Goal: Task Accomplishment & Management: Complete application form

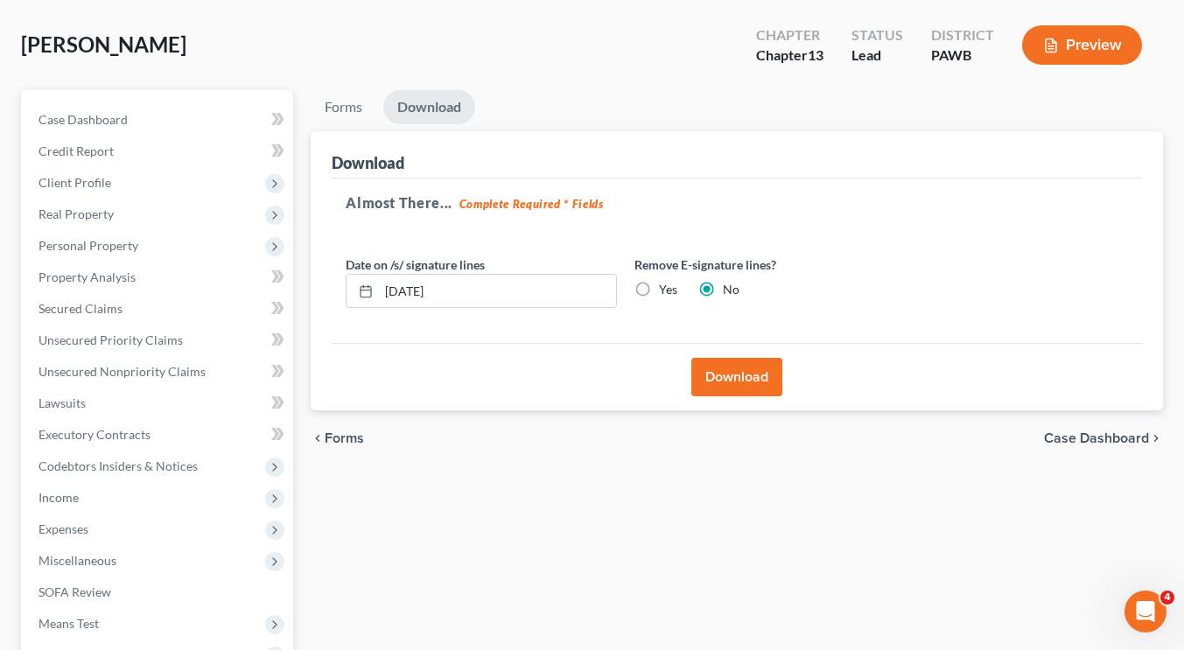
click at [736, 102] on ul "Forms Download" at bounding box center [737, 110] width 852 height 41
click at [101, 121] on span "Case Dashboard" at bounding box center [83, 119] width 89 height 15
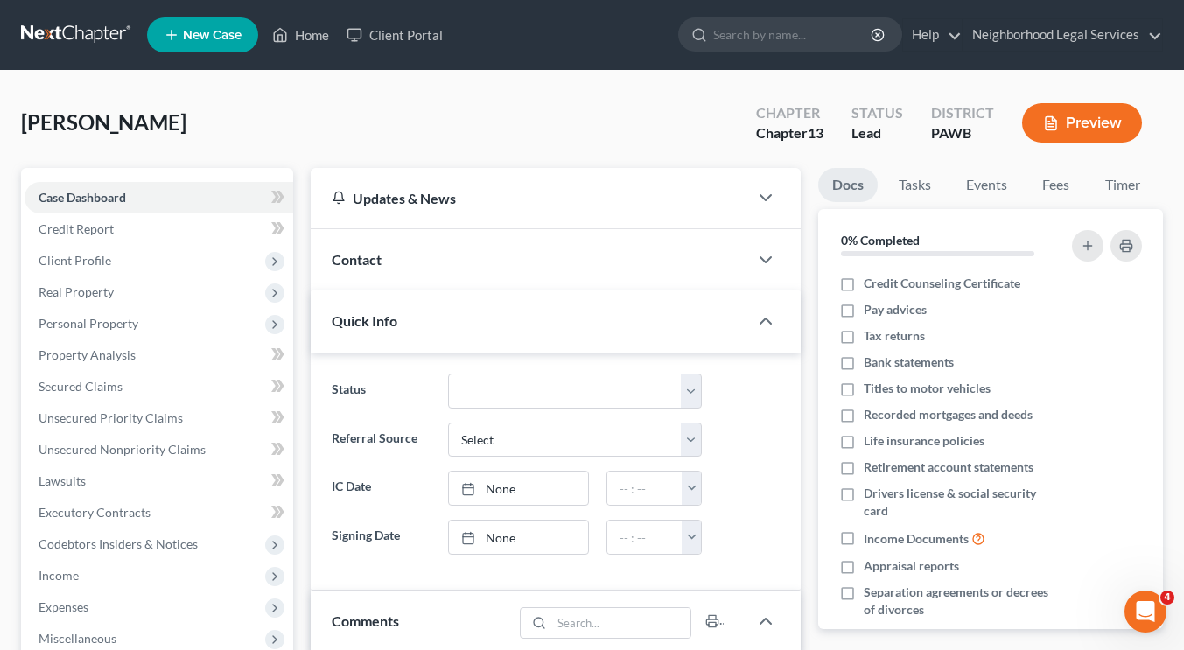
click at [54, 43] on link at bounding box center [77, 35] width 112 height 32
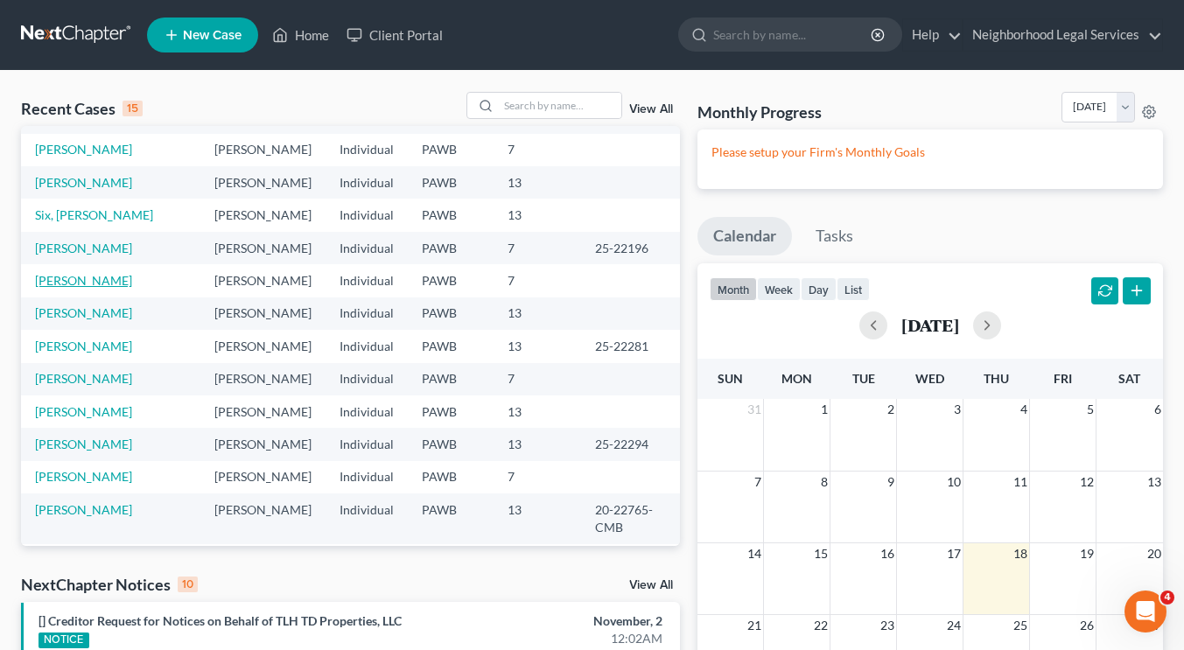
scroll to position [155, 0]
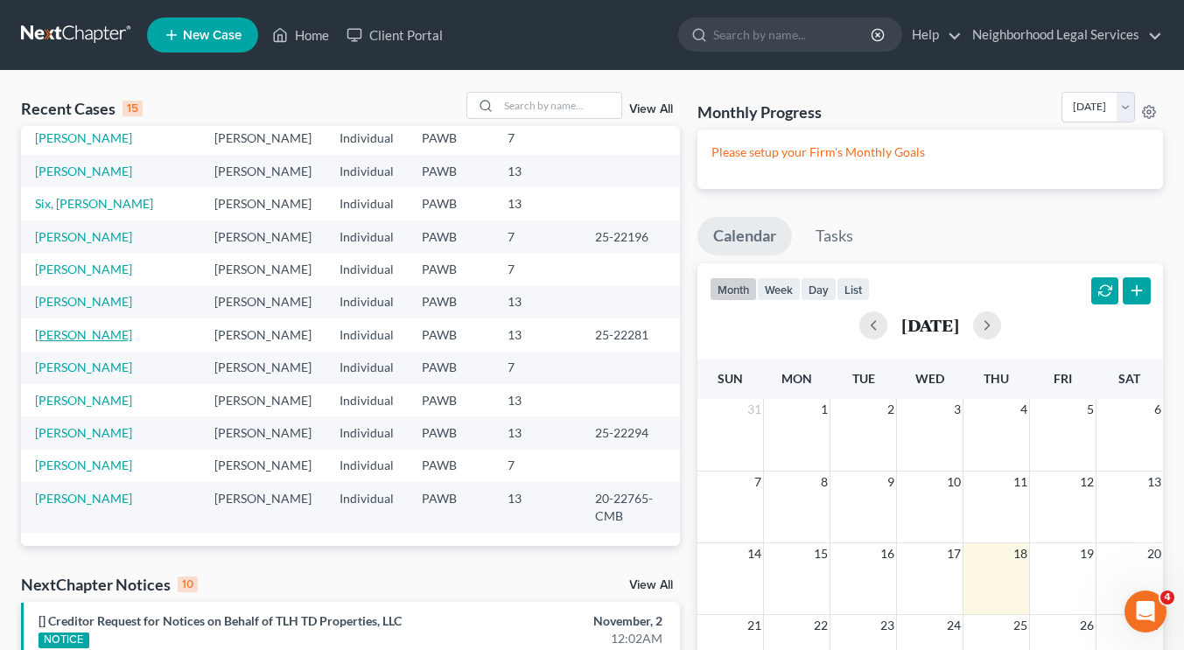
click at [90, 331] on link "[PERSON_NAME]" at bounding box center [83, 334] width 97 height 15
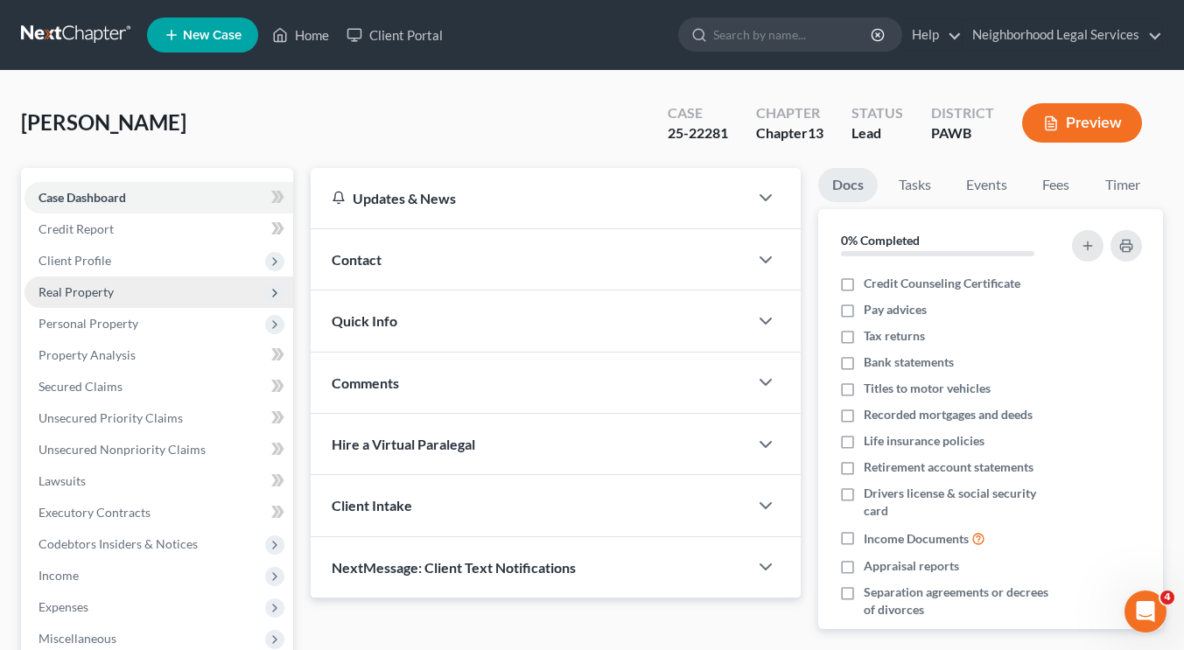
click at [132, 305] on span "Real Property" at bounding box center [159, 293] width 269 height 32
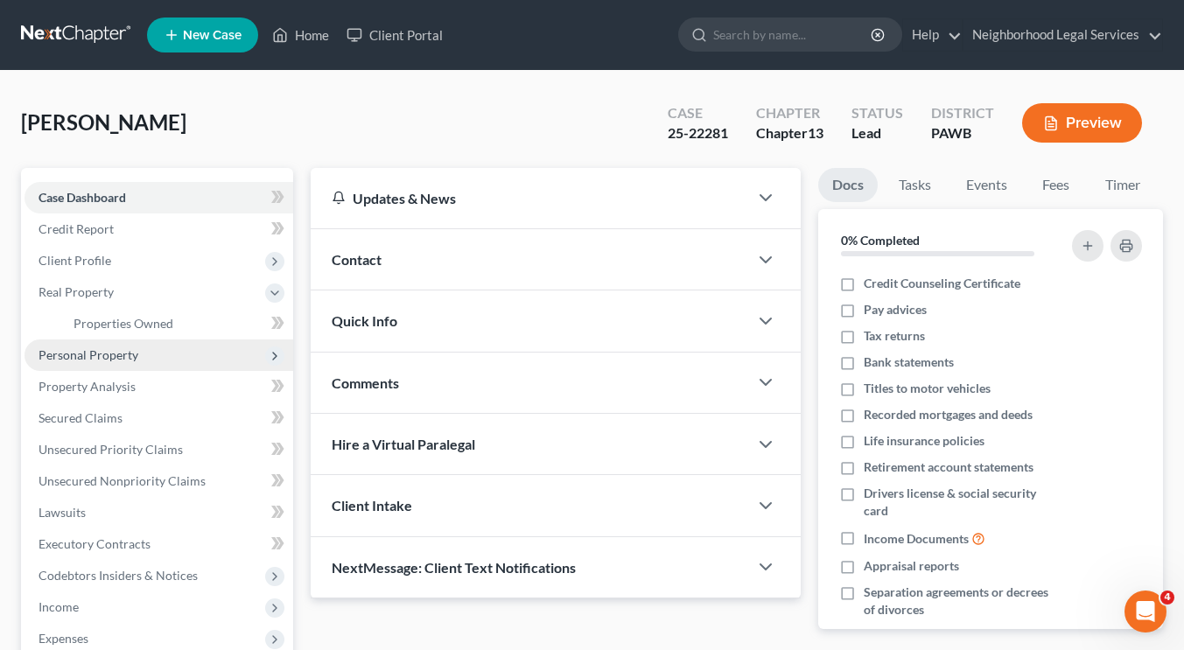
click at [120, 361] on span "Personal Property" at bounding box center [89, 354] width 100 height 15
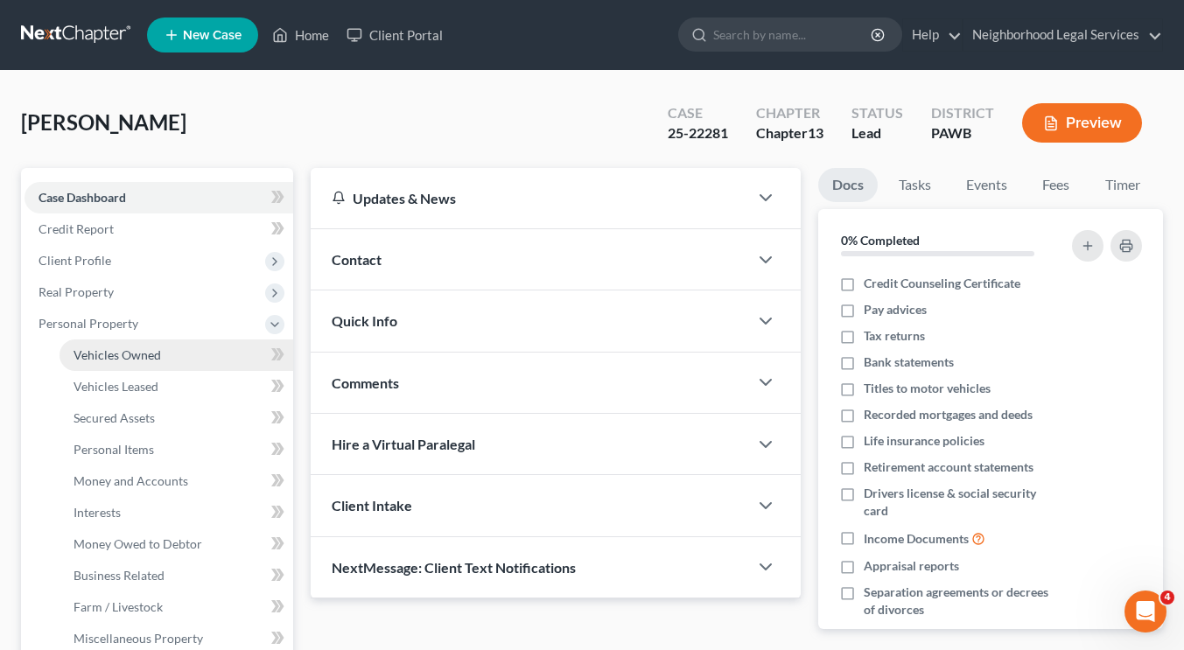
click at [151, 363] on link "Vehicles Owned" at bounding box center [177, 356] width 234 height 32
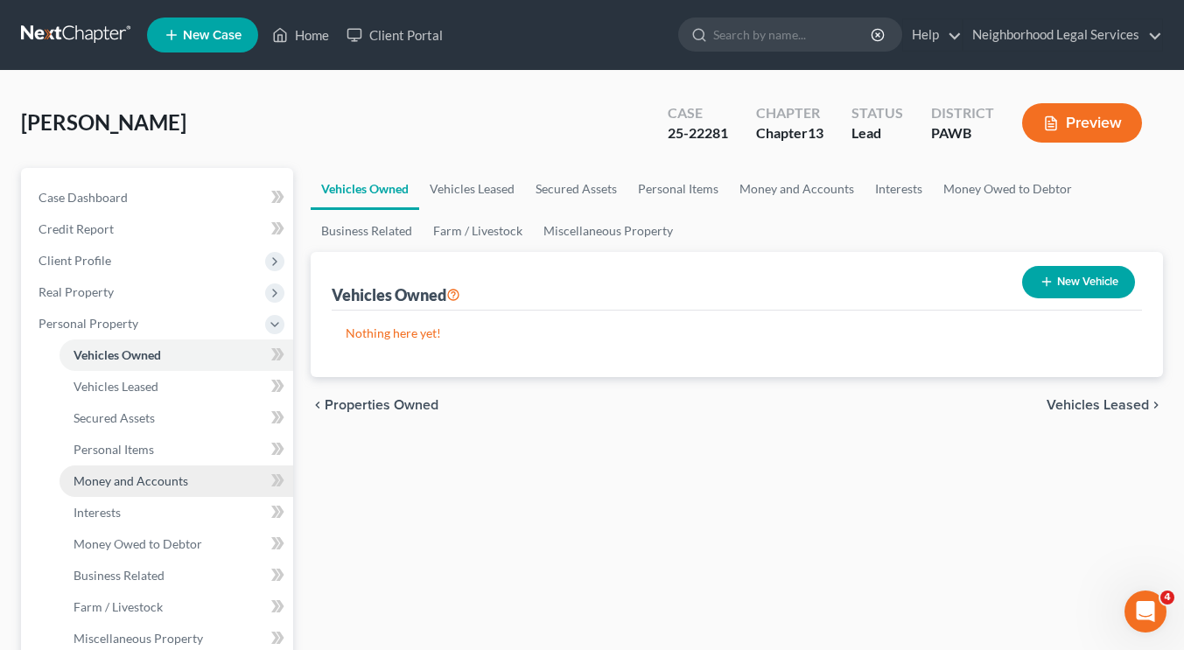
click at [147, 487] on span "Money and Accounts" at bounding box center [131, 480] width 115 height 15
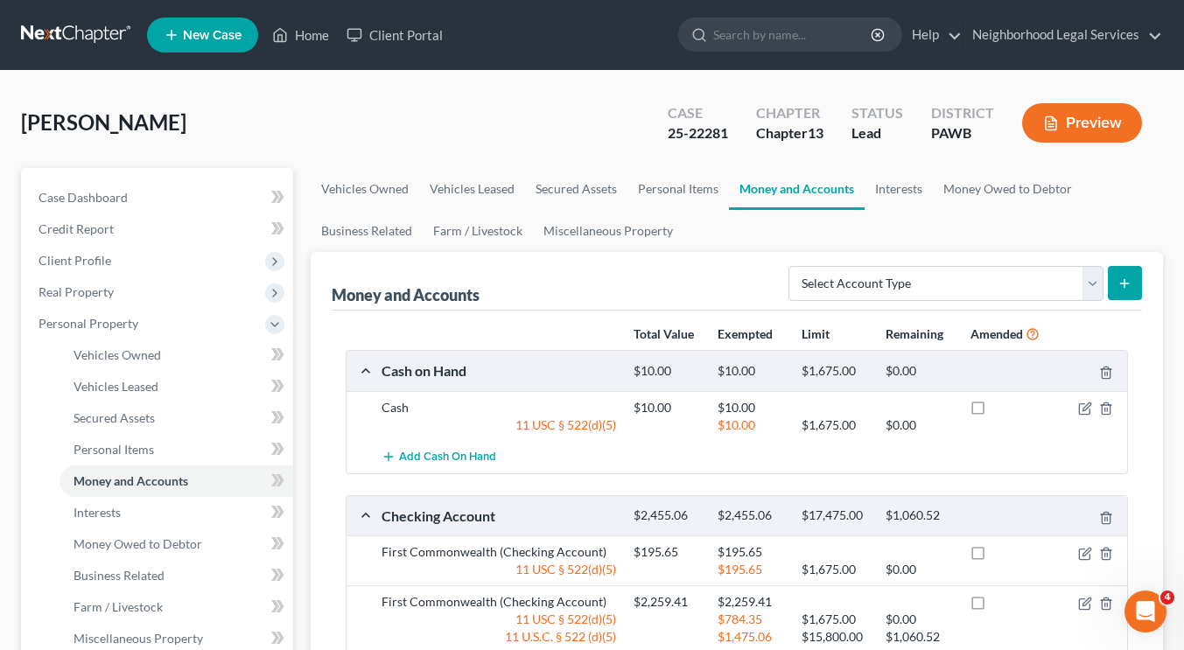
click at [473, 127] on div "Drahnak, Meredith Upgraded Case 25-22281 Chapter Chapter 13 Status Lead Distric…" at bounding box center [592, 130] width 1142 height 76
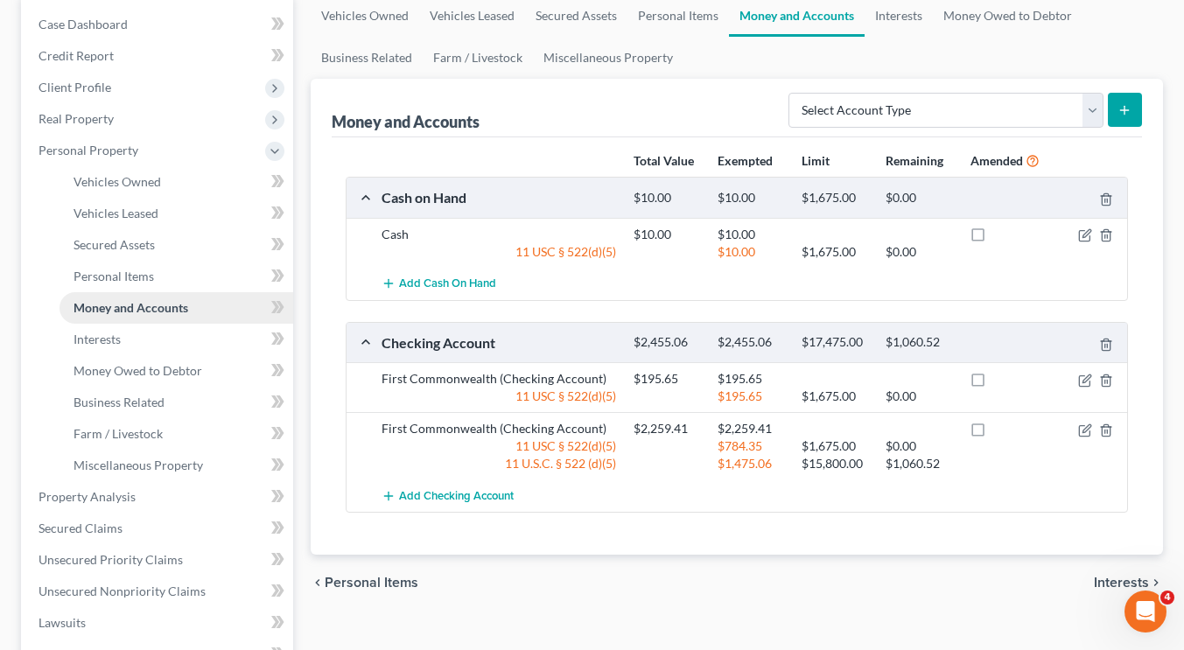
scroll to position [172, 0]
click at [141, 106] on span "Real Property" at bounding box center [159, 120] width 269 height 32
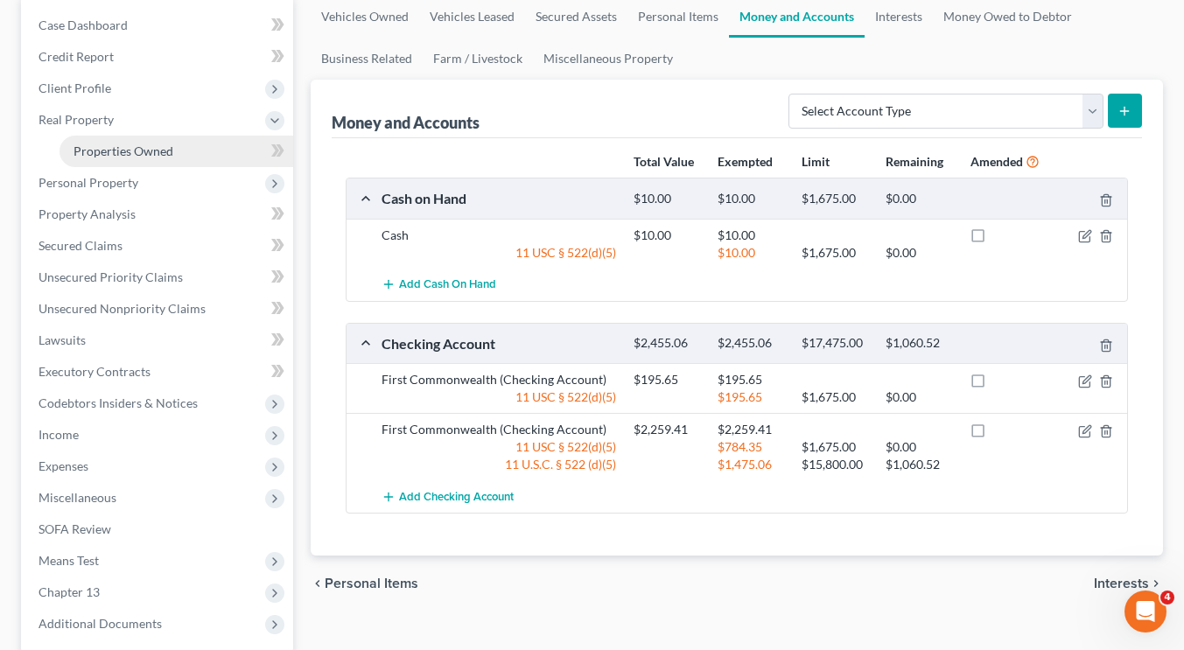
click at [137, 148] on span "Properties Owned" at bounding box center [124, 151] width 100 height 15
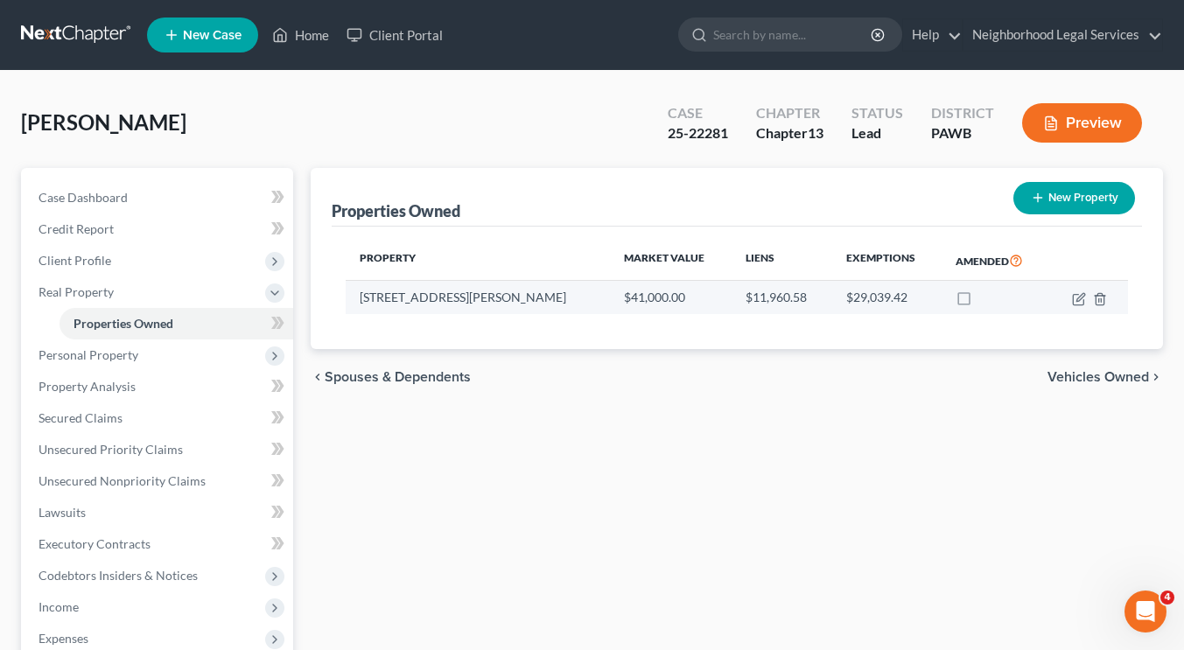
click at [1079, 306] on td at bounding box center [1088, 297] width 79 height 33
click at [1075, 298] on icon "button" at bounding box center [1079, 299] width 14 height 14
select select "39"
select select "0"
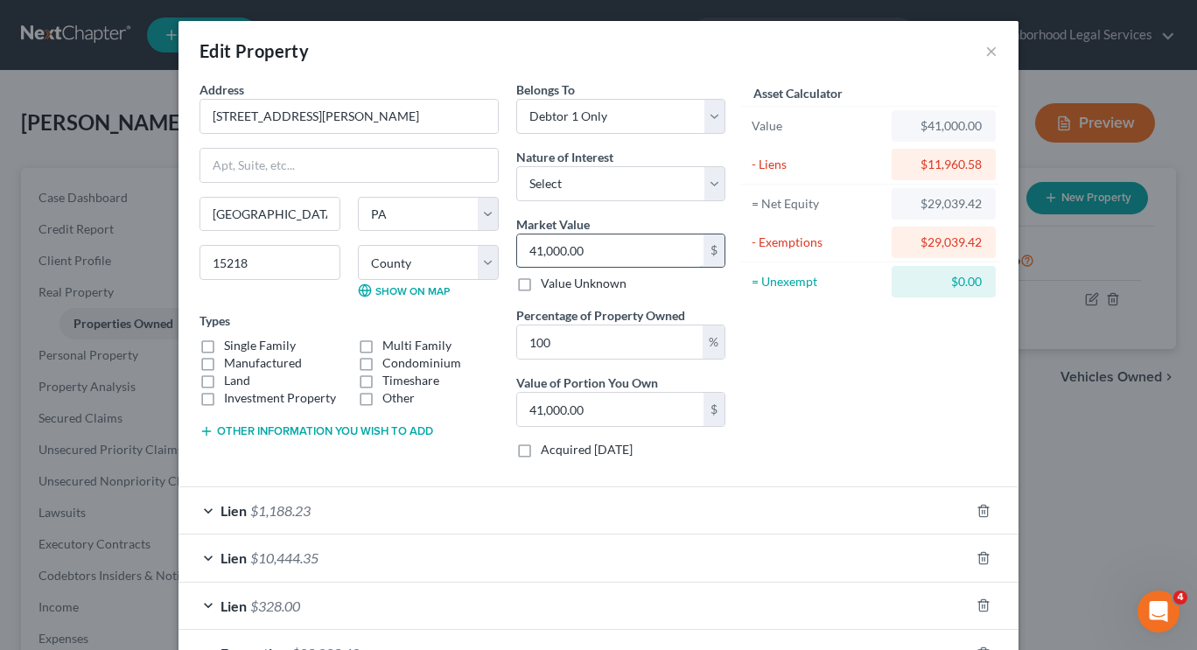
click at [602, 257] on input "41,000.00" at bounding box center [610, 251] width 186 height 33
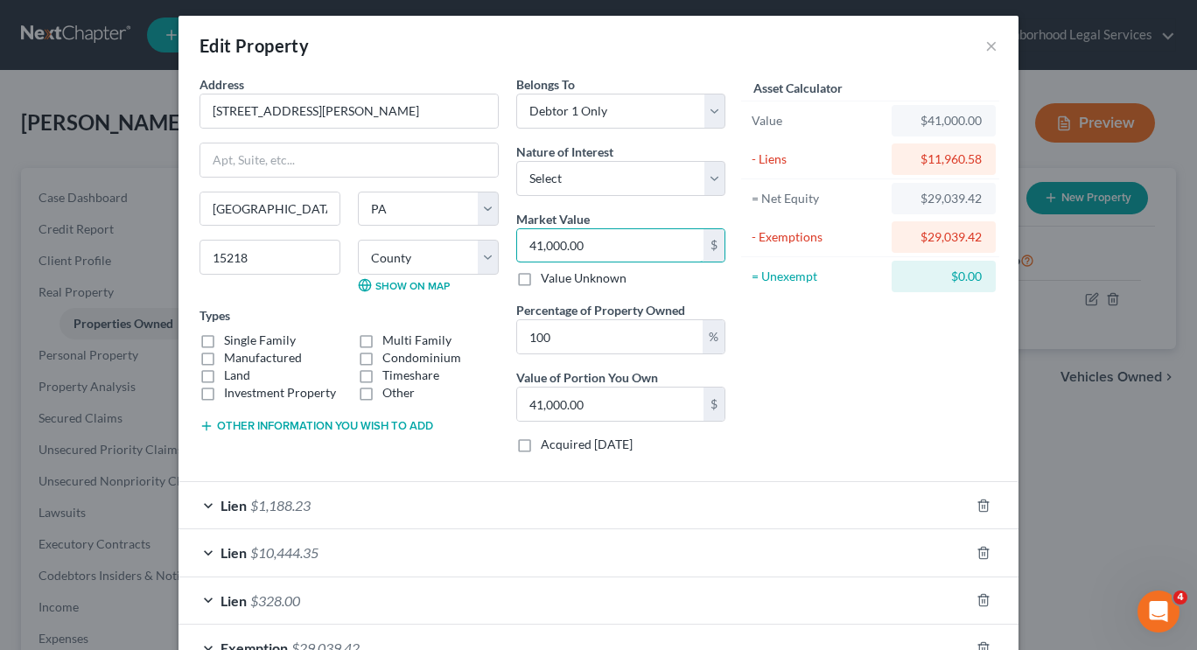
scroll to position [6, 0]
type input "120"
type input "120.00"
type input "1201"
type input "1,201.00"
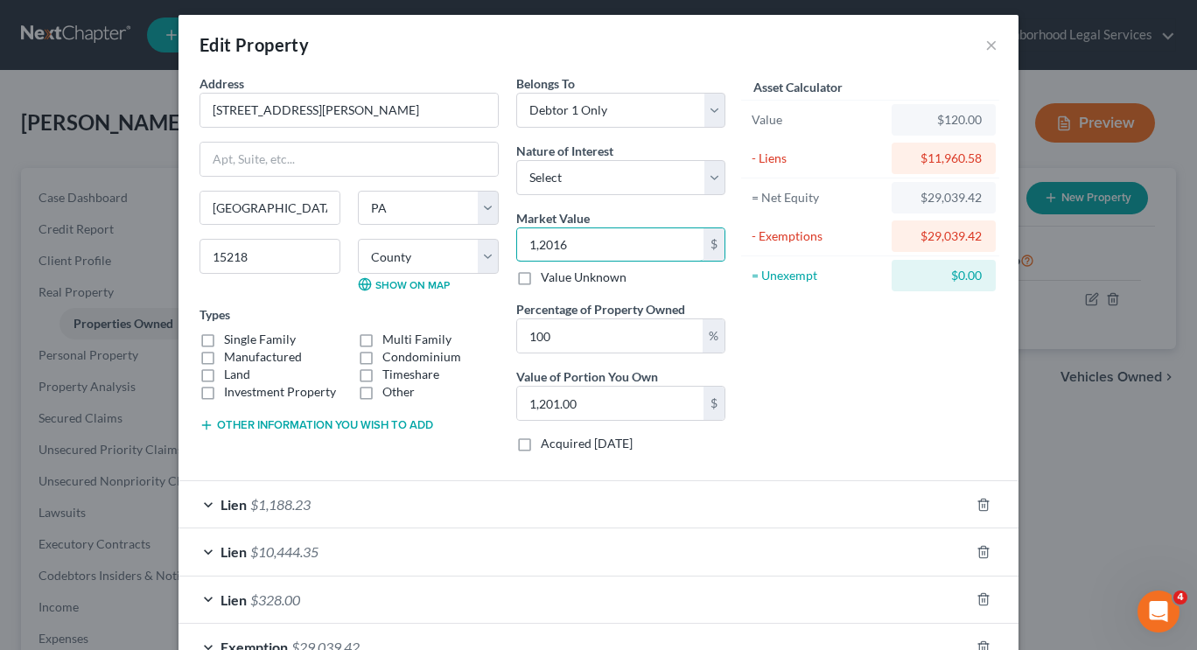
type input "12,016"
type input "12,016.00"
type input "120,166"
type input "120,166.00"
type input "120,166"
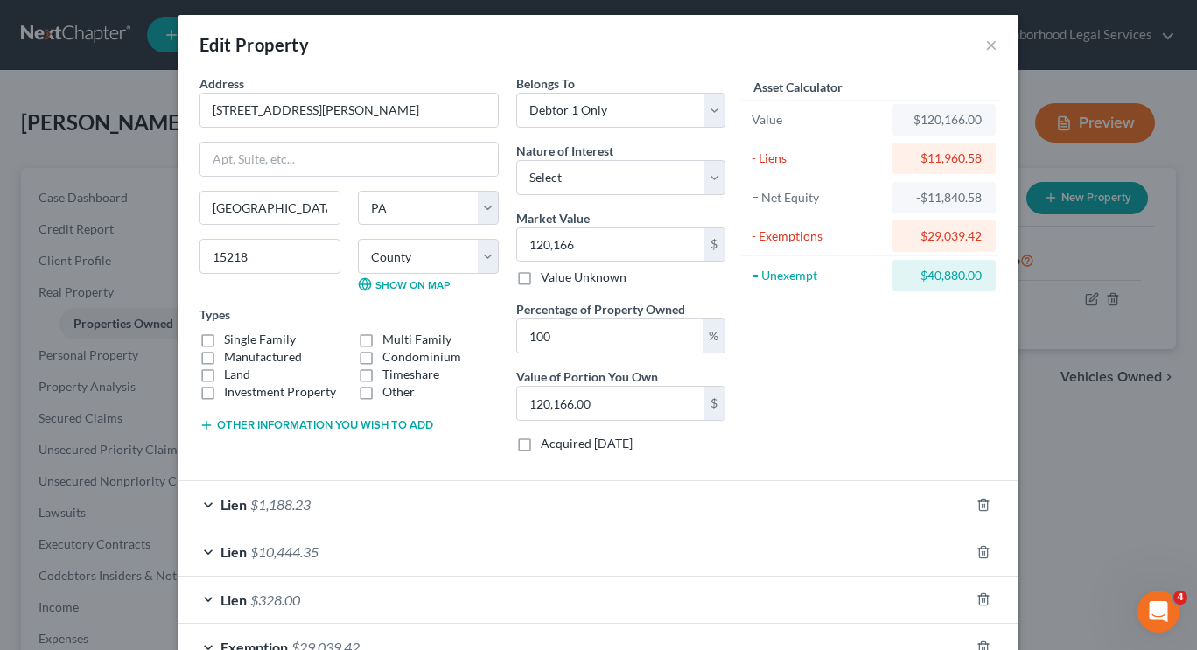
click at [859, 384] on div "Asset Calculator Value $120,166.00 - Liens $11,960.58 = Net Equity -$11,840.58 …" at bounding box center [870, 270] width 272 height 392
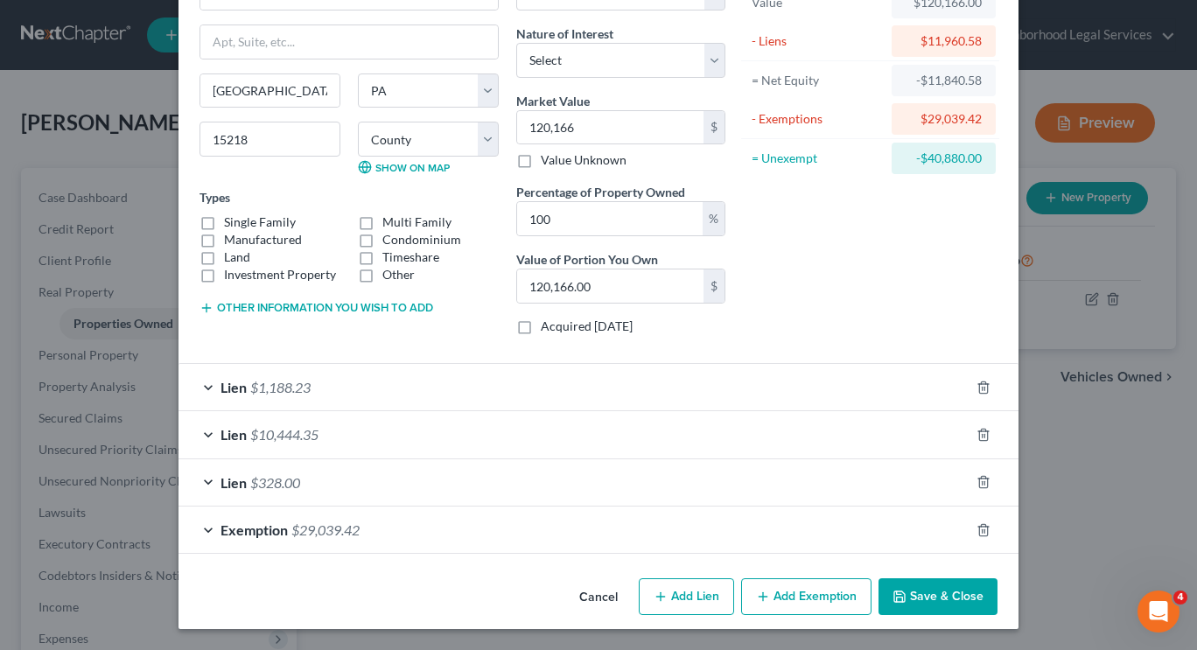
click at [271, 537] on span "Exemption" at bounding box center [254, 530] width 67 height 17
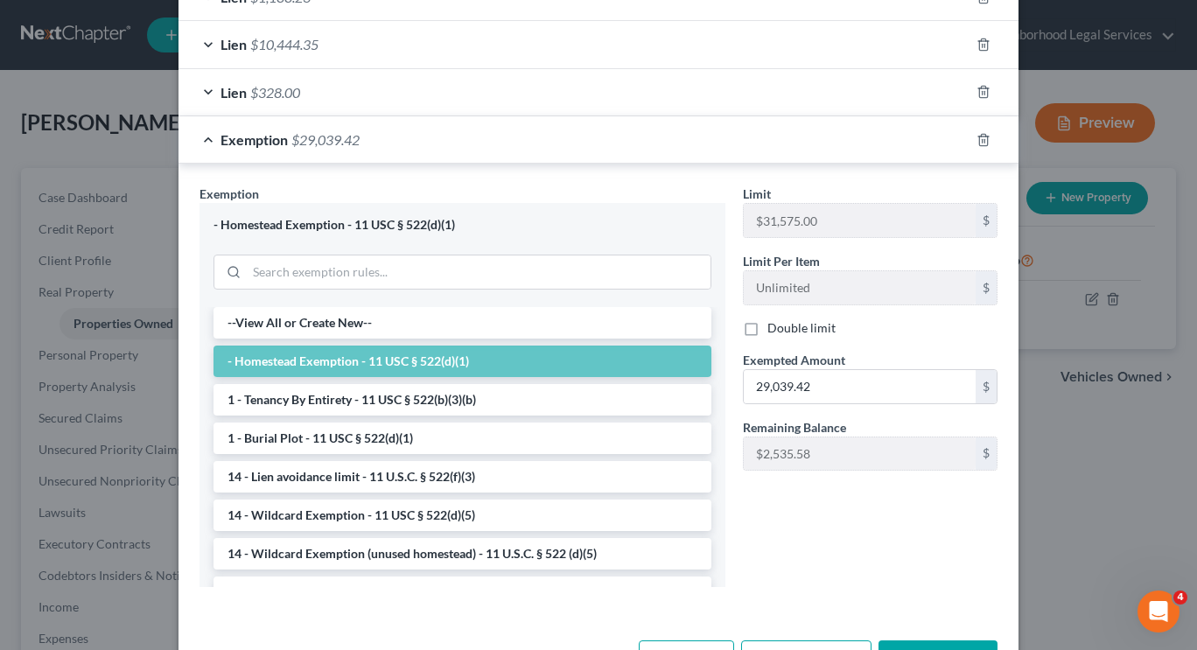
scroll to position [575, 0]
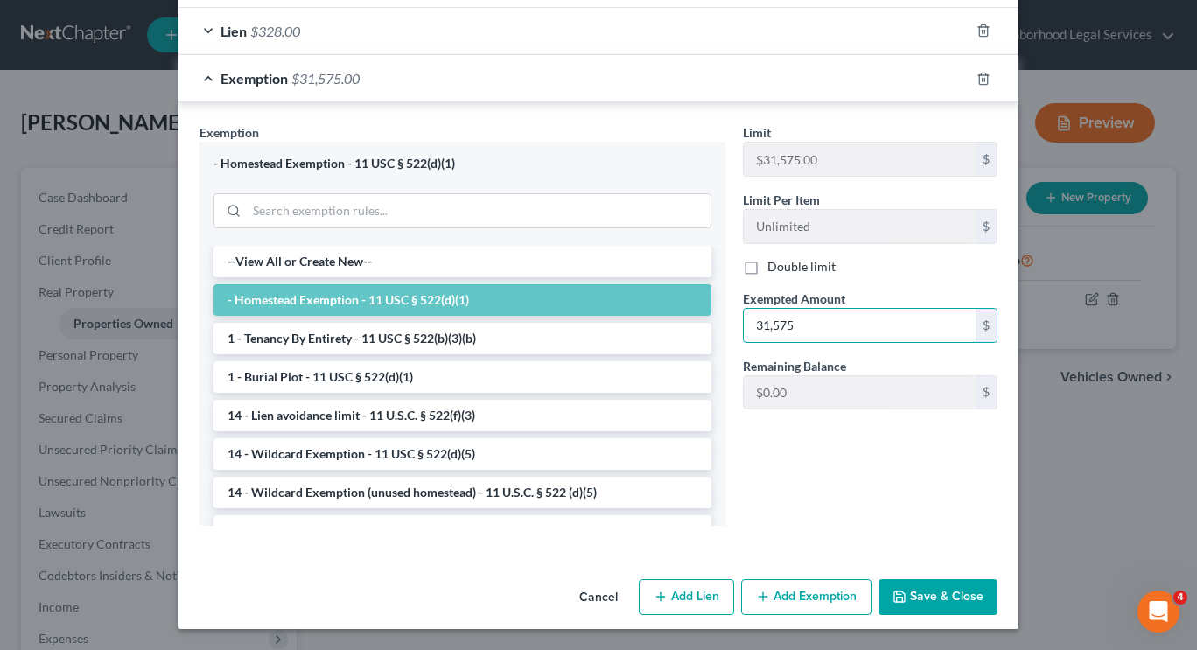
type input "31,575"
click at [887, 505] on div "Limit $31,575.00 $ Limit Per Item Unlimited $ Double limit Exempted Amount * 31…" at bounding box center [870, 331] width 272 height 416
click at [942, 595] on button "Save & Close" at bounding box center [938, 597] width 119 height 37
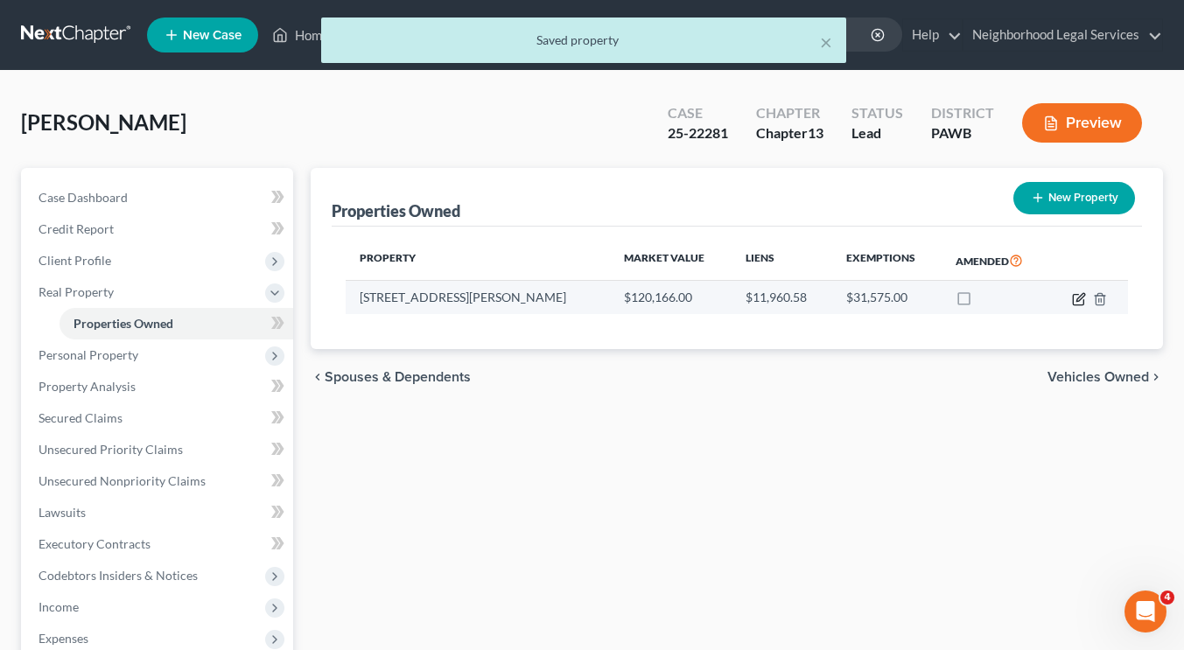
click at [1074, 297] on icon "button" at bounding box center [1078, 299] width 11 height 11
select select "39"
select select "1"
select select "0"
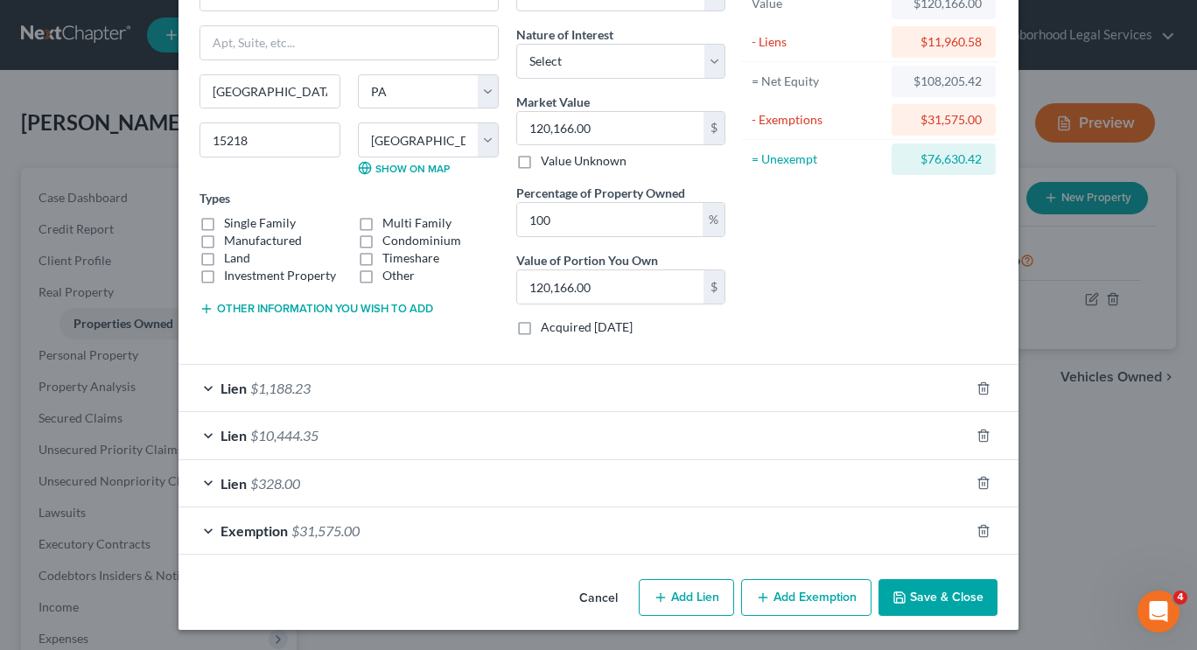
scroll to position [123, 0]
click at [894, 335] on div "Asset Calculator Value $120,166.00 - Liens $11,960.58 = Net Equity $108,205.42 …" at bounding box center [870, 153] width 272 height 392
click at [924, 593] on button "Save & Close" at bounding box center [938, 597] width 119 height 37
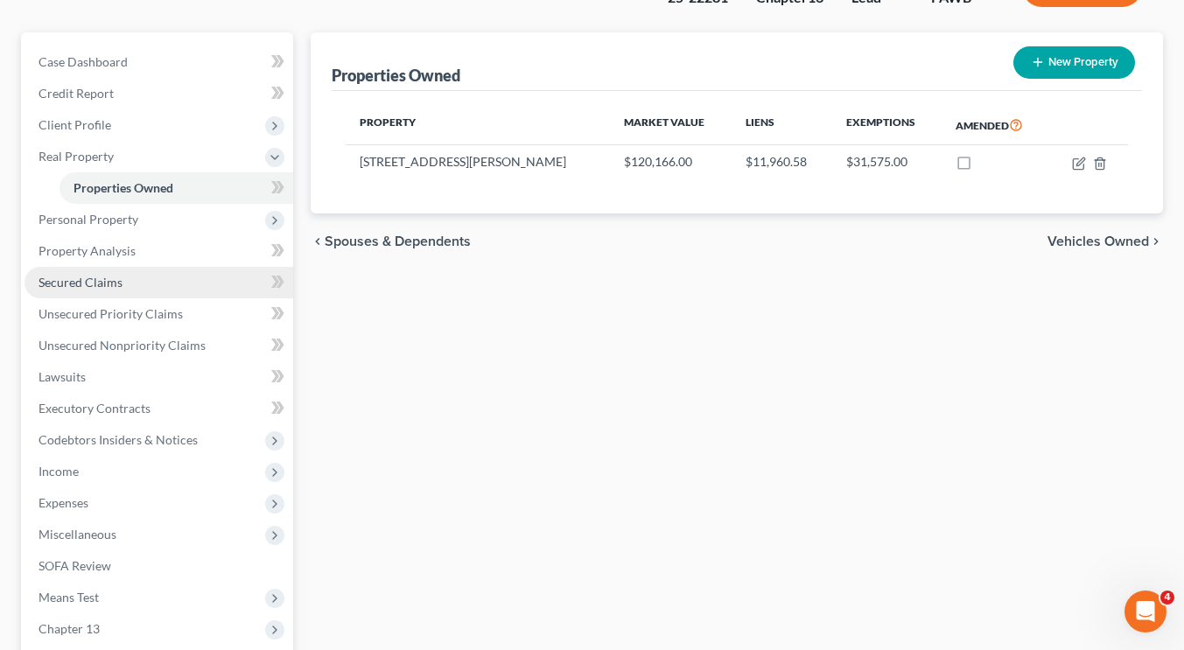
scroll to position [141, 0]
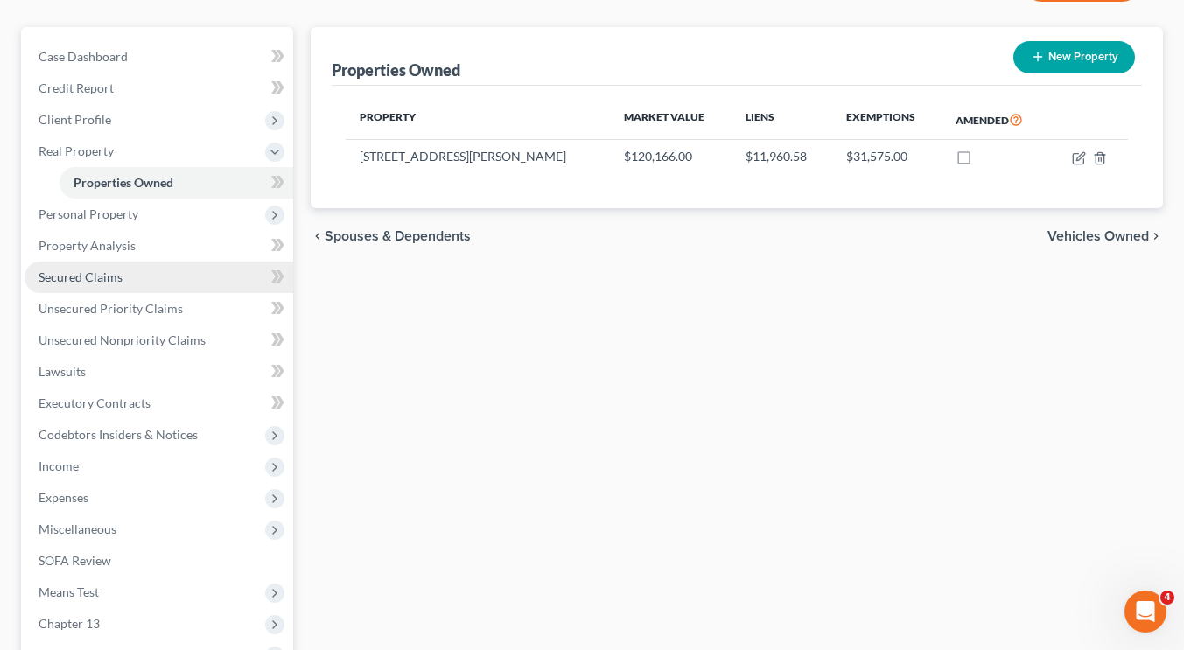
click at [164, 286] on link "Secured Claims" at bounding box center [159, 278] width 269 height 32
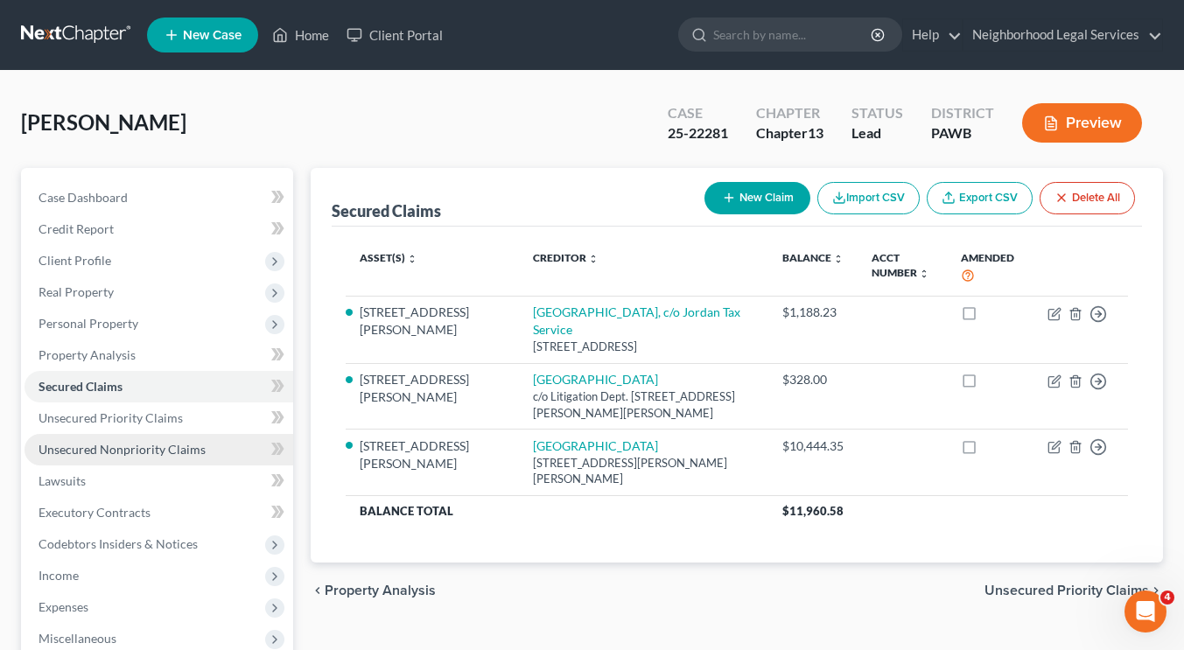
click at [143, 447] on span "Unsecured Nonpriority Claims" at bounding box center [122, 449] width 167 height 15
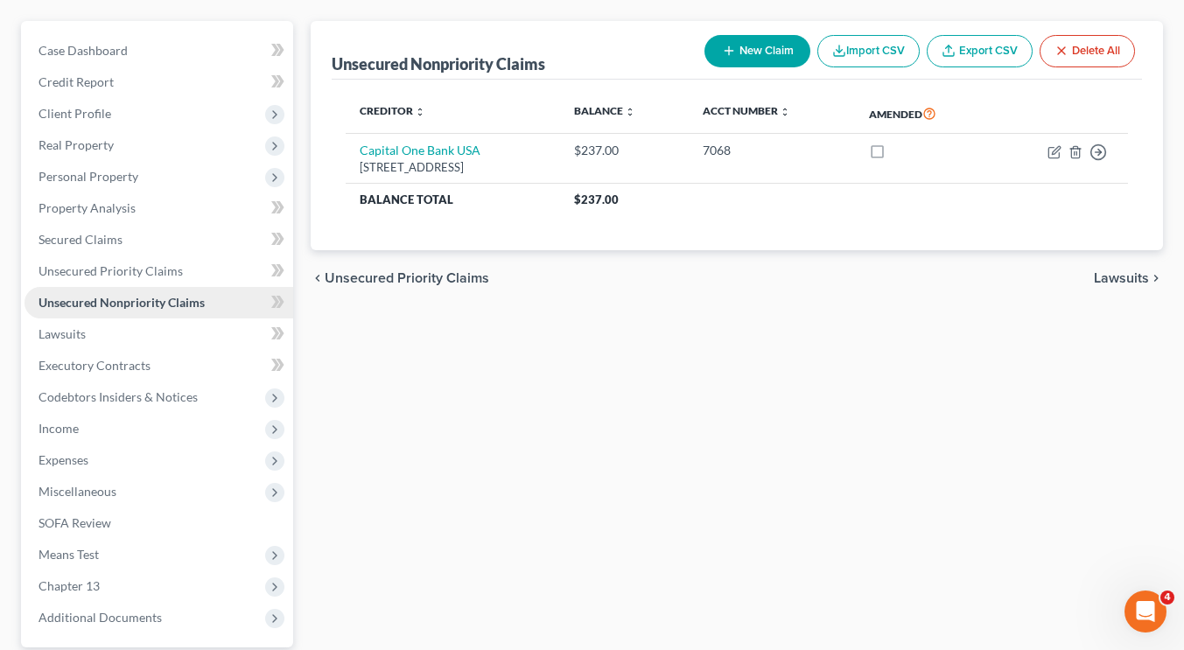
scroll to position [148, 0]
click at [157, 271] on span "Unsecured Priority Claims" at bounding box center [111, 270] width 144 height 15
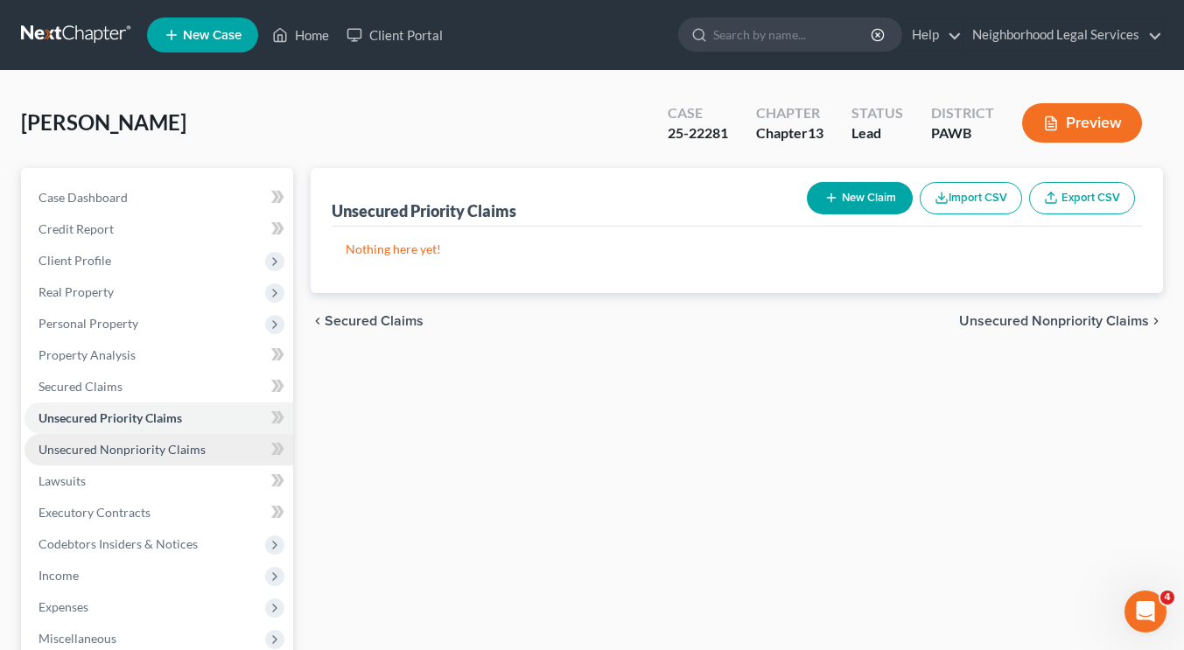
click at [106, 452] on span "Unsecured Nonpriority Claims" at bounding box center [122, 449] width 167 height 15
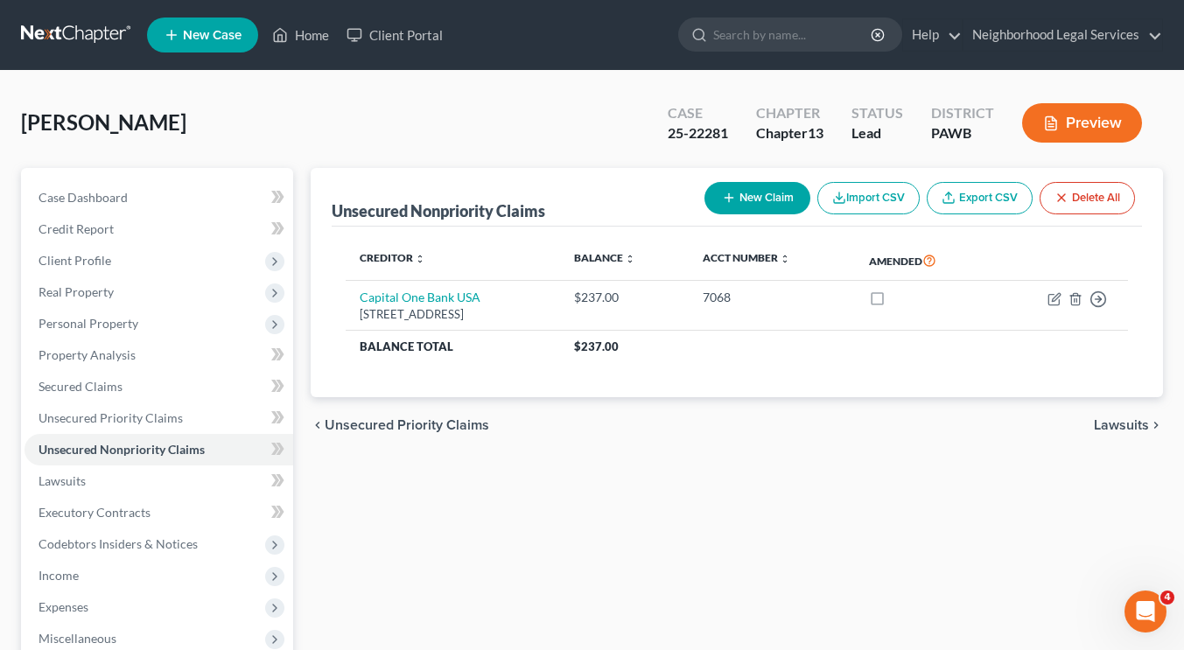
click at [532, 479] on div "Unsecured Nonpriority Claims New Claim Import CSV Export CSV Delete All Credito…" at bounding box center [737, 531] width 870 height 727
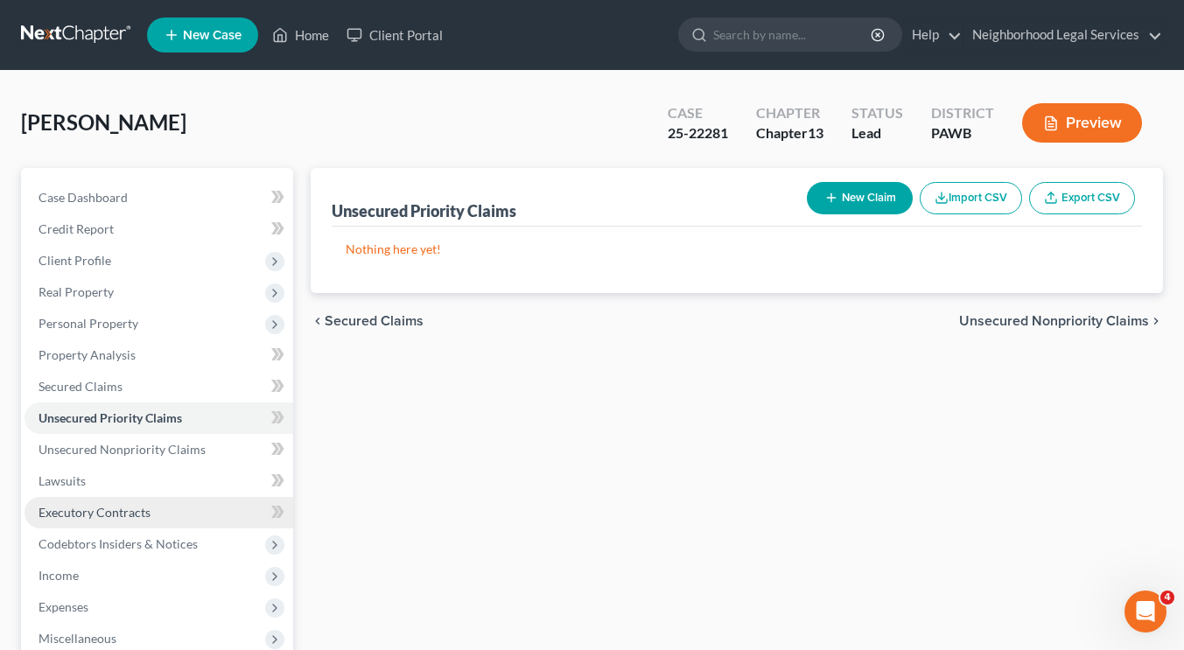
click at [125, 497] on link "Executory Contracts" at bounding box center [159, 513] width 269 height 32
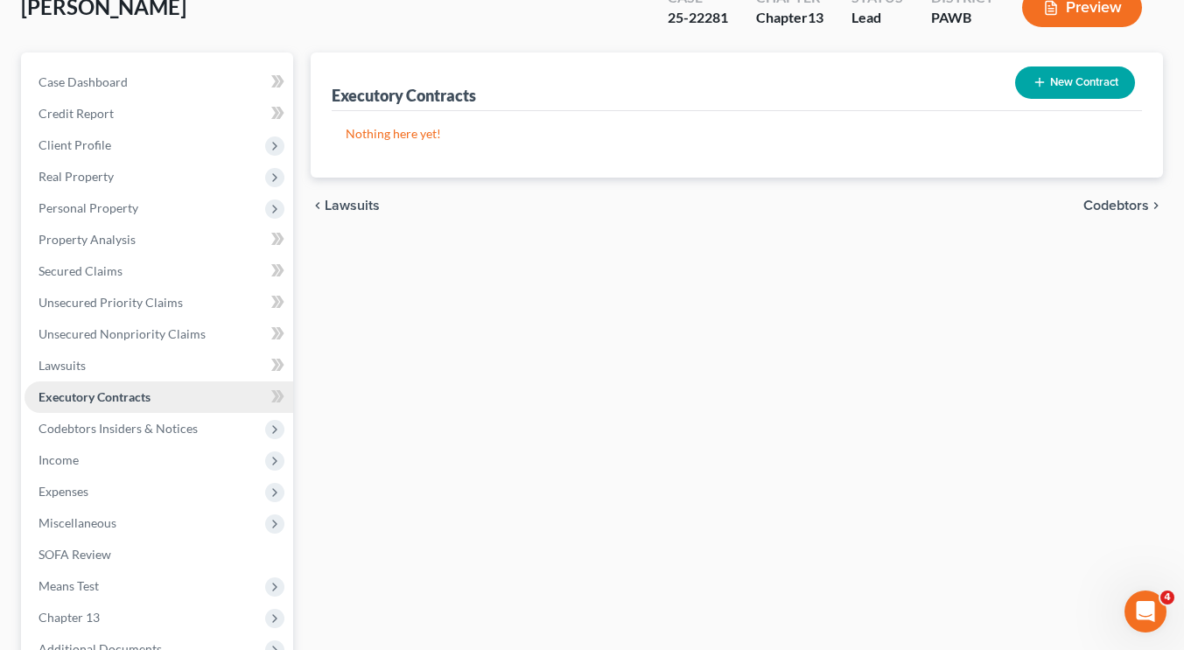
scroll to position [126, 0]
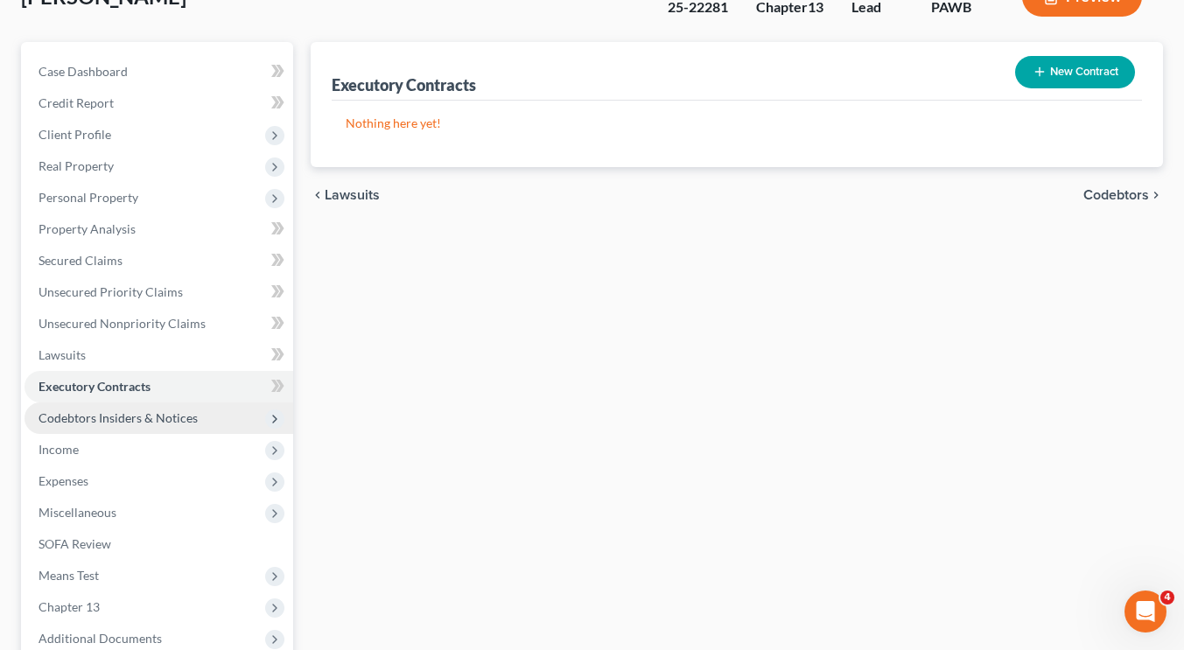
click at [116, 411] on span "Codebtors Insiders & Notices" at bounding box center [118, 417] width 159 height 15
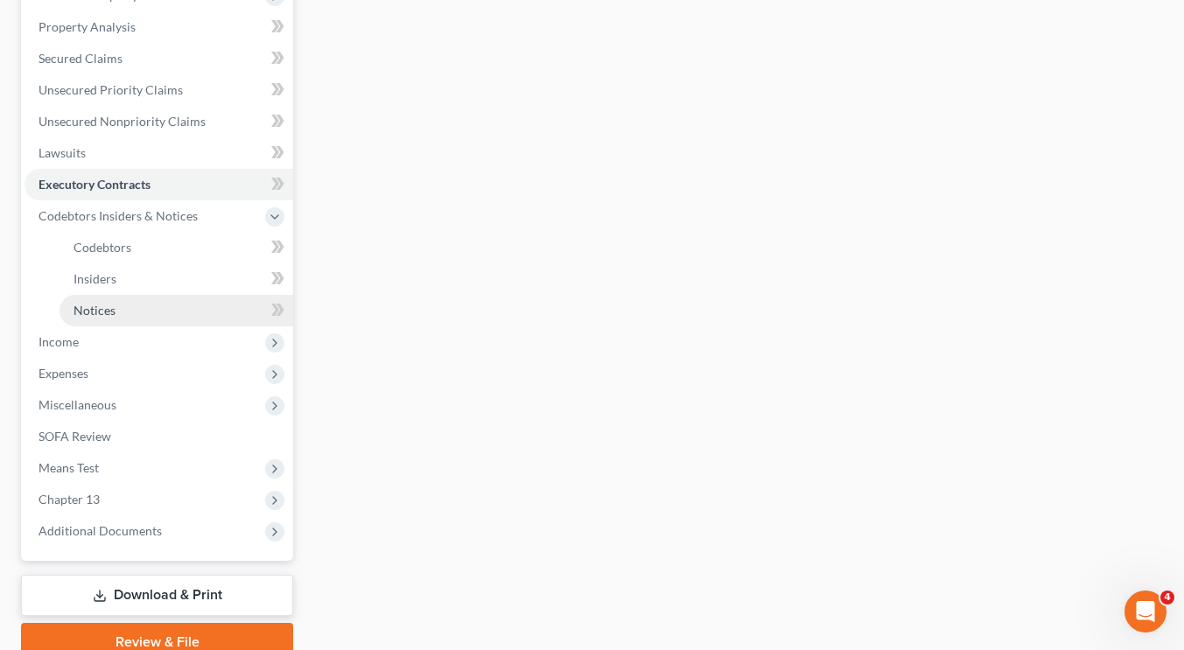
click at [120, 309] on link "Notices" at bounding box center [177, 311] width 234 height 32
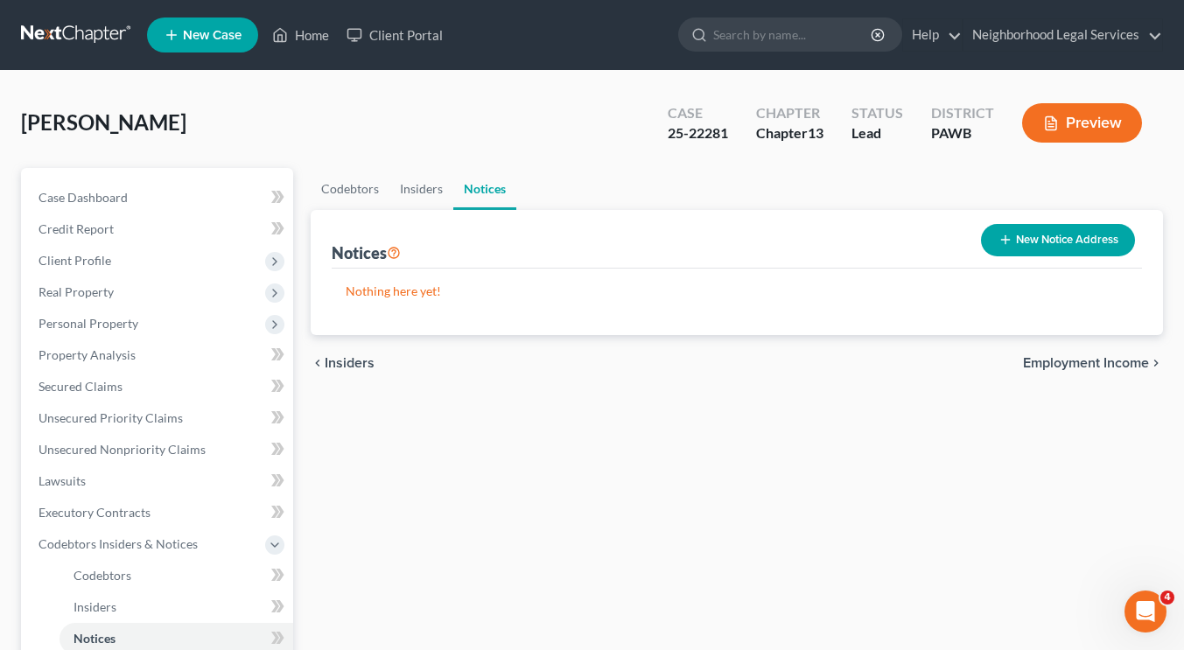
click at [1060, 247] on button "New Notice Address" at bounding box center [1058, 240] width 154 height 32
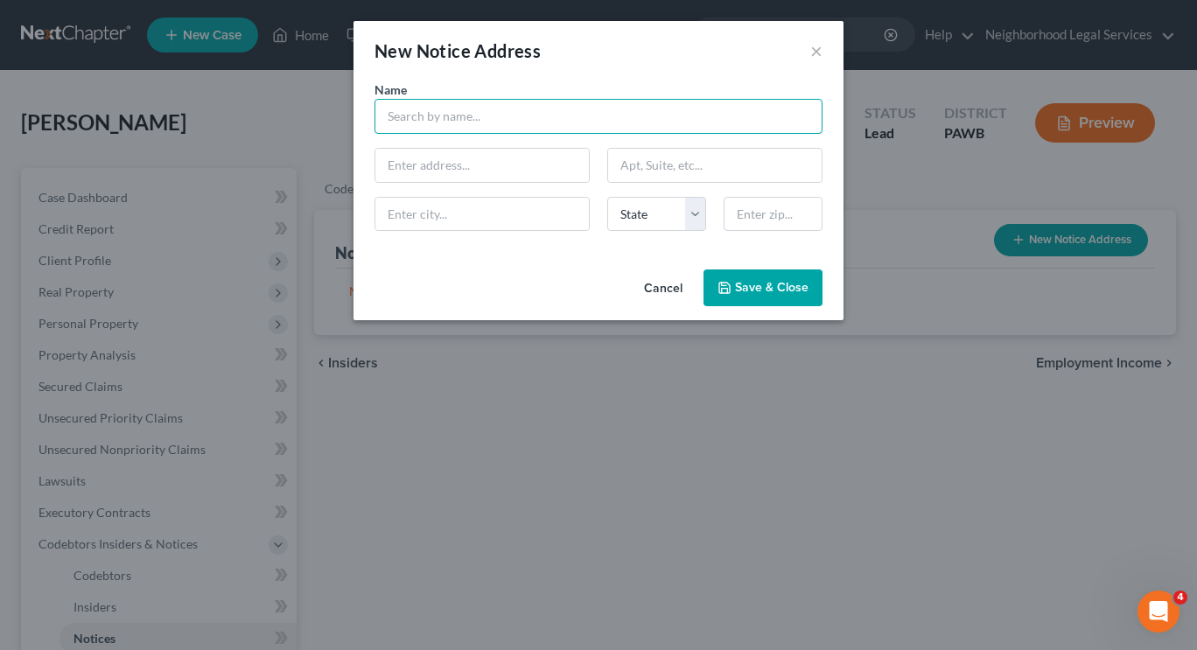
click at [706, 110] on input "text" at bounding box center [599, 116] width 448 height 35
type input "g"
click at [817, 42] on button "×" at bounding box center [816, 50] width 12 height 21
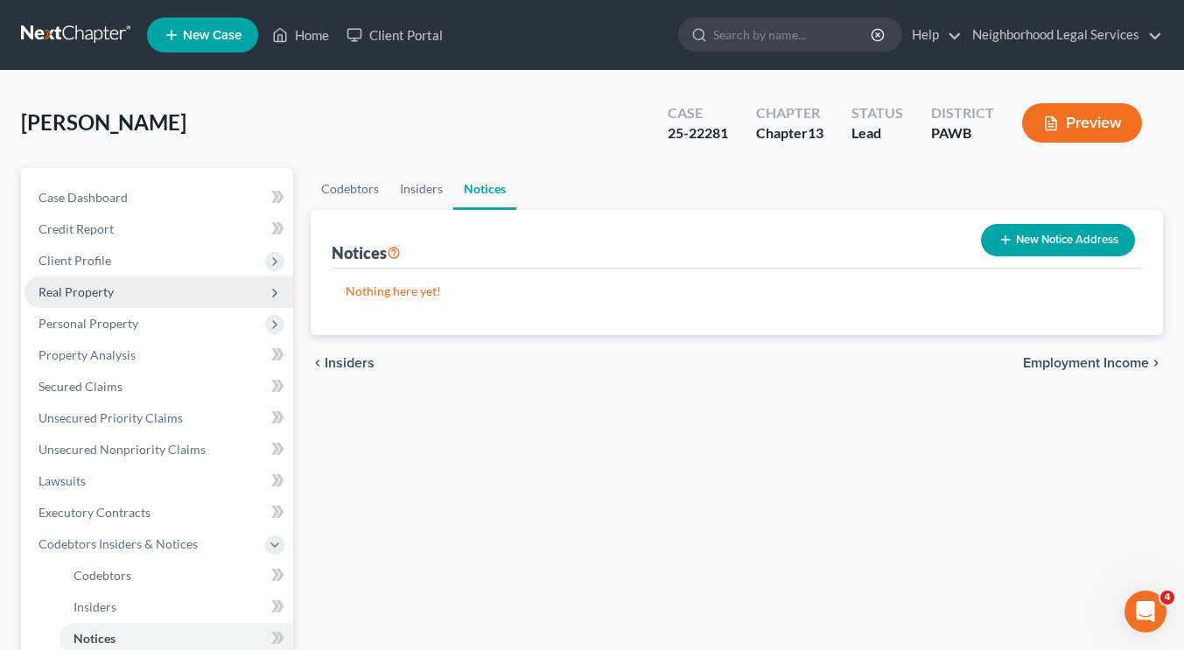
click at [130, 304] on span "Real Property" at bounding box center [159, 293] width 269 height 32
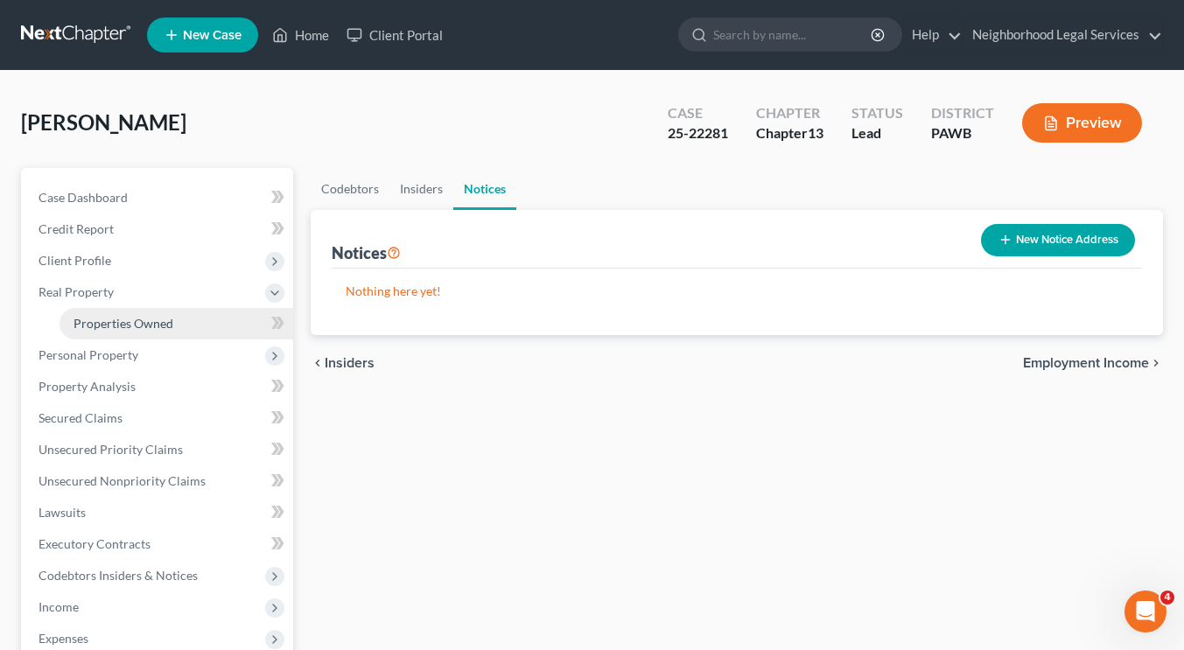
click at [129, 312] on link "Properties Owned" at bounding box center [177, 324] width 234 height 32
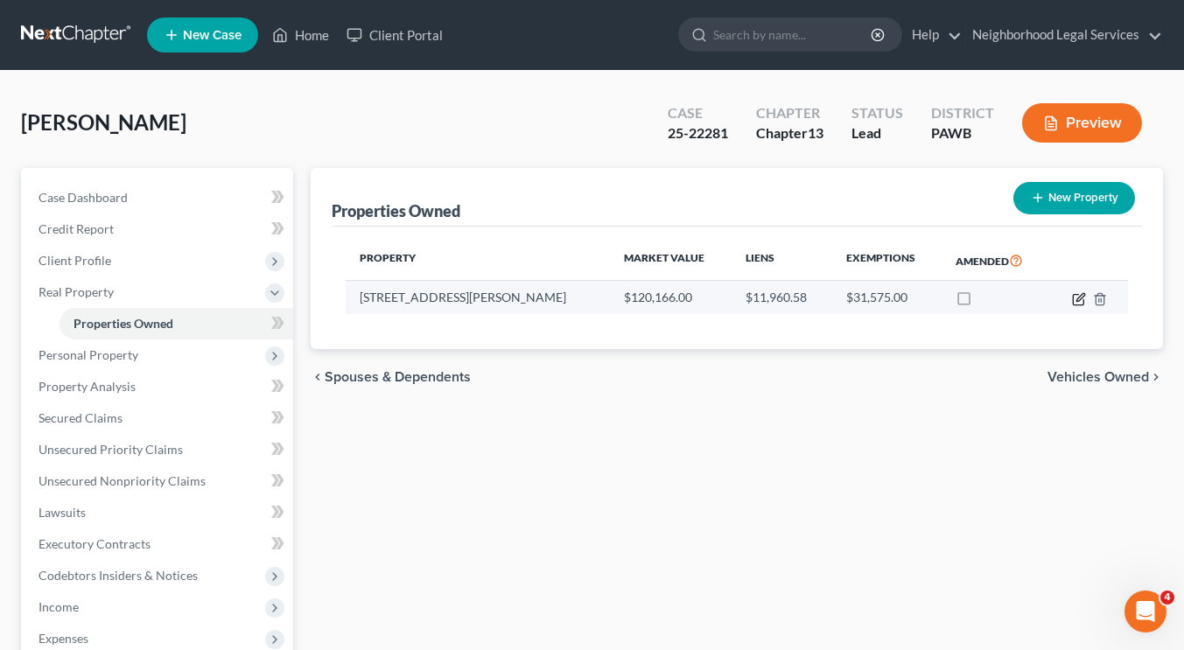
click at [1078, 301] on icon "button" at bounding box center [1079, 299] width 14 height 14
select select "39"
select select "1"
select select "0"
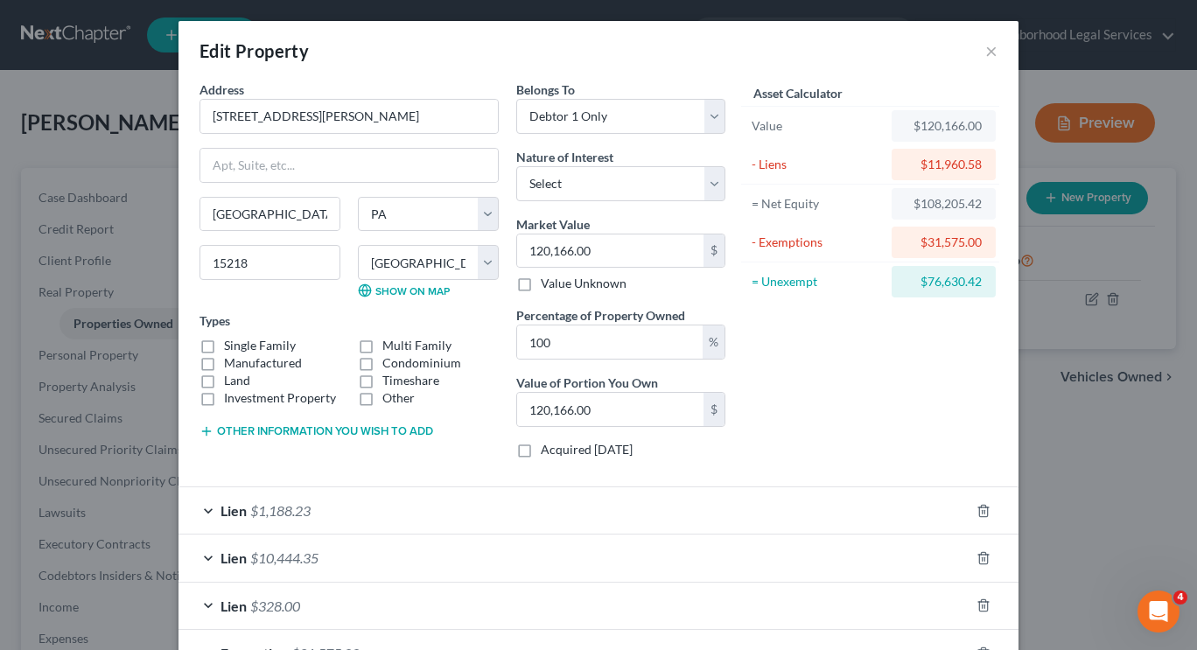
scroll to position [123, 0]
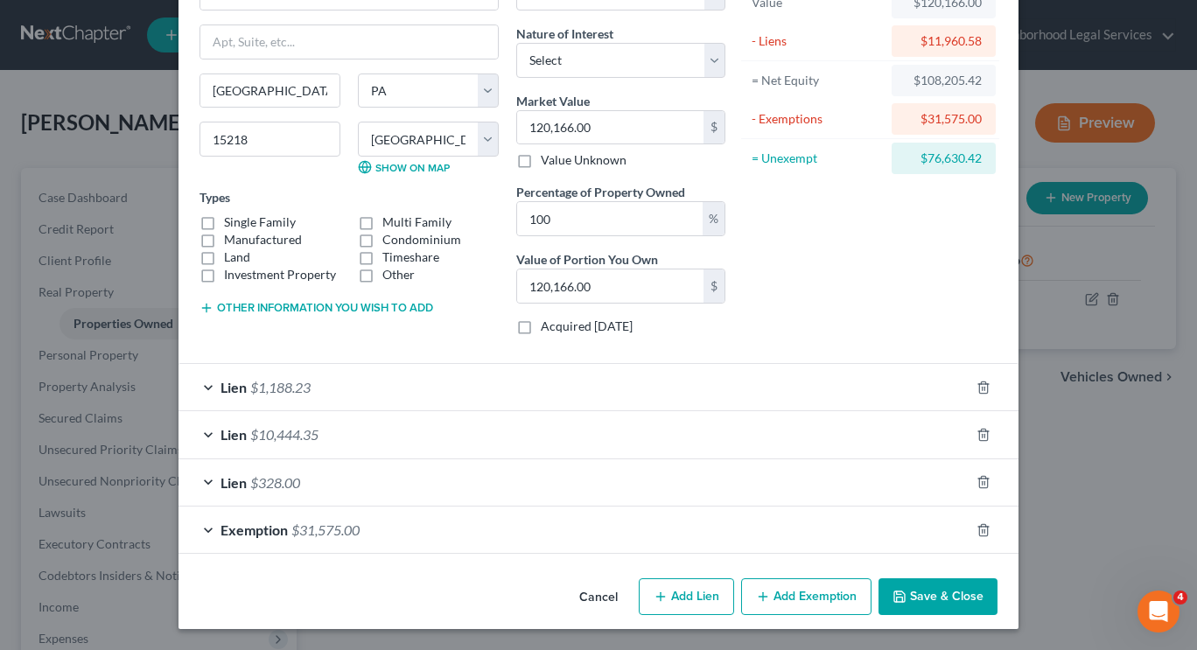
click at [387, 480] on div "Lien $328.00" at bounding box center [574, 482] width 791 height 46
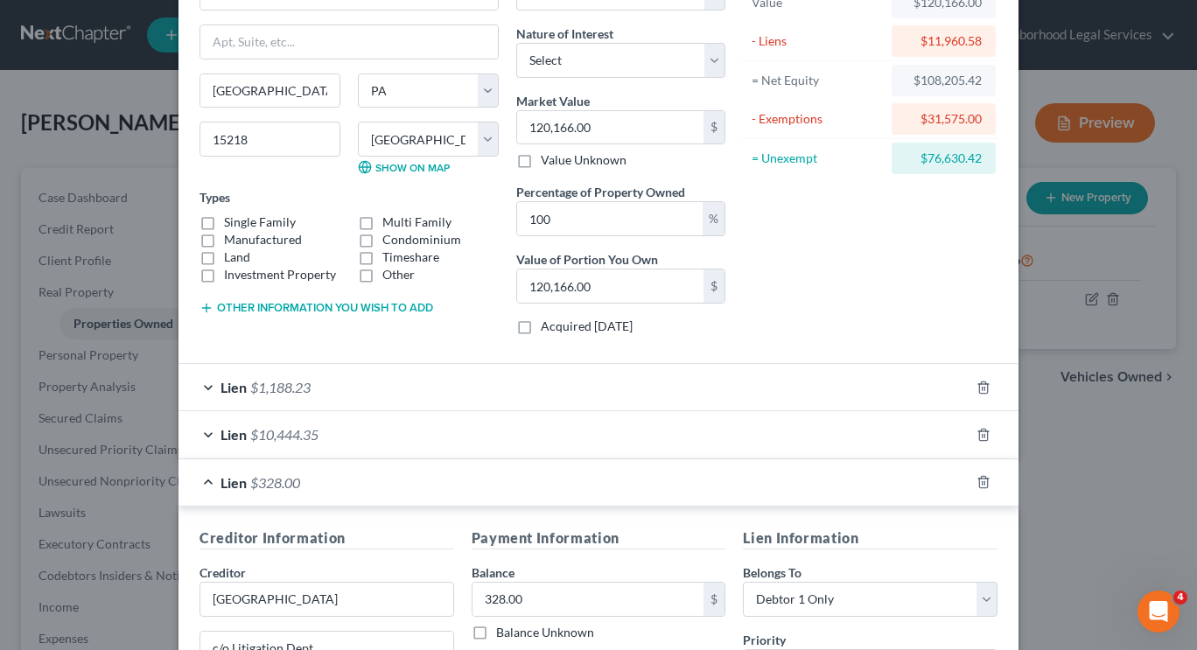
click at [347, 428] on div "Lien $10,444.35" at bounding box center [574, 434] width 791 height 46
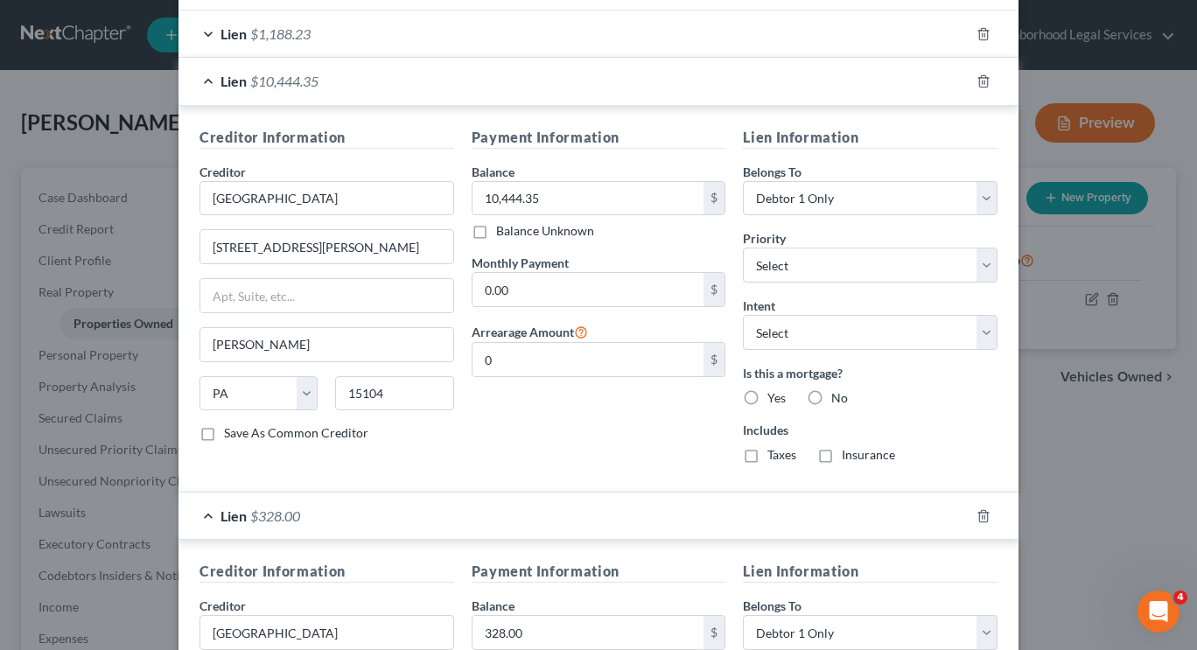
scroll to position [429, 0]
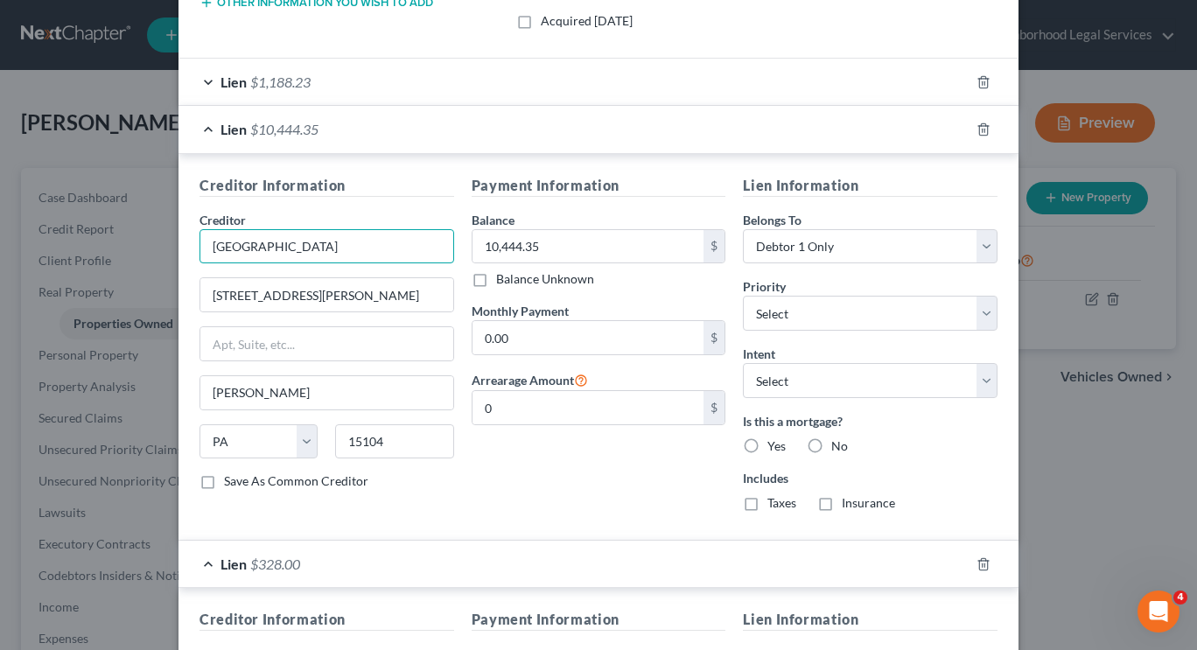
click at [370, 247] on input "Woodland Hills School District" at bounding box center [327, 246] width 255 height 35
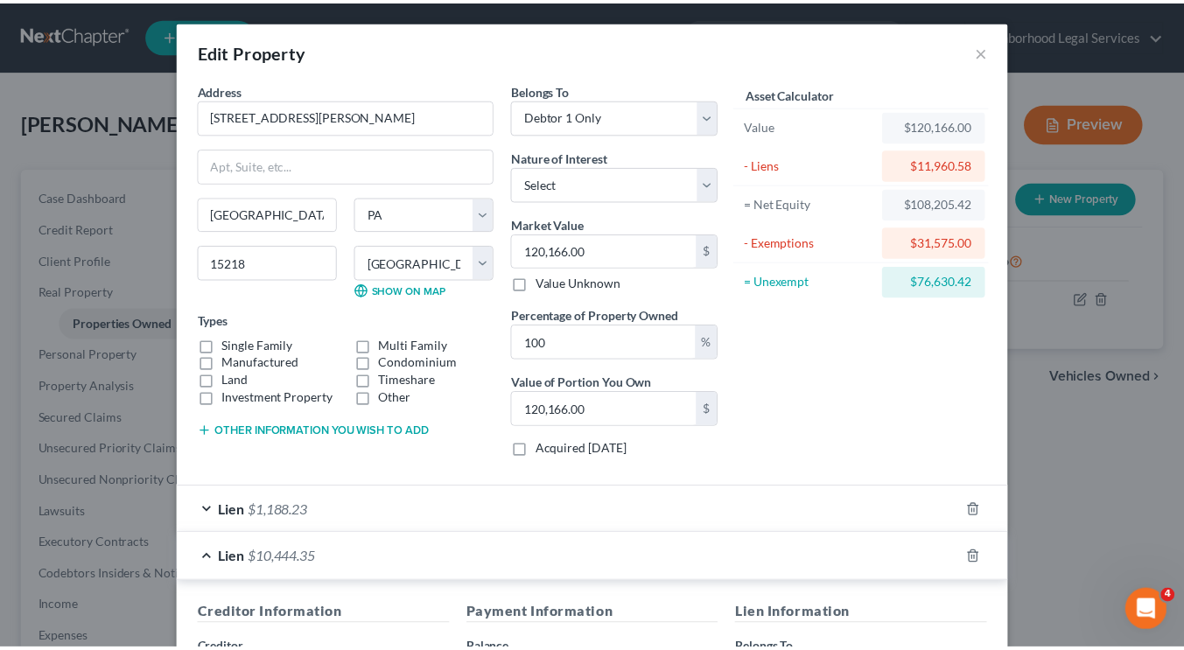
scroll to position [0, 0]
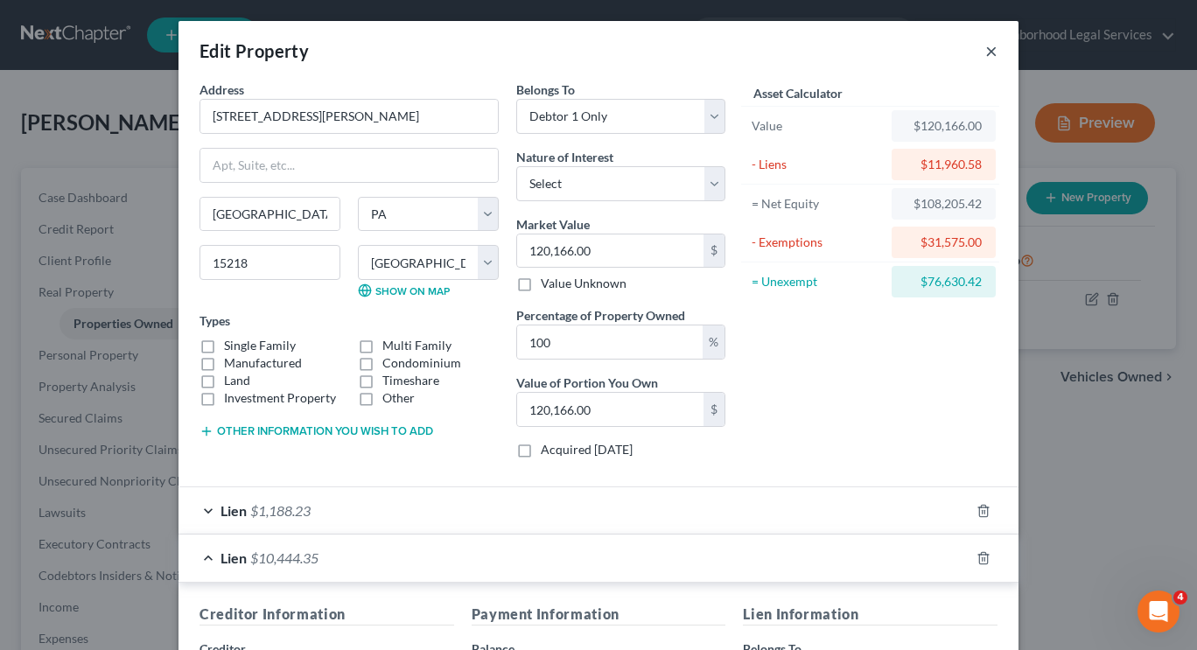
click at [985, 50] on button "×" at bounding box center [991, 50] width 12 height 21
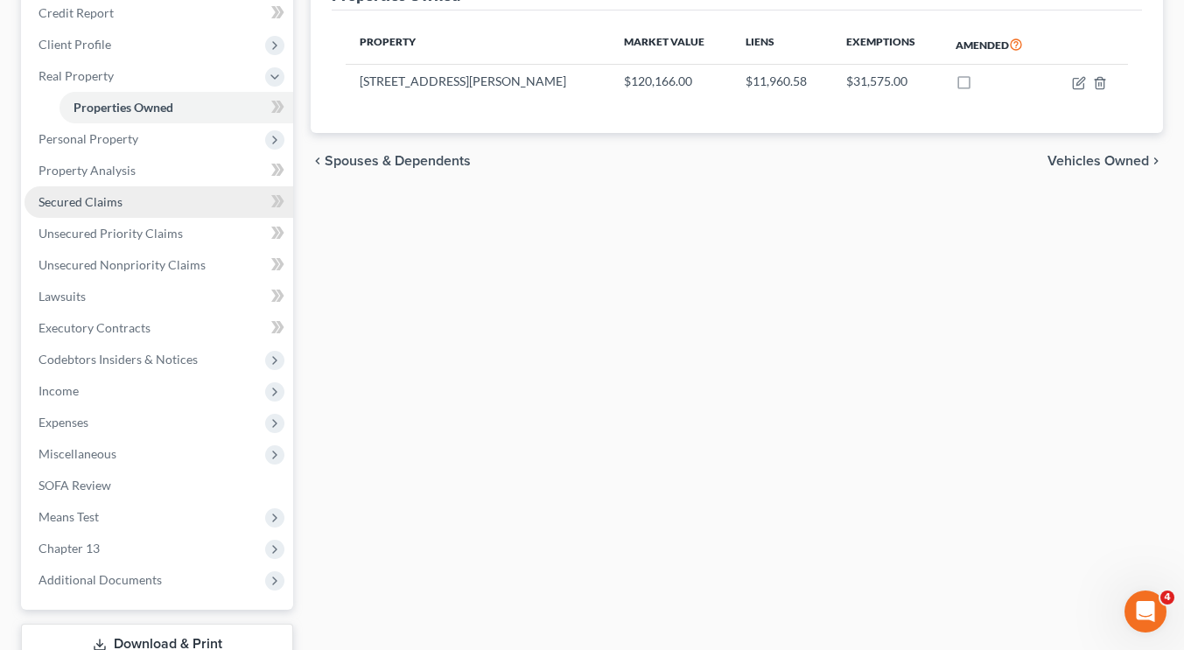
scroll to position [217, 0]
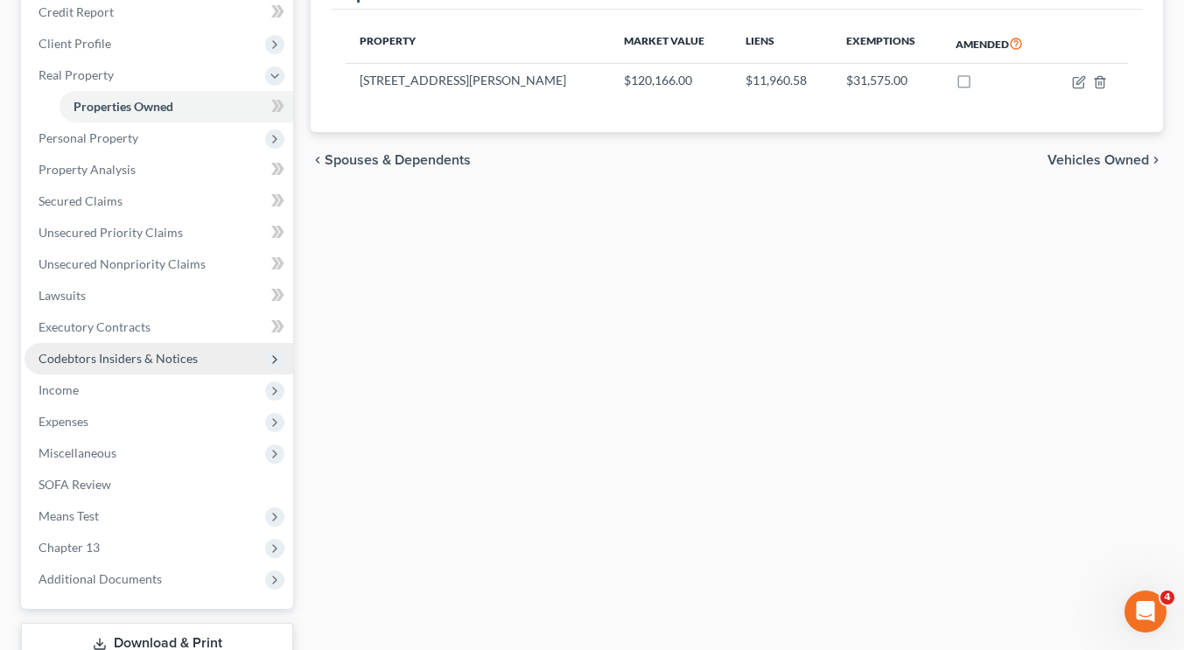
click at [143, 370] on span "Codebtors Insiders & Notices" at bounding box center [159, 359] width 269 height 32
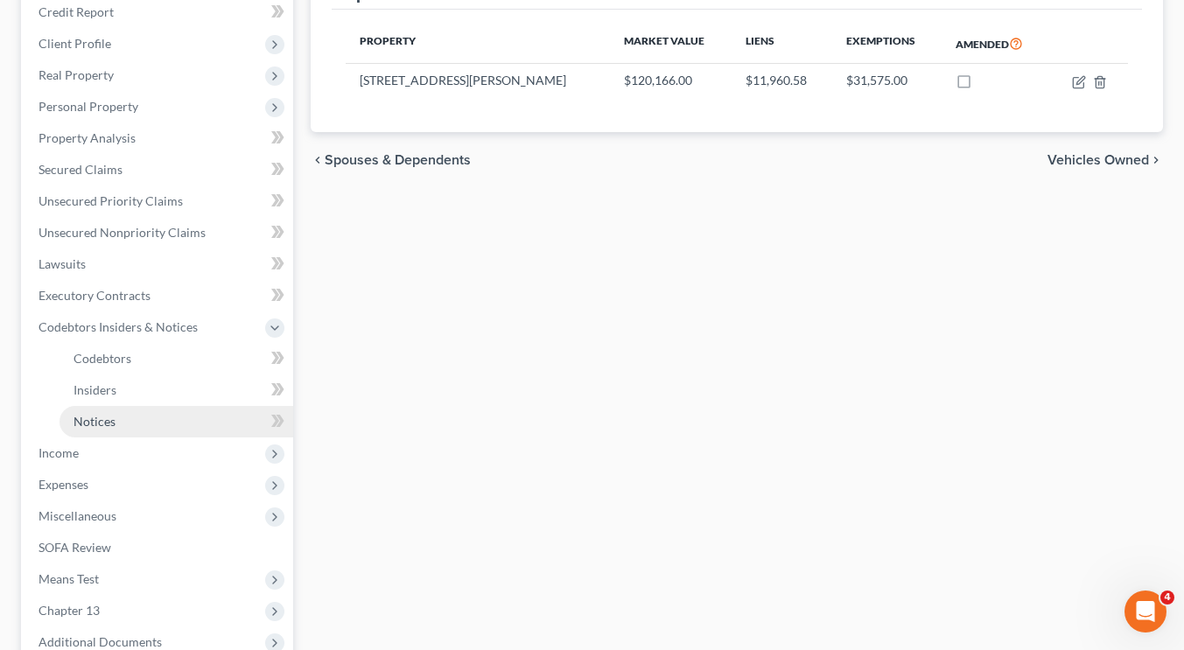
click at [111, 418] on span "Notices" at bounding box center [95, 421] width 42 height 15
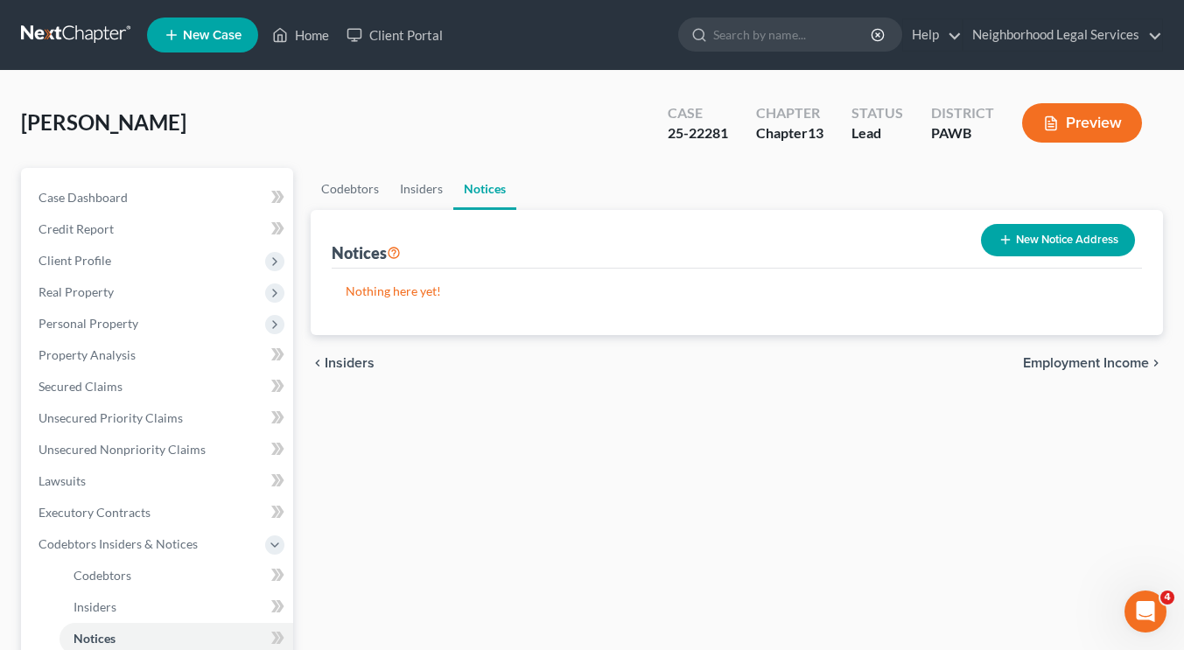
click at [1078, 240] on button "New Notice Address" at bounding box center [1058, 240] width 154 height 32
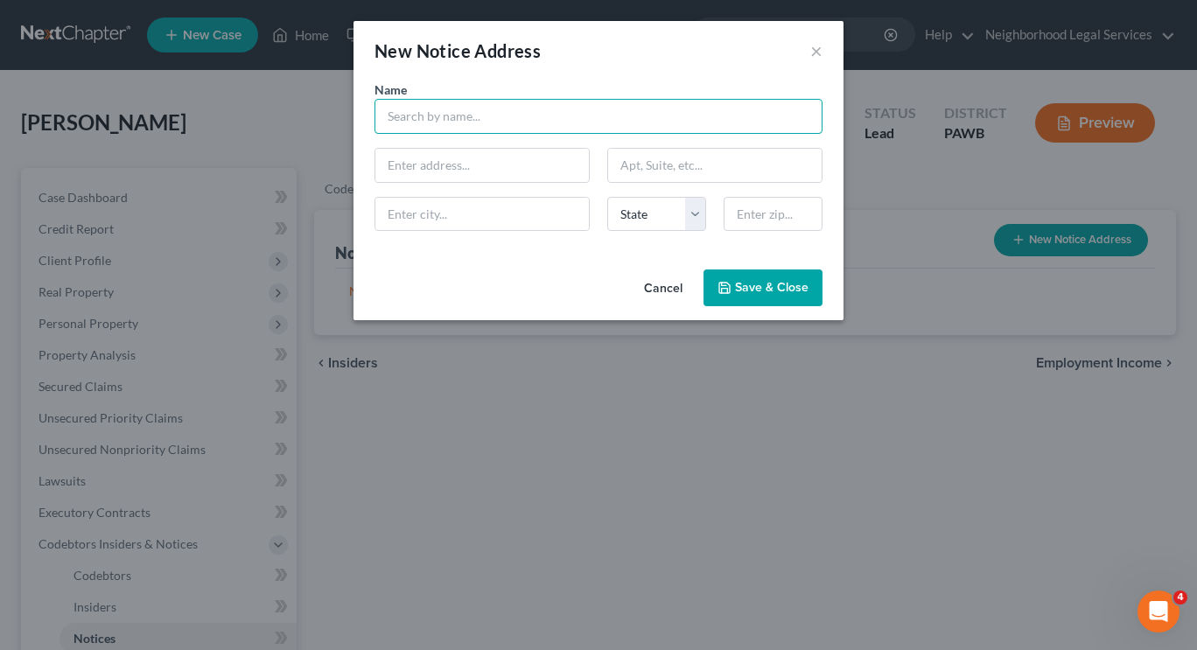
click at [553, 101] on input "text" at bounding box center [599, 116] width 448 height 35
paste input "Joseph W. Grmac, Esquire"
drag, startPoint x: 658, startPoint y: 116, endPoint x: 361, endPoint y: 115, distance: 297.6
click at [361, 115] on div "Name * Joseph W. Grmac, Esquire at GRB Law State AL AK AR AZ CA CO CT DE DC FL …" at bounding box center [599, 172] width 490 height 182
type input "Joseph W. Grmac, Esquire at GRB Law"
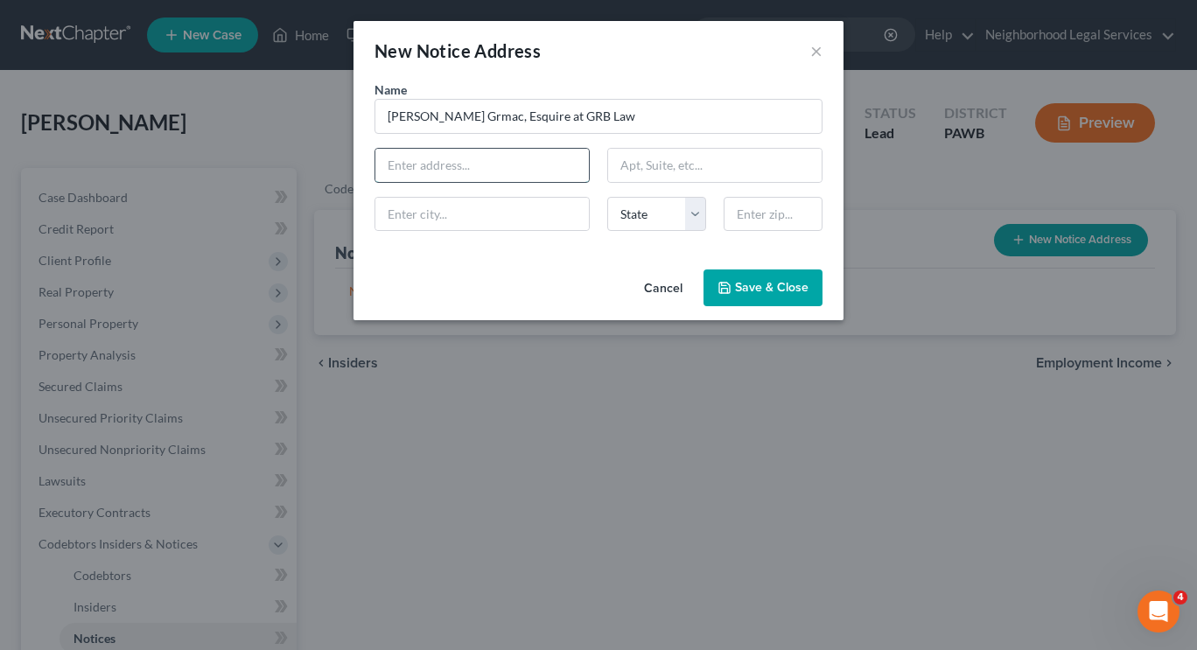
click at [533, 158] on input "text" at bounding box center [482, 165] width 214 height 33
paste input "525 William Penn Place, Suite 310"
drag, startPoint x: 568, startPoint y: 167, endPoint x: 518, endPoint y: 163, distance: 50.1
click at [518, 163] on input "525 William Penn Place, Suite 310" at bounding box center [482, 165] width 214 height 33
type input "525 William Penn Place"
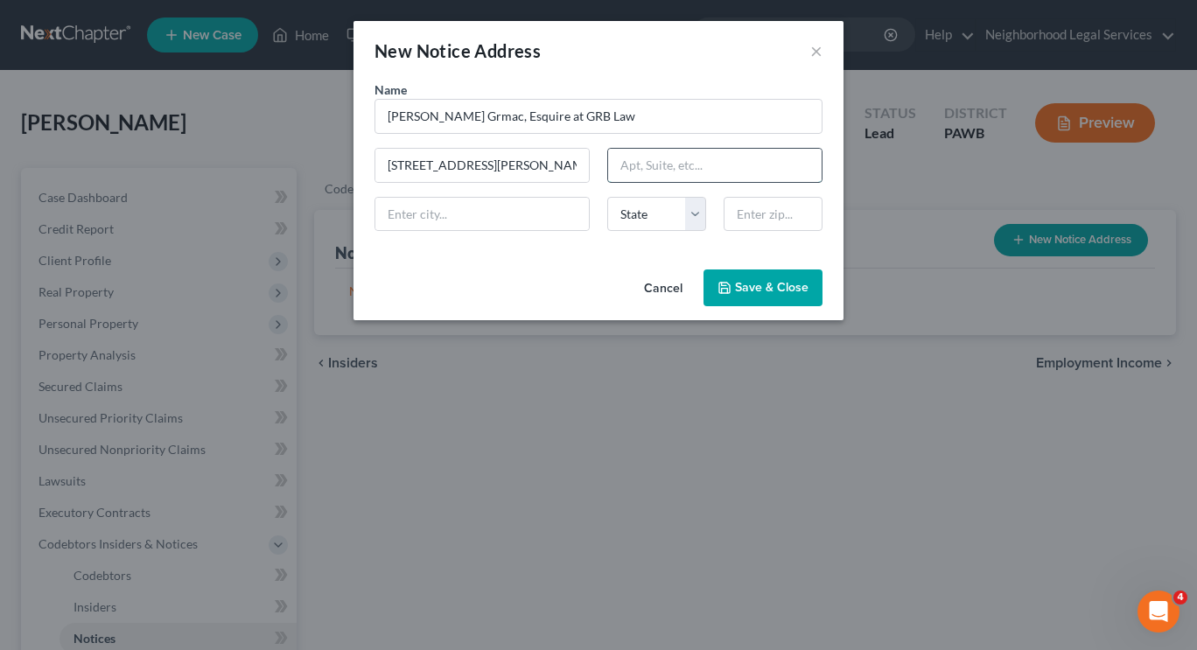
click at [726, 160] on input "text" at bounding box center [715, 165] width 214 height 33
paste input "Suite 310"
type input "Suite 310"
click at [740, 221] on input "text" at bounding box center [773, 214] width 99 height 35
paste input "15219"
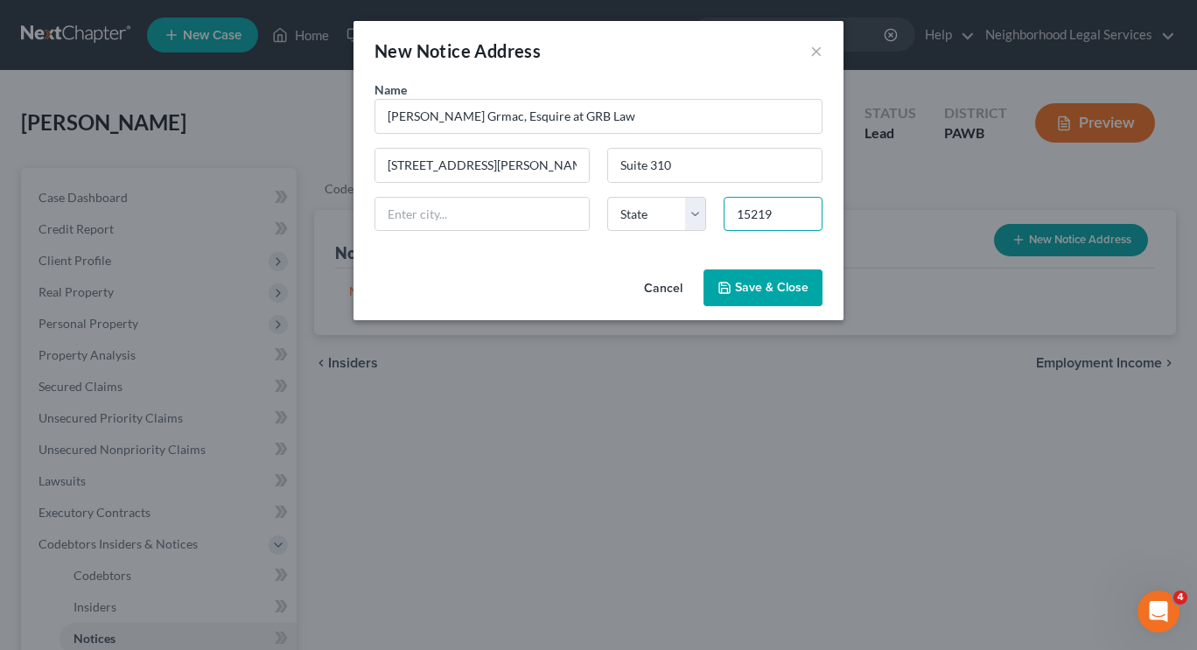
type input "15219"
click at [535, 267] on div "Cancel Save & Close" at bounding box center [599, 292] width 490 height 58
type input "Pittsburgh"
select select "39"
click at [762, 297] on button "Save & Close" at bounding box center [763, 288] width 119 height 37
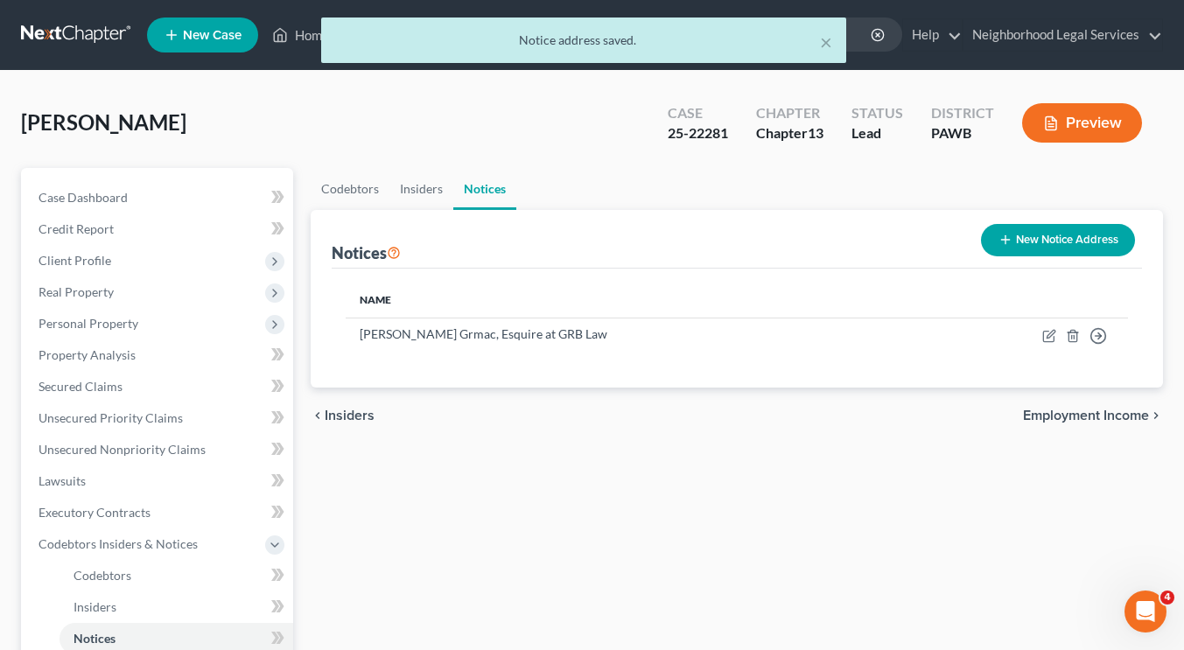
click at [775, 418] on div "chevron_left Insiders Employment Income chevron_right" at bounding box center [737, 416] width 852 height 56
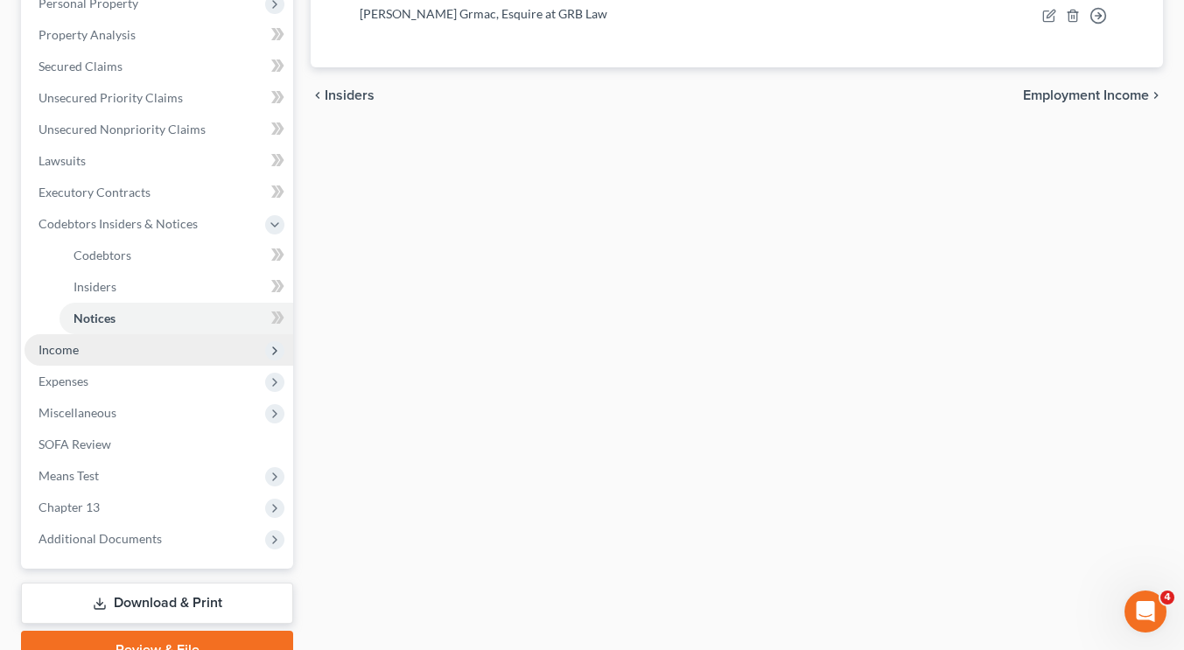
click at [138, 343] on span "Income" at bounding box center [159, 350] width 269 height 32
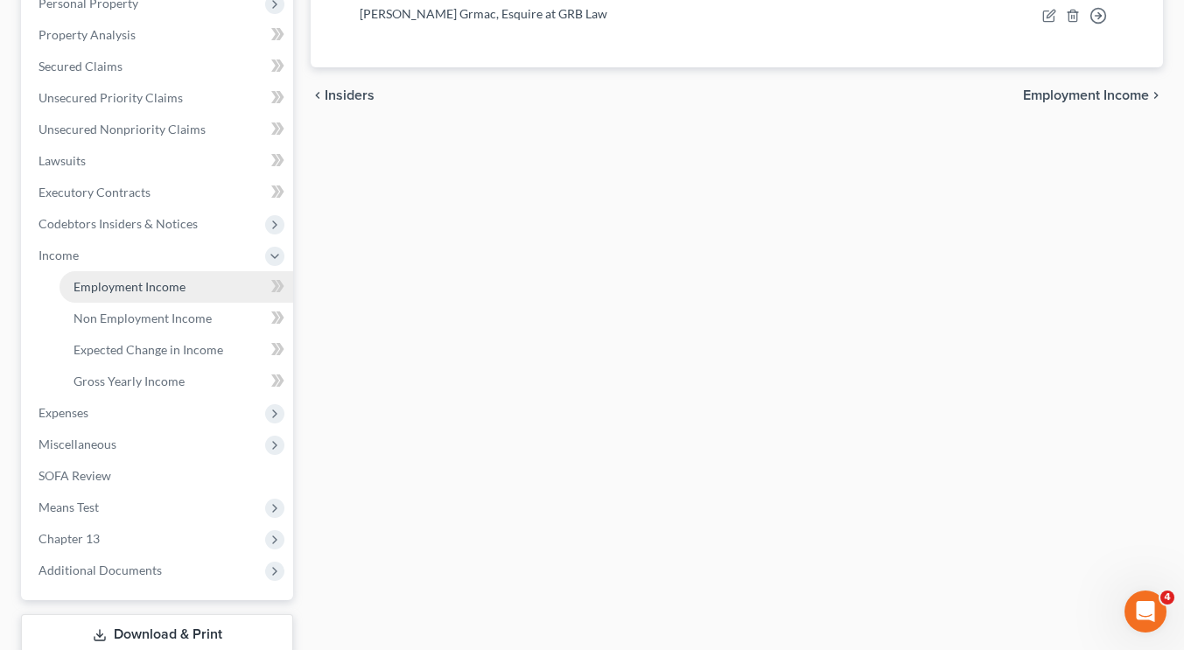
click at [149, 284] on span "Employment Income" at bounding box center [130, 286] width 112 height 15
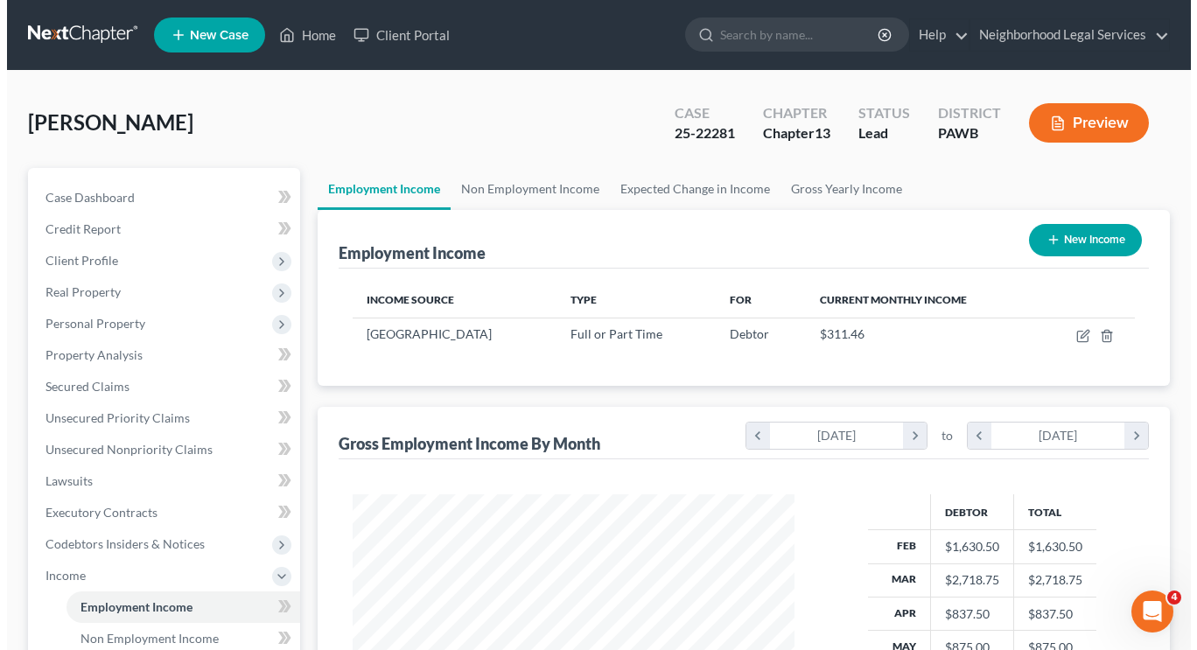
scroll to position [232, 0]
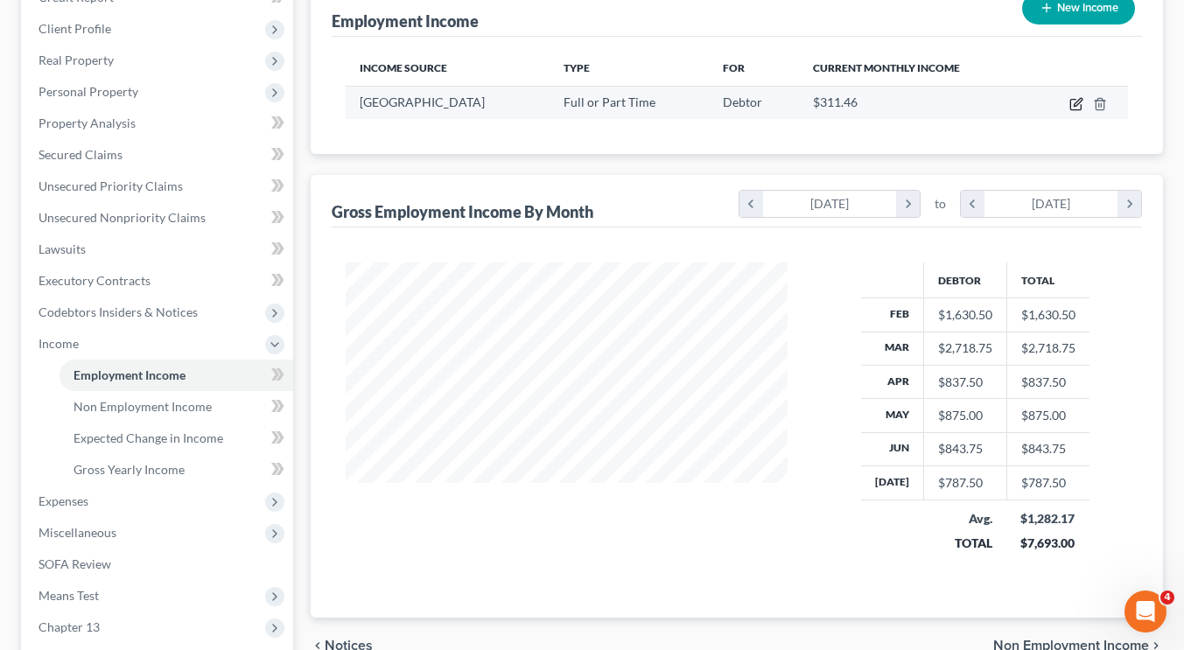
click at [1076, 104] on icon "button" at bounding box center [1078, 102] width 8 height 8
select select "0"
select select "39"
select select "2"
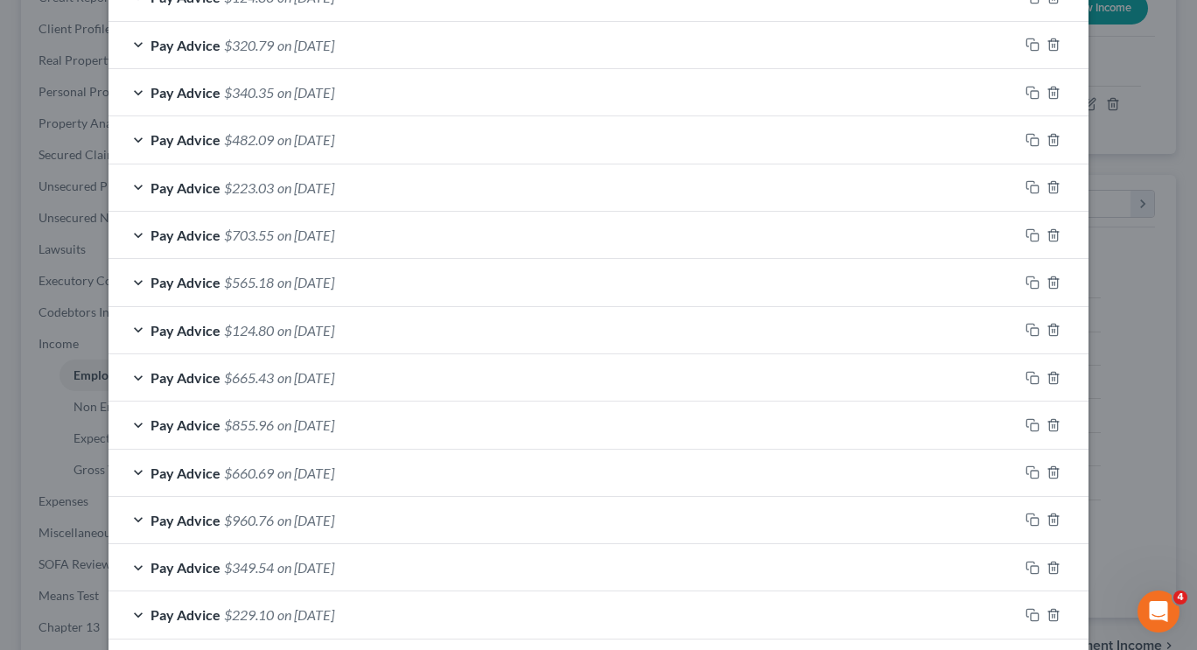
scroll to position [738, 0]
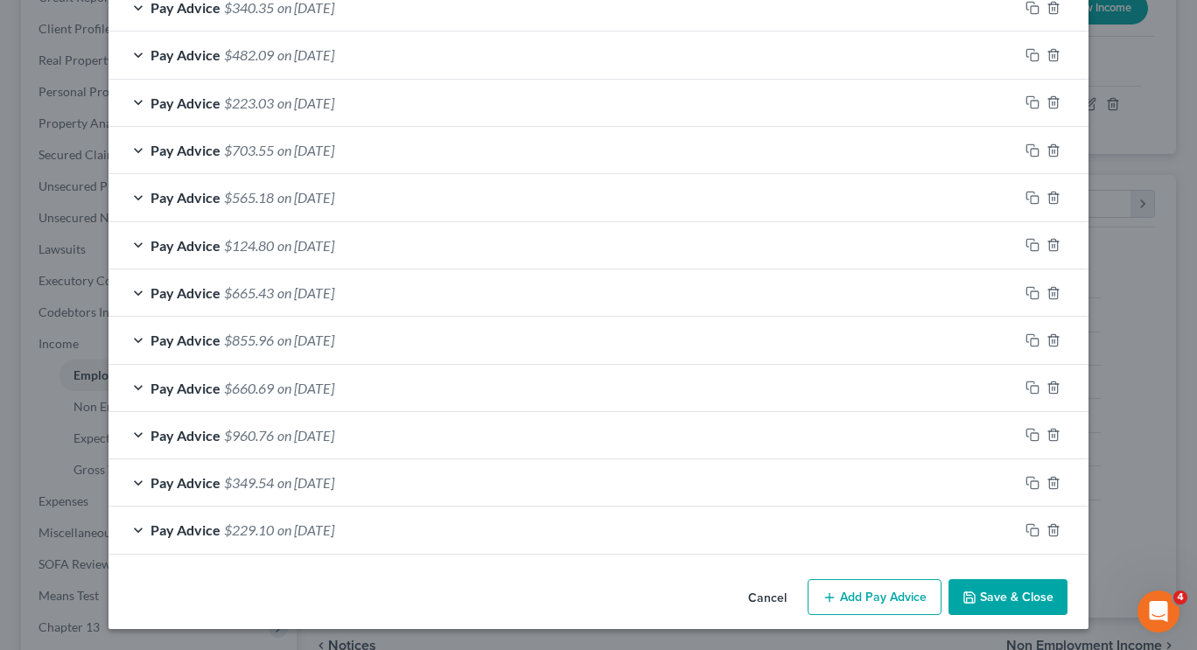
click at [214, 438] on div "Pay Advice $960.76 on 02/15/2025" at bounding box center [564, 435] width 910 height 46
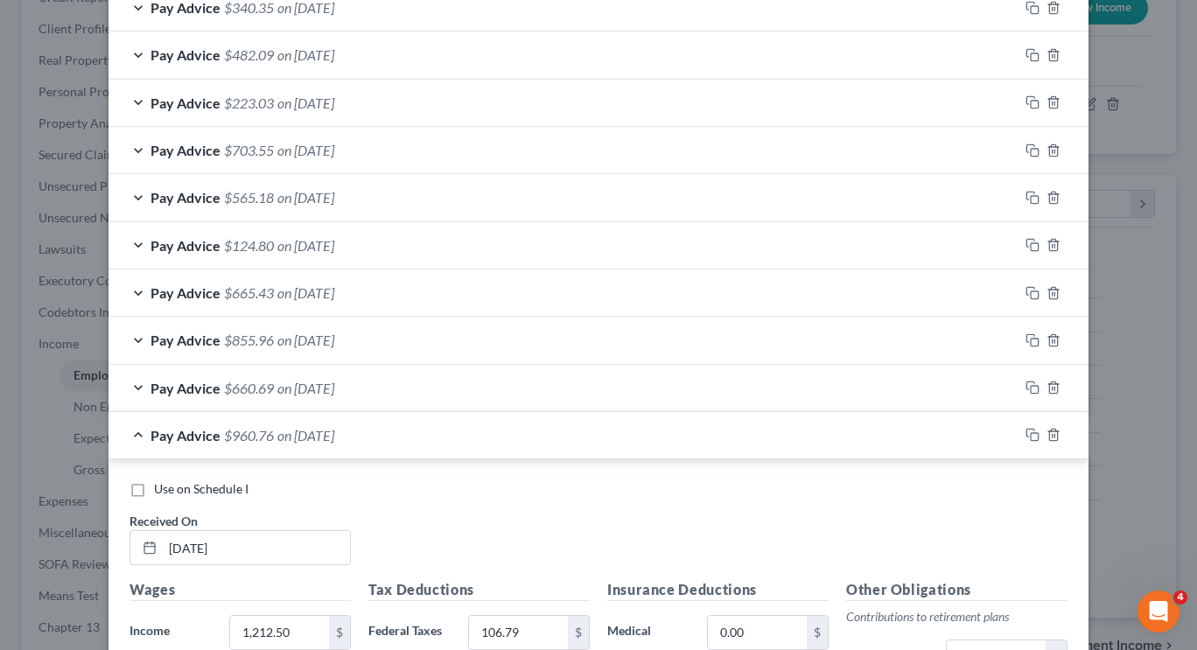
click at [214, 438] on div "Pay Advice $960.76 on 02/15/2025" at bounding box center [564, 435] width 910 height 46
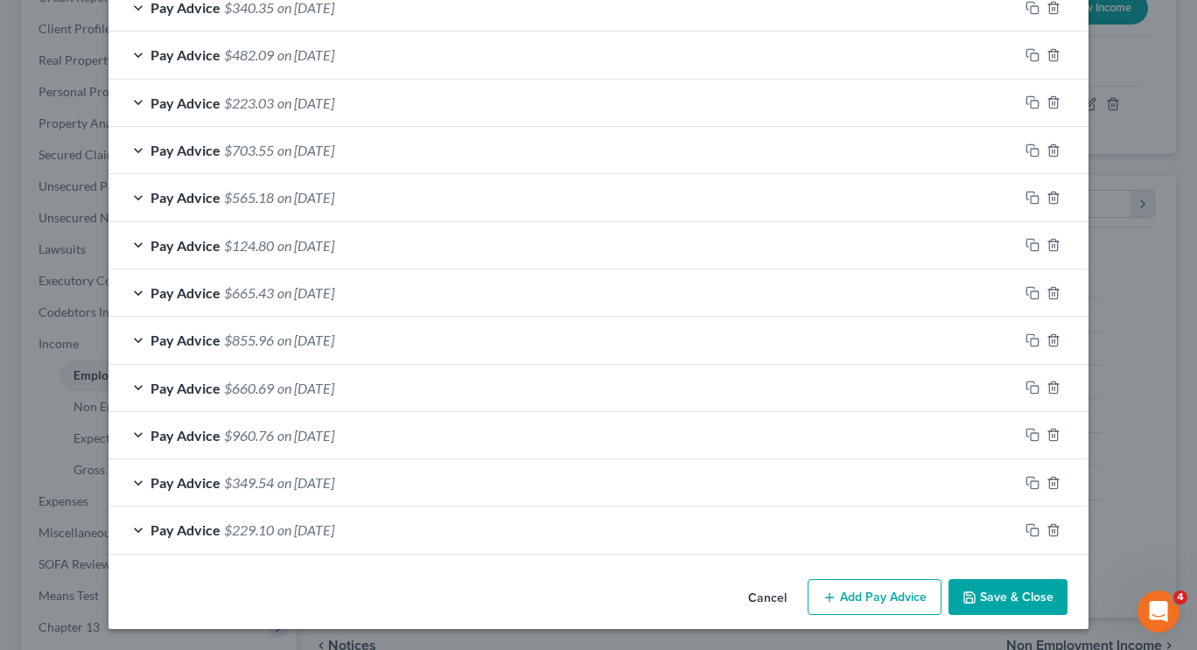
click at [1002, 588] on button "Save & Close" at bounding box center [1008, 597] width 119 height 37
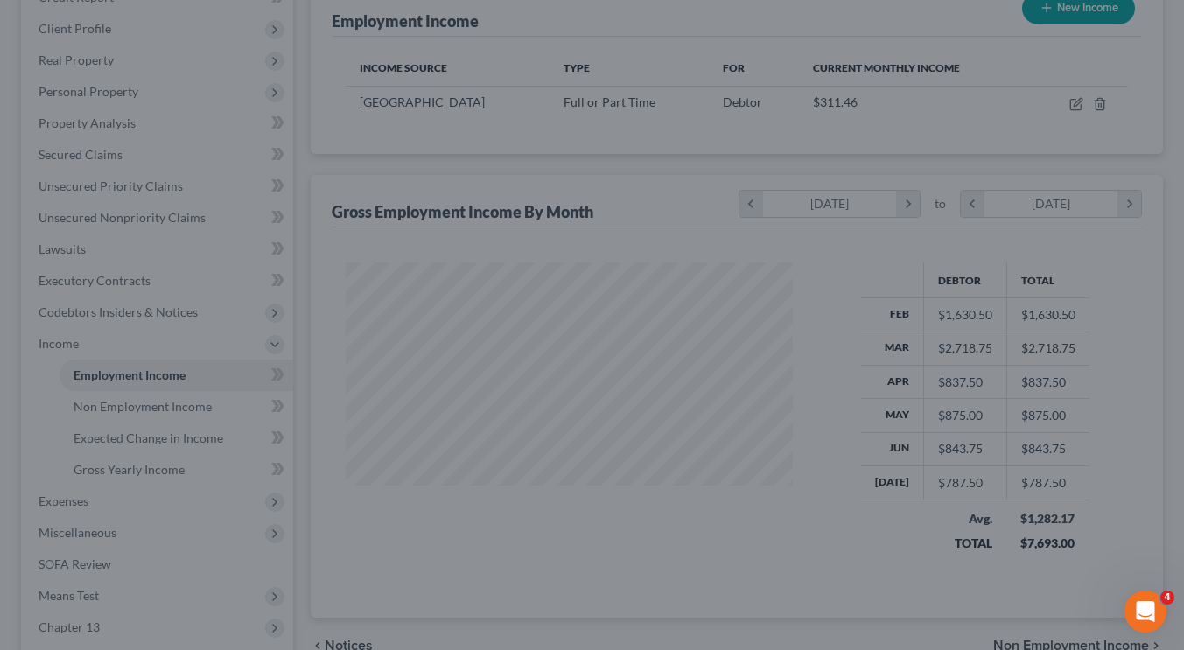
scroll to position [874877, 874714]
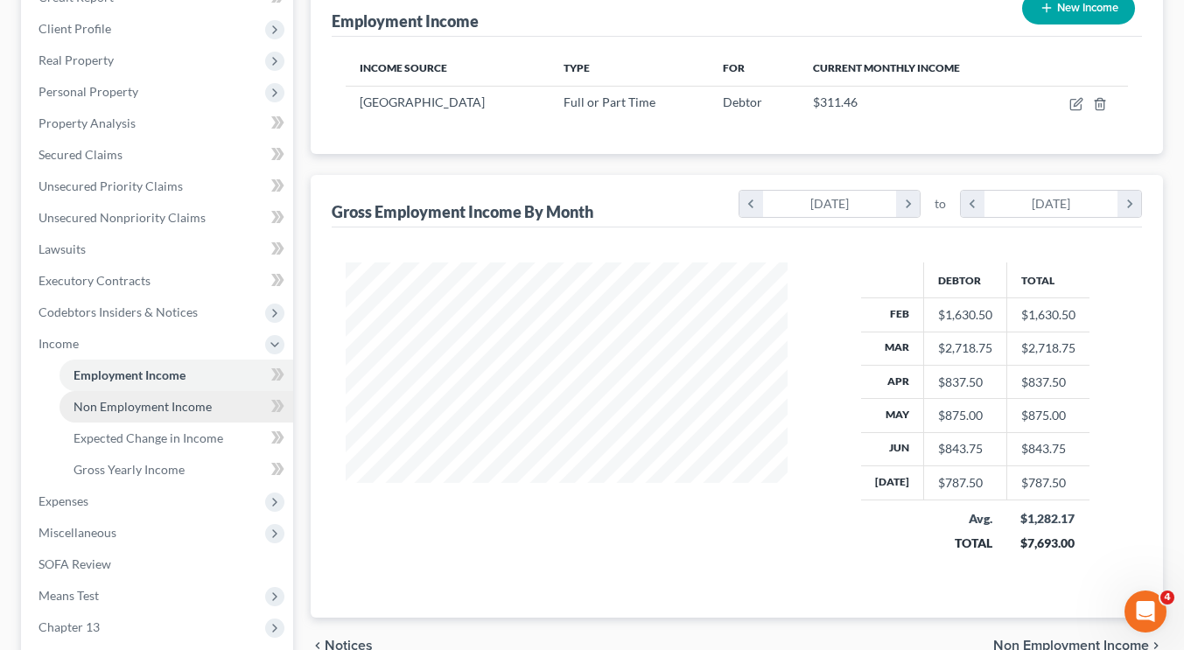
click at [158, 401] on span "Non Employment Income" at bounding box center [143, 406] width 138 height 15
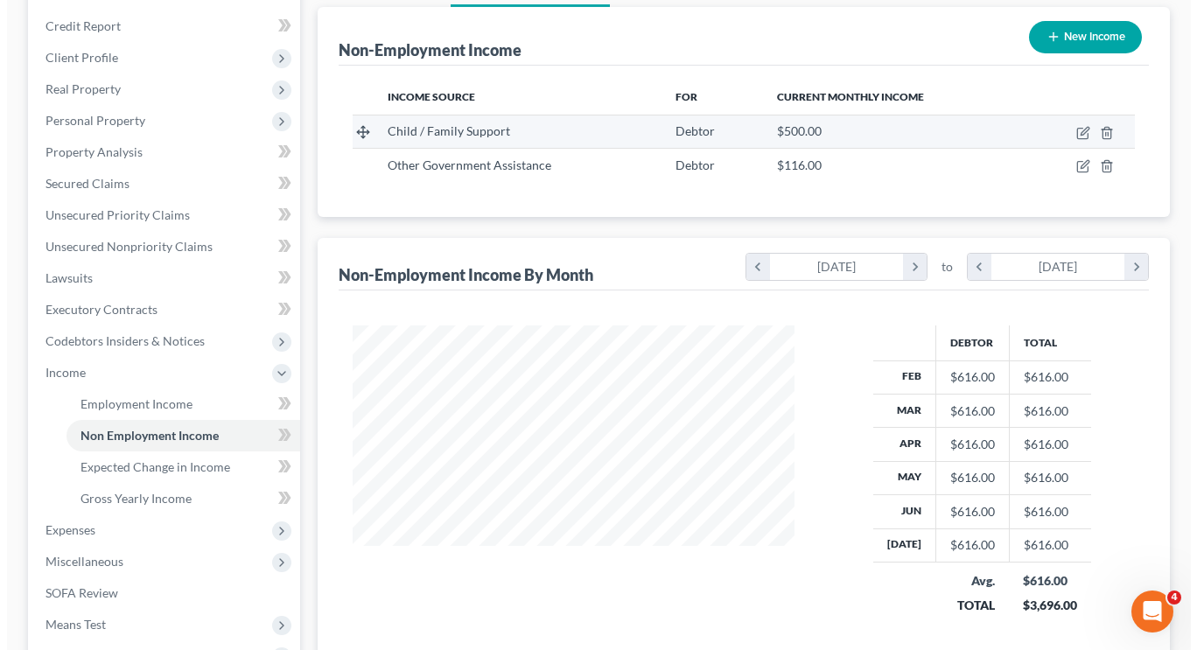
scroll to position [204, 0]
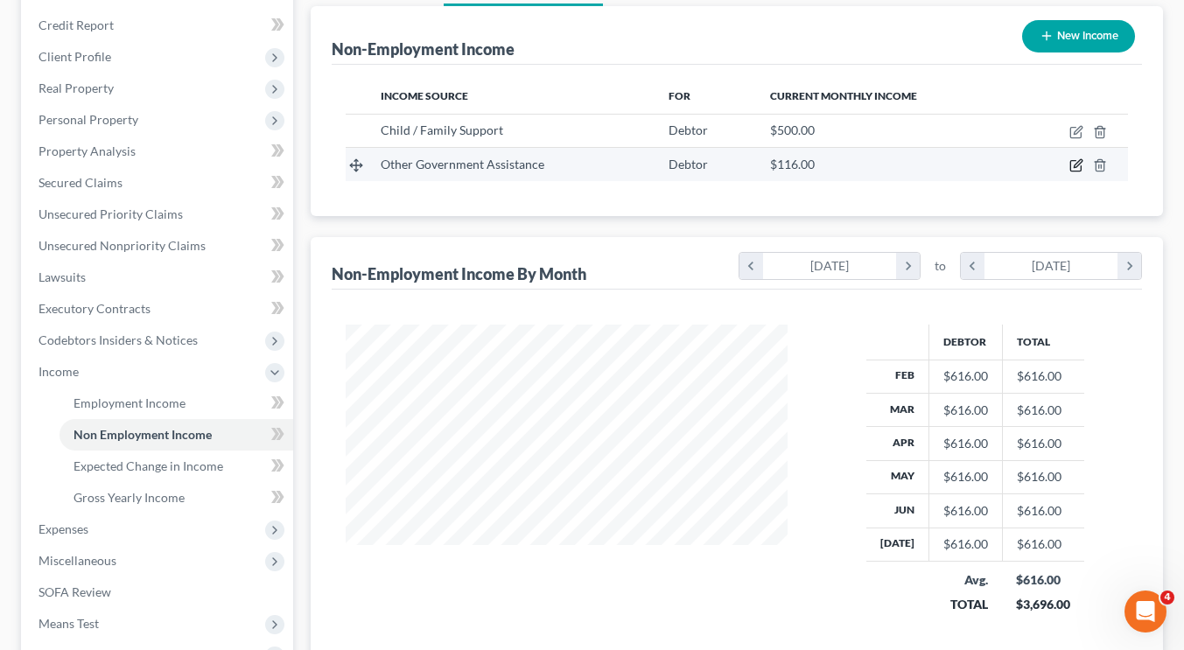
click at [1070, 168] on icon "button" at bounding box center [1075, 166] width 11 height 11
select select "5"
select select "0"
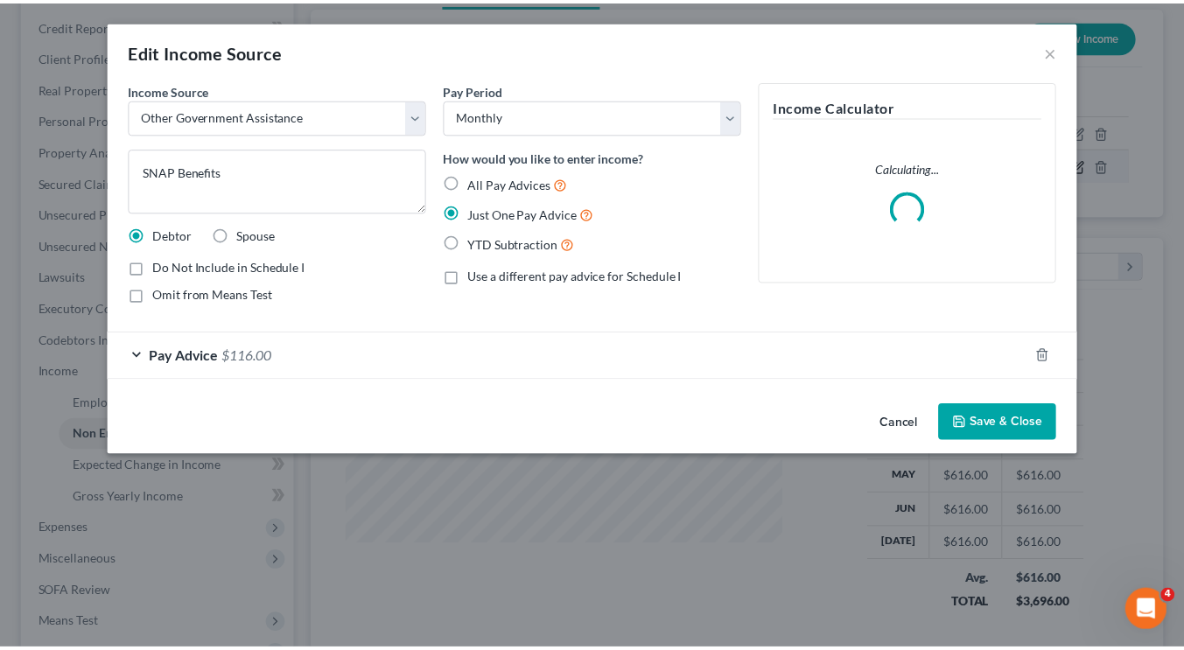
scroll to position [313, 482]
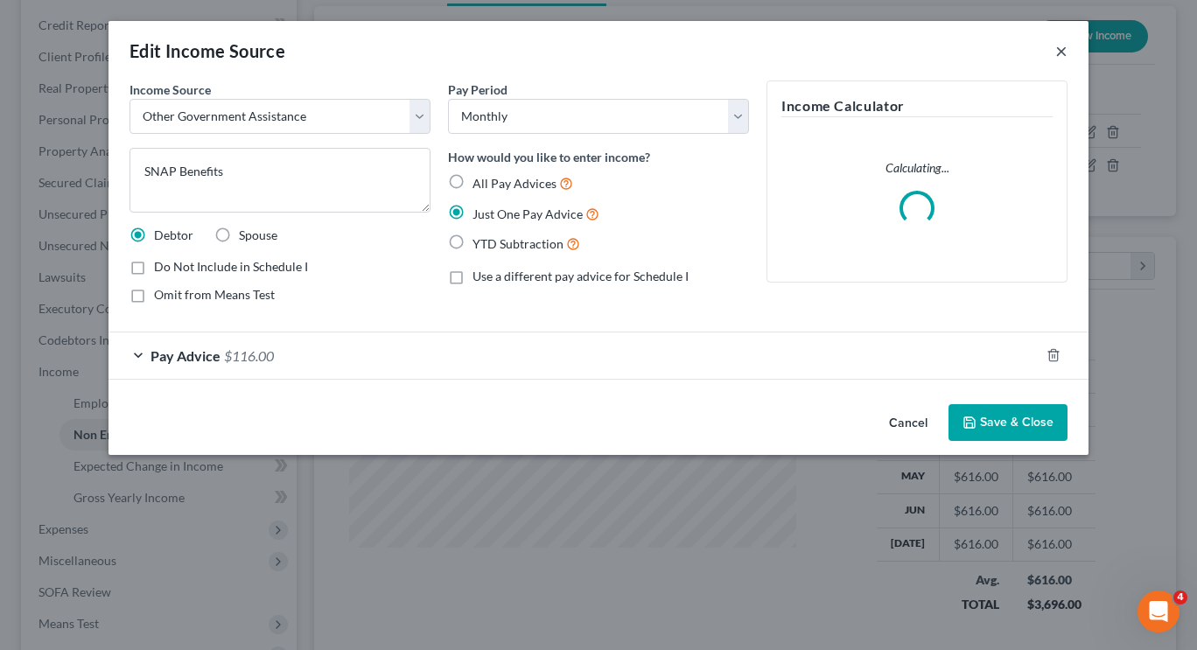
click at [1058, 57] on button "×" at bounding box center [1061, 50] width 12 height 21
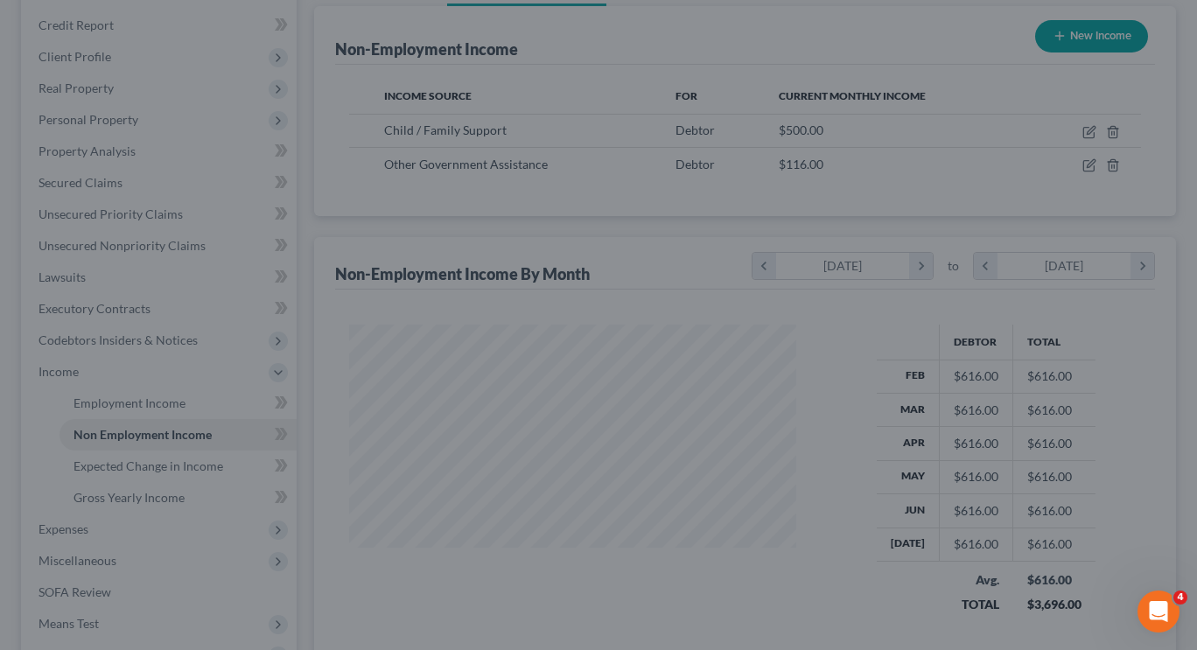
scroll to position [874877, 874714]
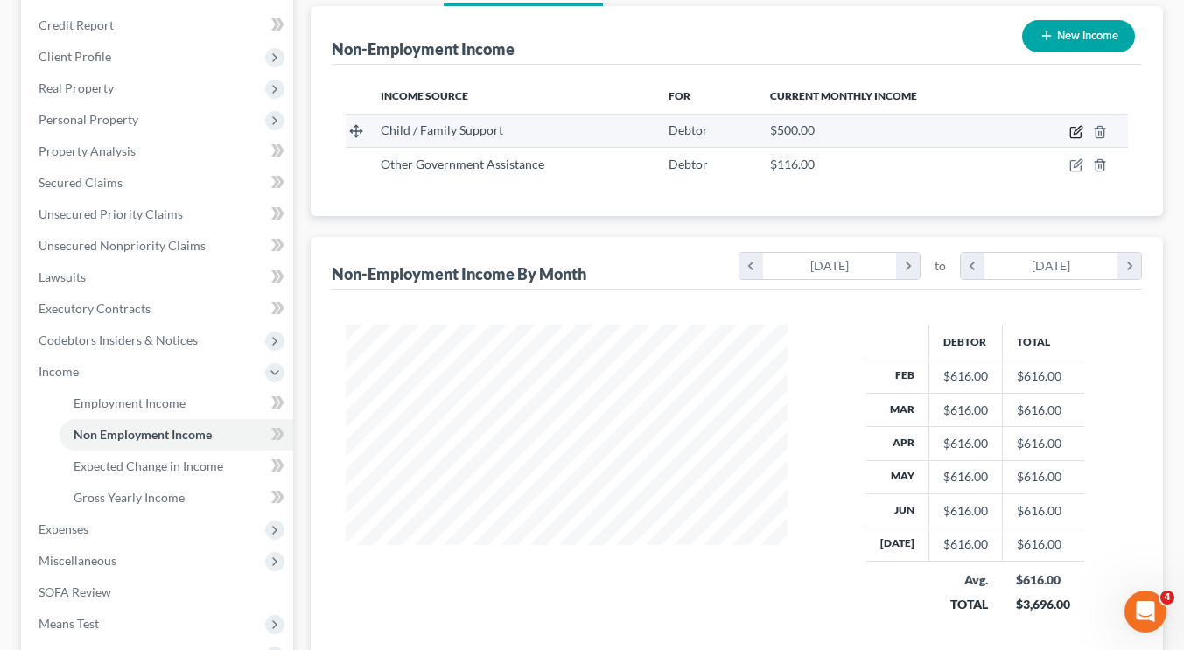
click at [1078, 135] on icon "button" at bounding box center [1076, 132] width 14 height 14
select select "7"
select select "0"
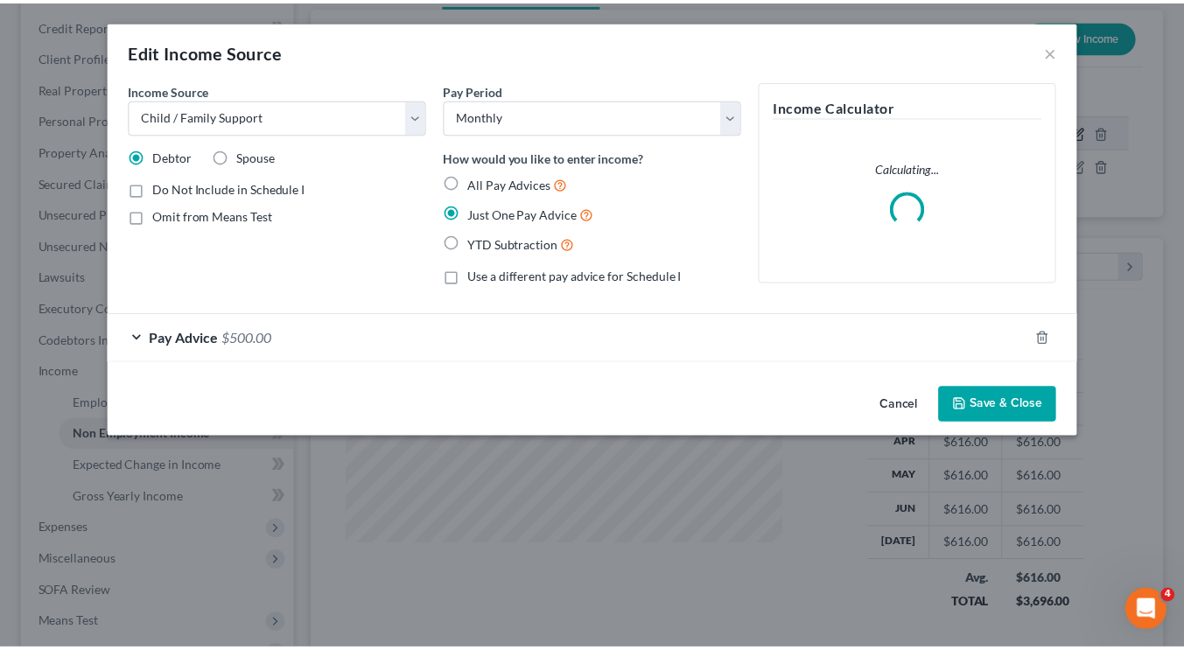
scroll to position [313, 482]
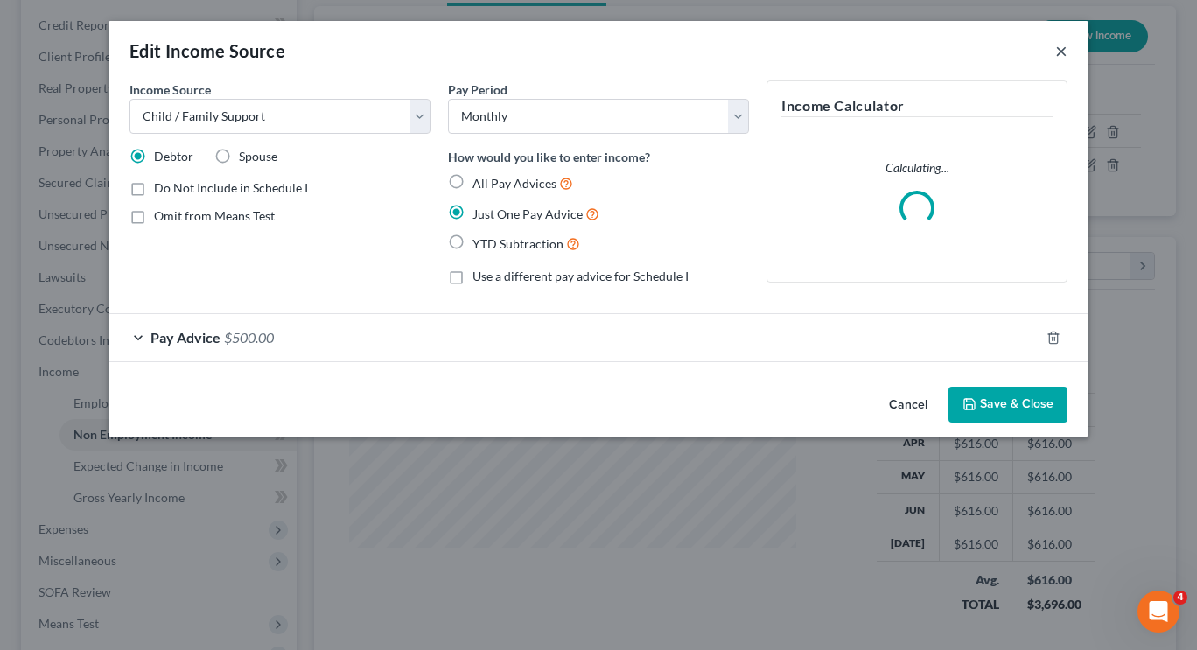
click at [1059, 52] on button "×" at bounding box center [1061, 50] width 12 height 21
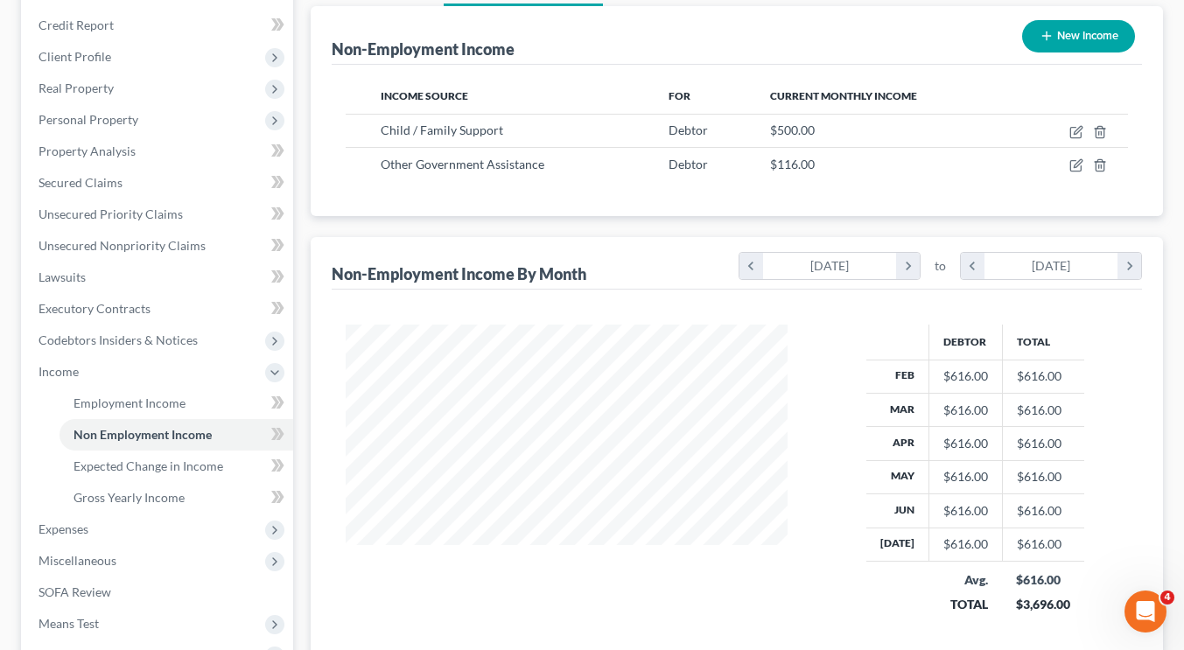
scroll to position [436, 0]
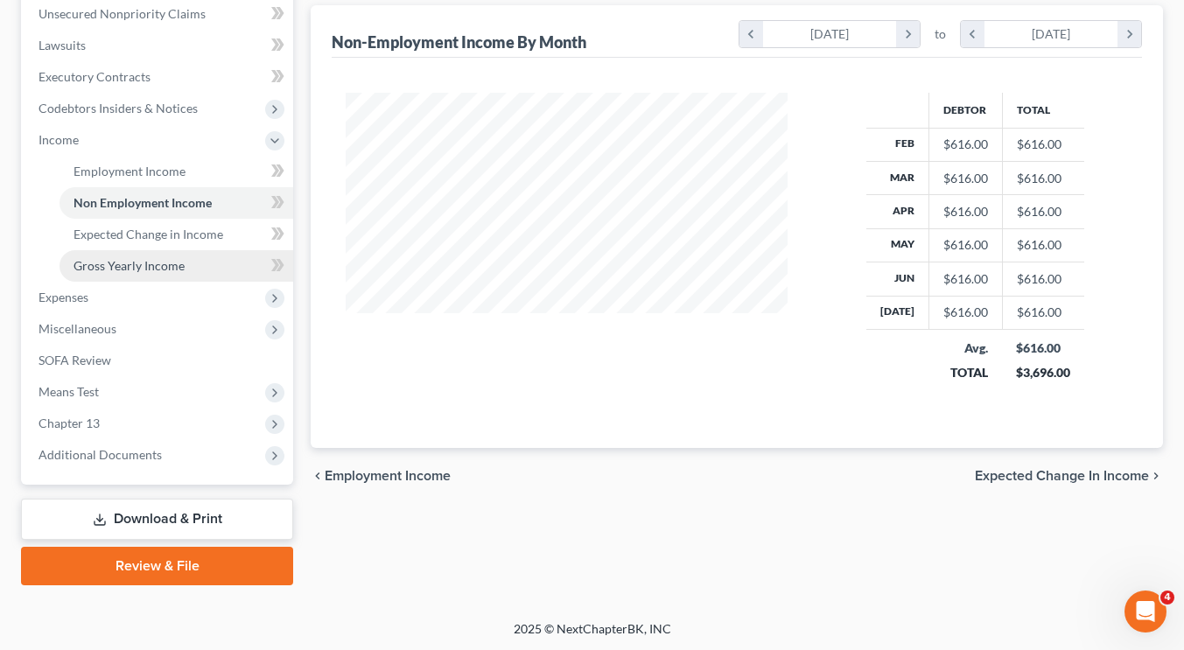
click at [148, 264] on span "Gross Yearly Income" at bounding box center [129, 265] width 111 height 15
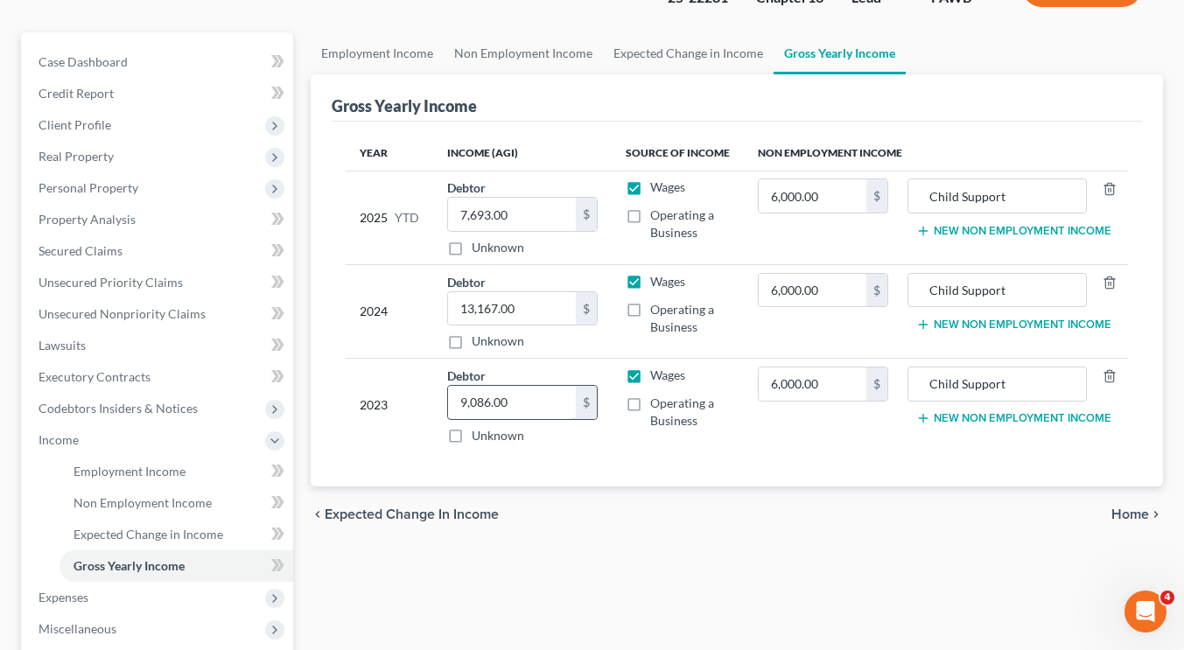
click at [513, 392] on input "9,086.00" at bounding box center [511, 402] width 127 height 33
click at [556, 319] on input "13,167.00" at bounding box center [511, 308] width 127 height 33
click at [587, 133] on div "Year Income (AGI) Source of Income Non Employment Income 2025 YTD Debtor 7,693.…" at bounding box center [737, 305] width 810 height 366
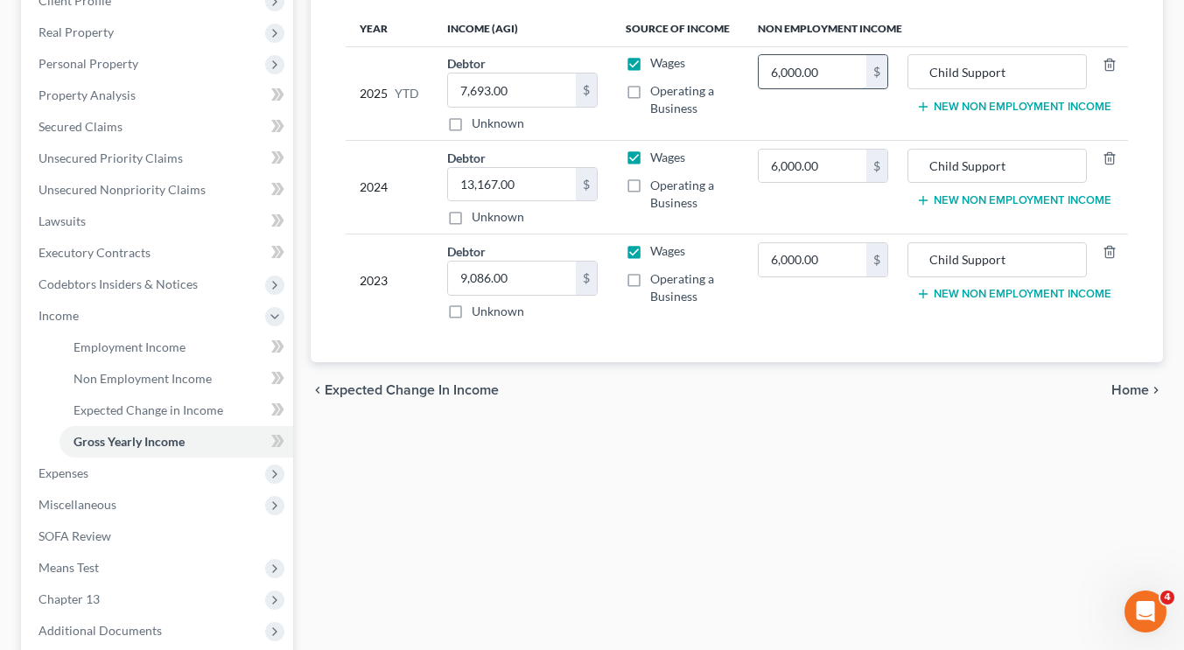
click at [810, 69] on input "6,000.00" at bounding box center [813, 71] width 109 height 33
click at [803, 71] on input "6,000.00" at bounding box center [813, 71] width 109 height 33
click at [792, 480] on div "Employment Income Non Employment Income Expected Change in Income Gross Yearly …" at bounding box center [737, 334] width 870 height 853
click at [780, 64] on input "04,500" at bounding box center [813, 71] width 109 height 33
click at [907, 438] on div "Employment Income Non Employment Income Expected Change in Income Gross Yearly …" at bounding box center [737, 334] width 870 height 853
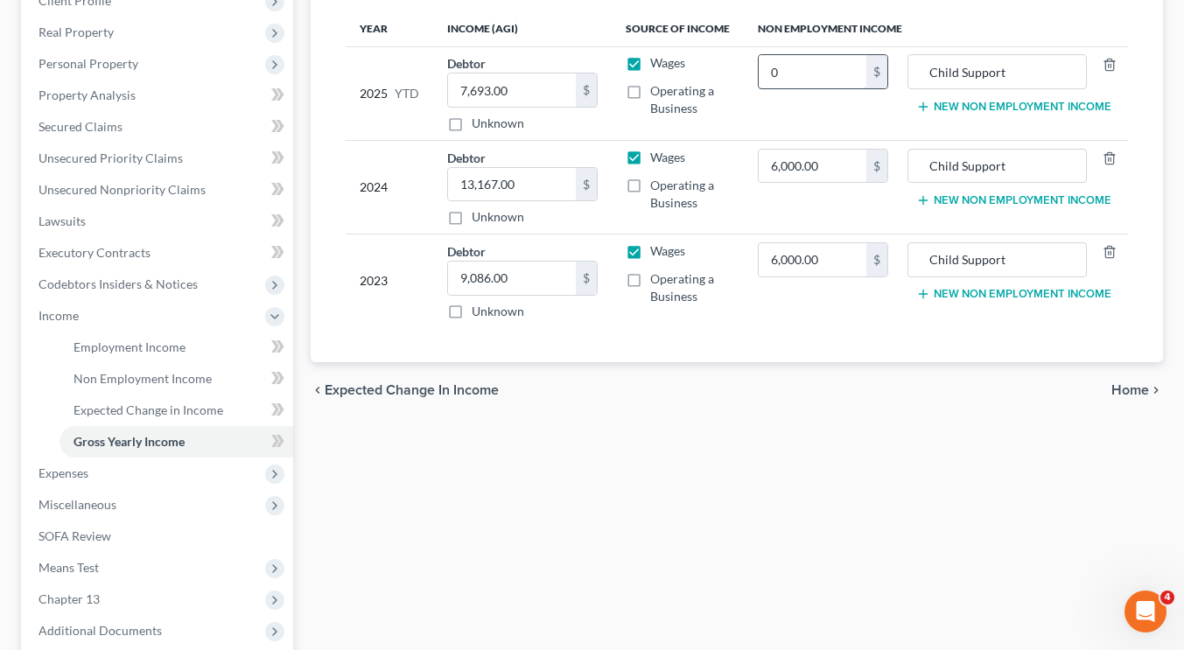
click at [802, 74] on input "0" at bounding box center [813, 71] width 109 height 33
click at [835, 455] on div "Employment Income Non Employment Income Expected Change in Income Gross Yearly …" at bounding box center [737, 334] width 870 height 853
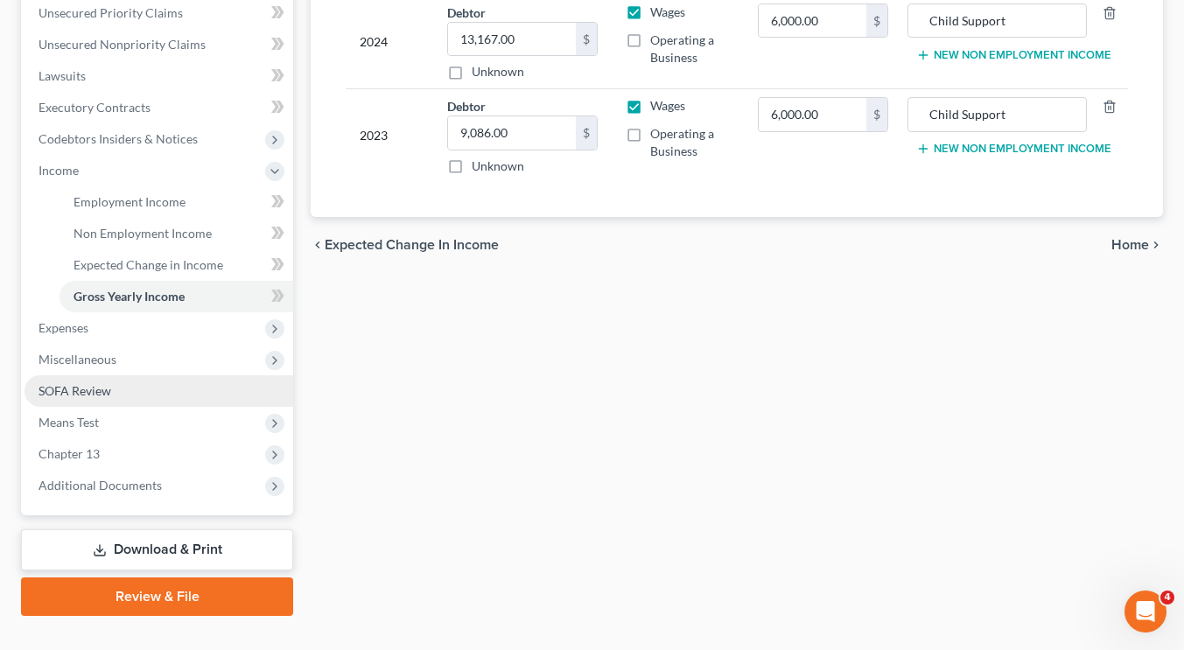
scroll to position [430, 0]
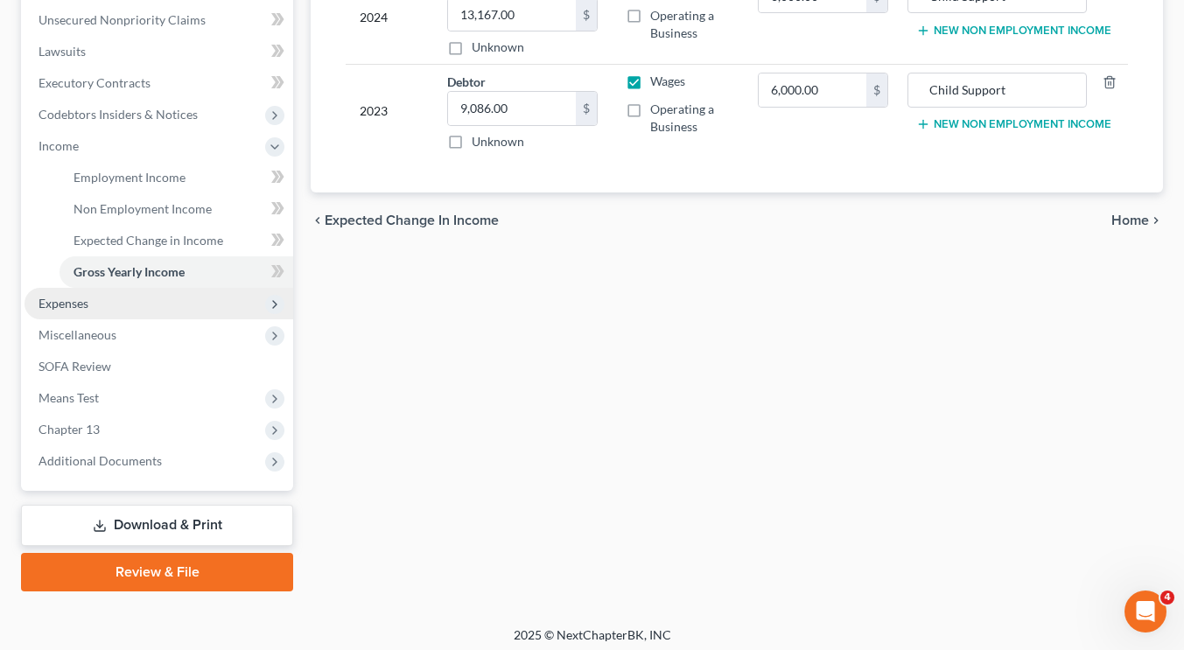
click at [131, 316] on span "Expenses" at bounding box center [159, 304] width 269 height 32
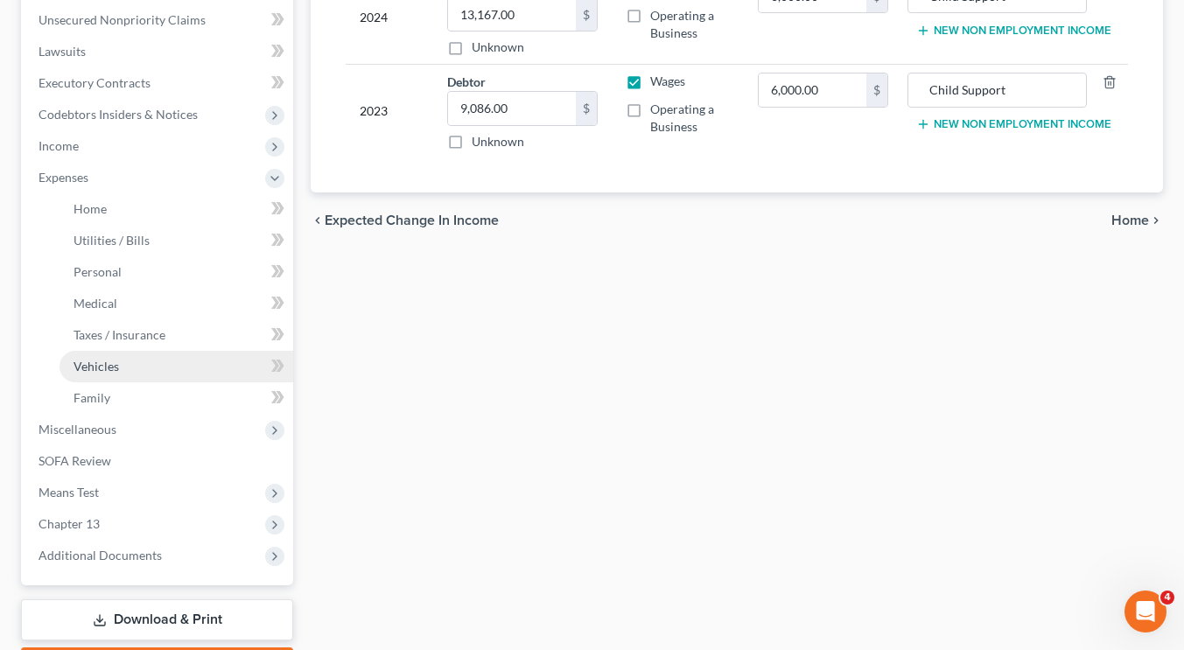
click at [116, 368] on span "Vehicles" at bounding box center [97, 366] width 46 height 15
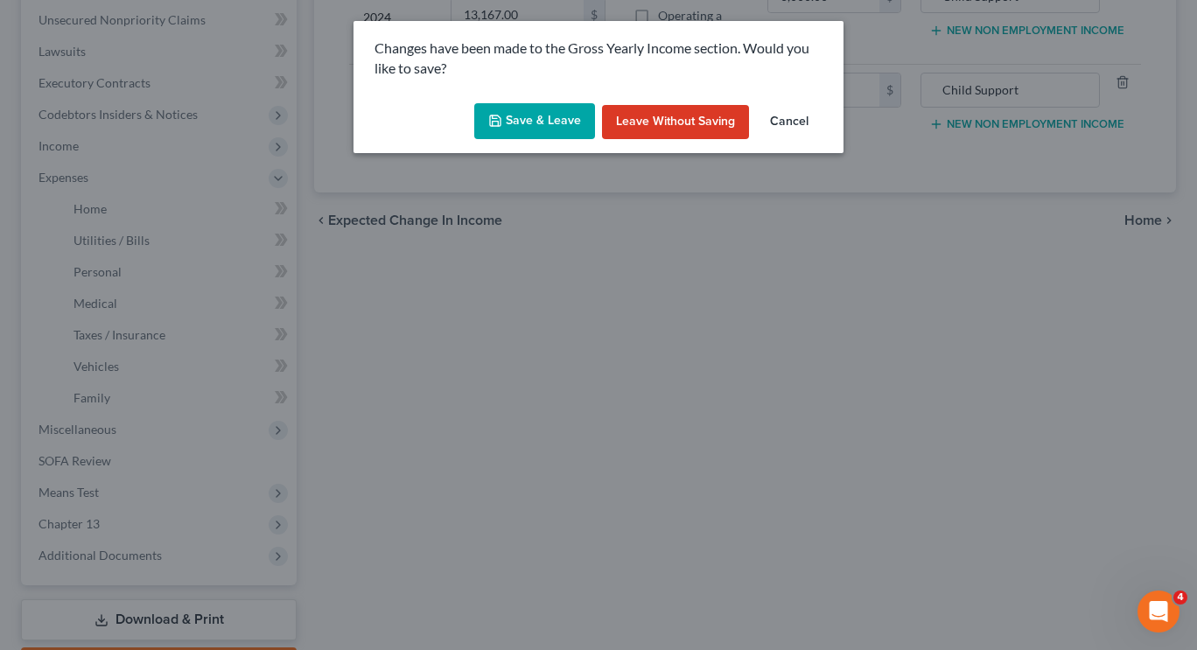
click at [539, 121] on button "Save & Leave" at bounding box center [534, 121] width 121 height 37
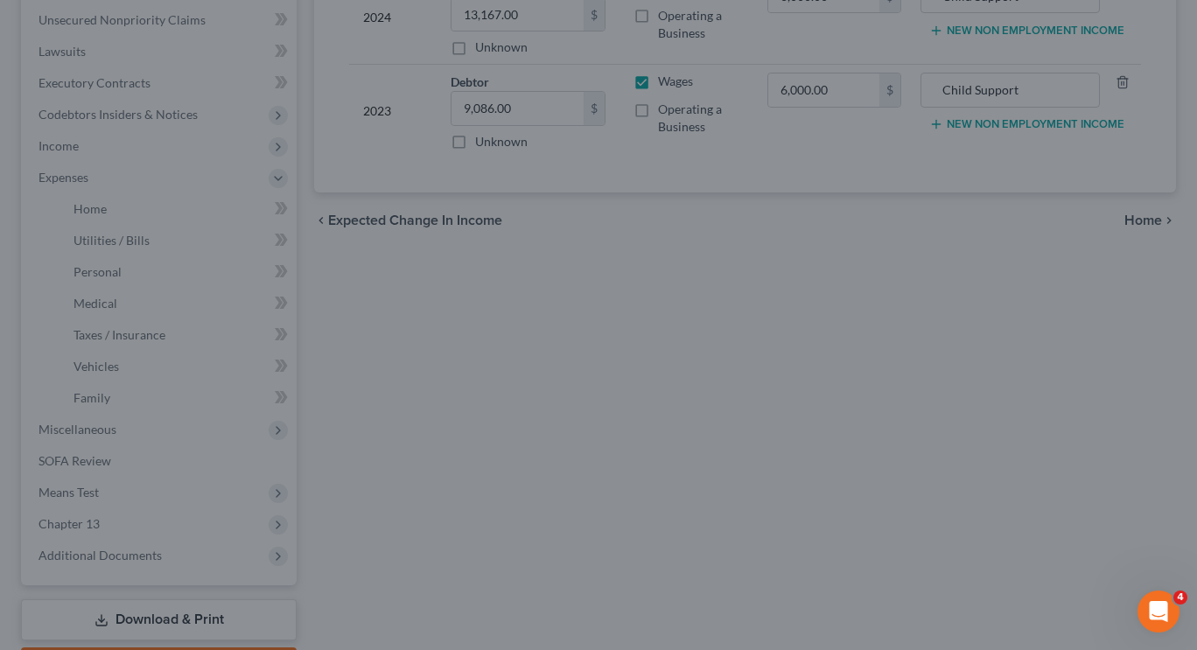
type input "4,500.00"
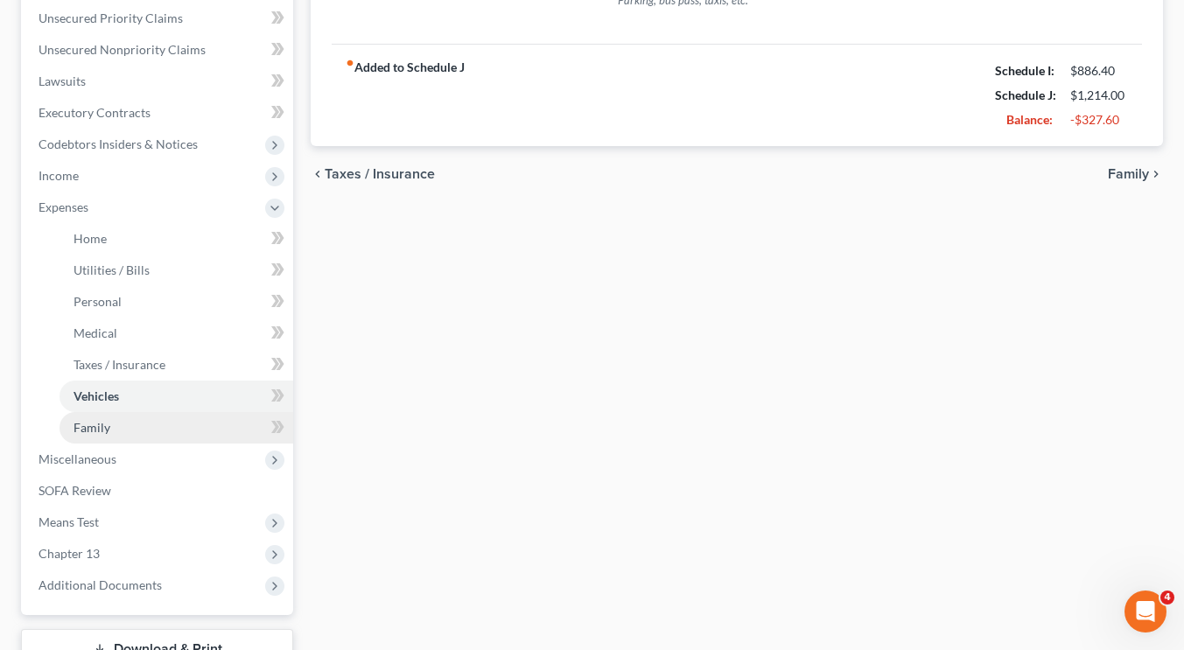
scroll to position [401, 0]
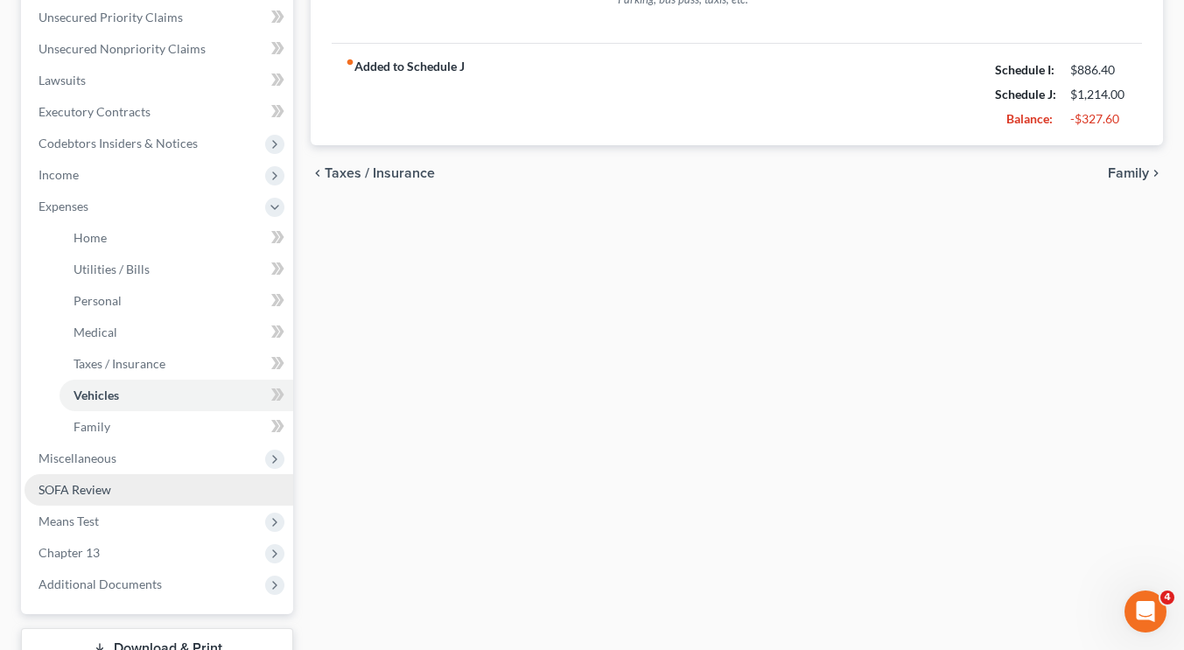
click at [127, 501] on link "SOFA Review" at bounding box center [159, 490] width 269 height 32
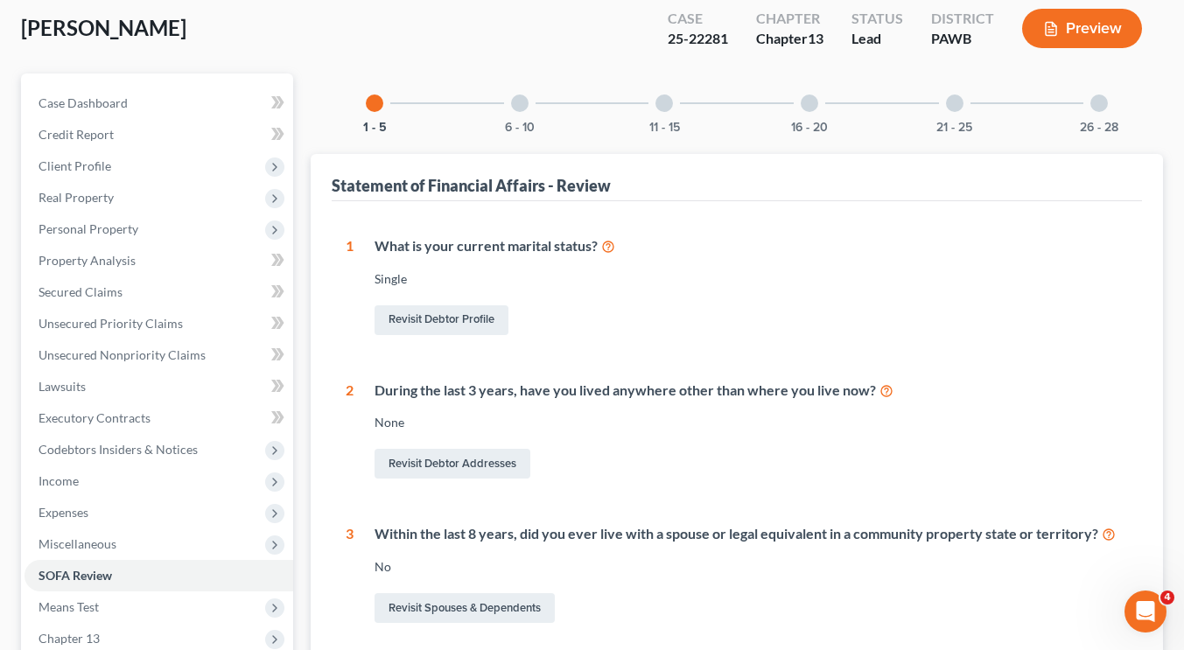
scroll to position [94, 0]
click at [520, 101] on div at bounding box center [520, 104] width 18 height 18
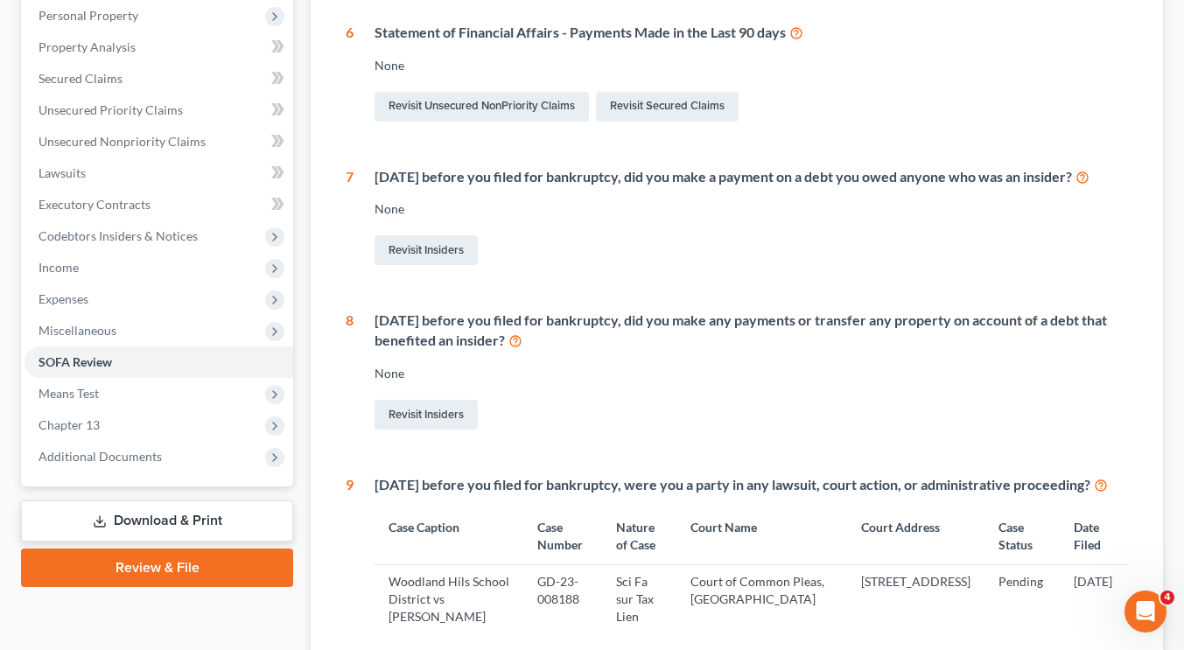
scroll to position [0, 0]
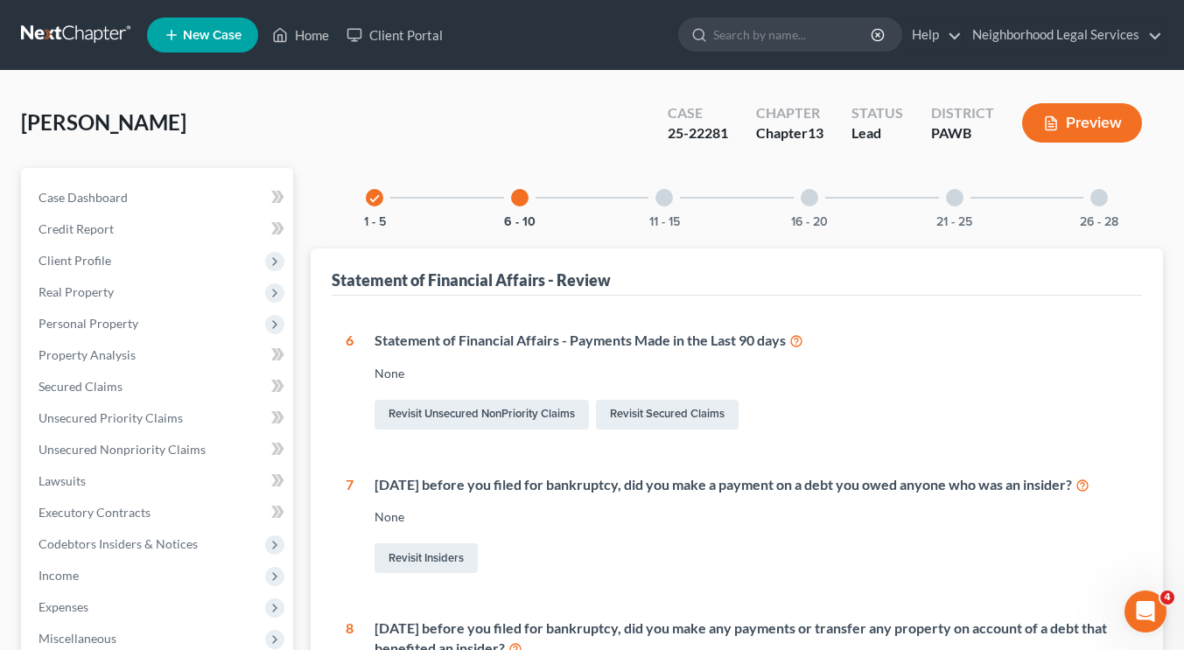
click at [660, 189] on div at bounding box center [665, 198] width 18 height 18
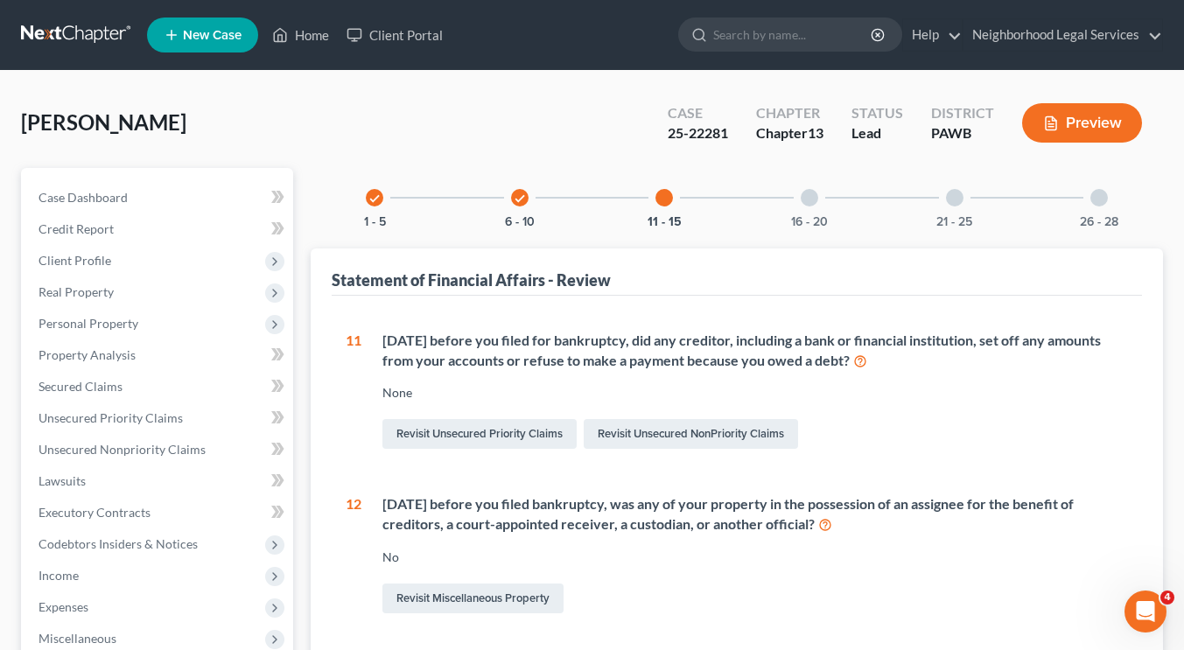
click at [811, 199] on div at bounding box center [810, 198] width 18 height 18
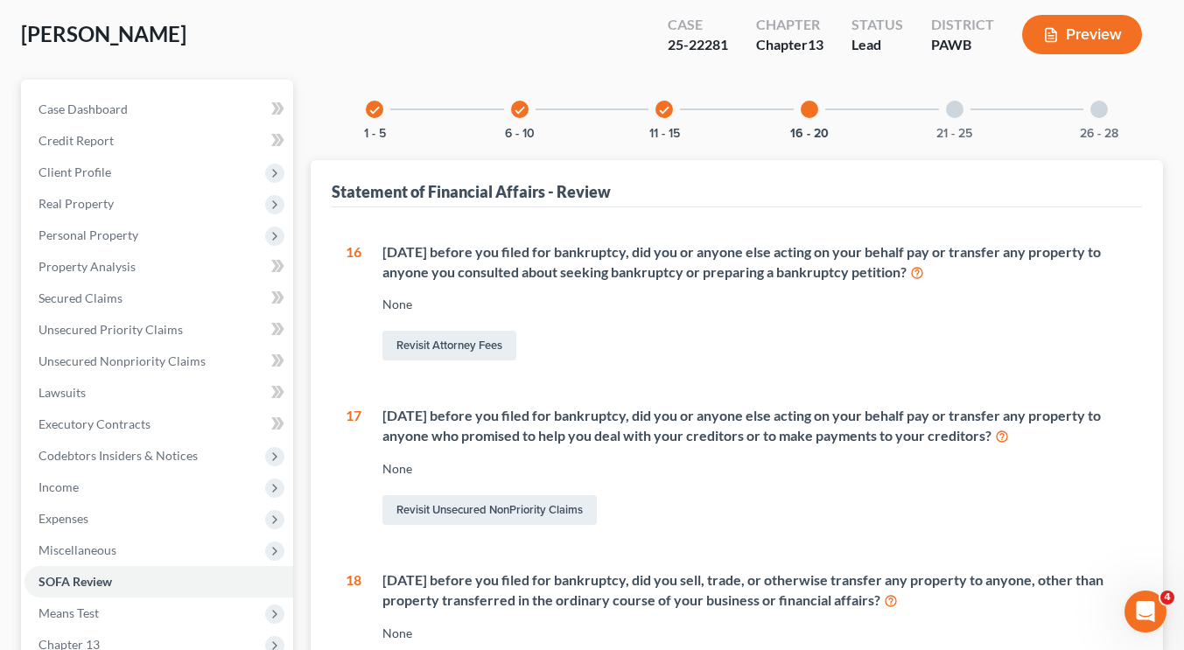
scroll to position [76, 0]
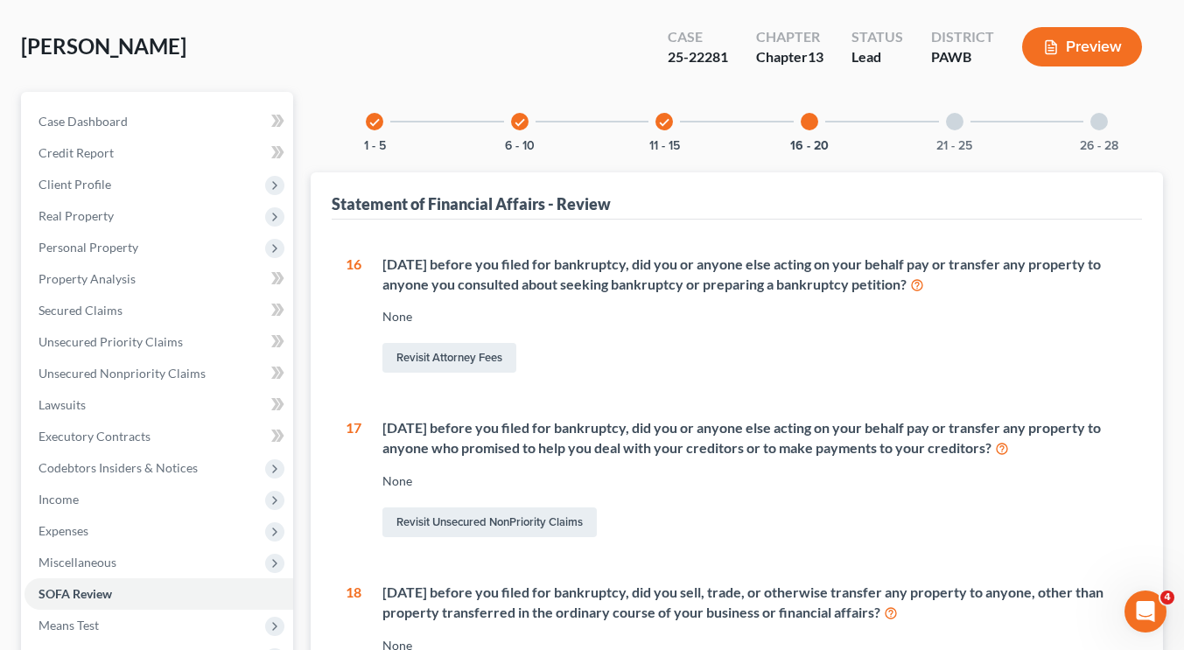
click at [962, 116] on div "21 - 25" at bounding box center [955, 122] width 60 height 60
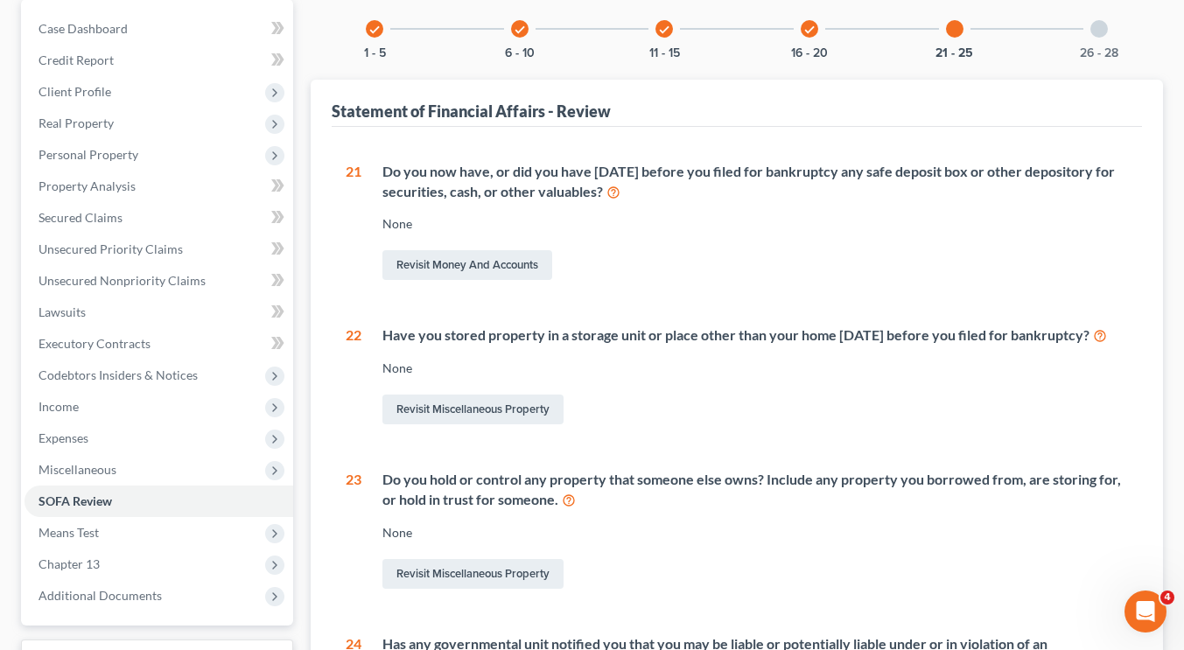
scroll to position [0, 0]
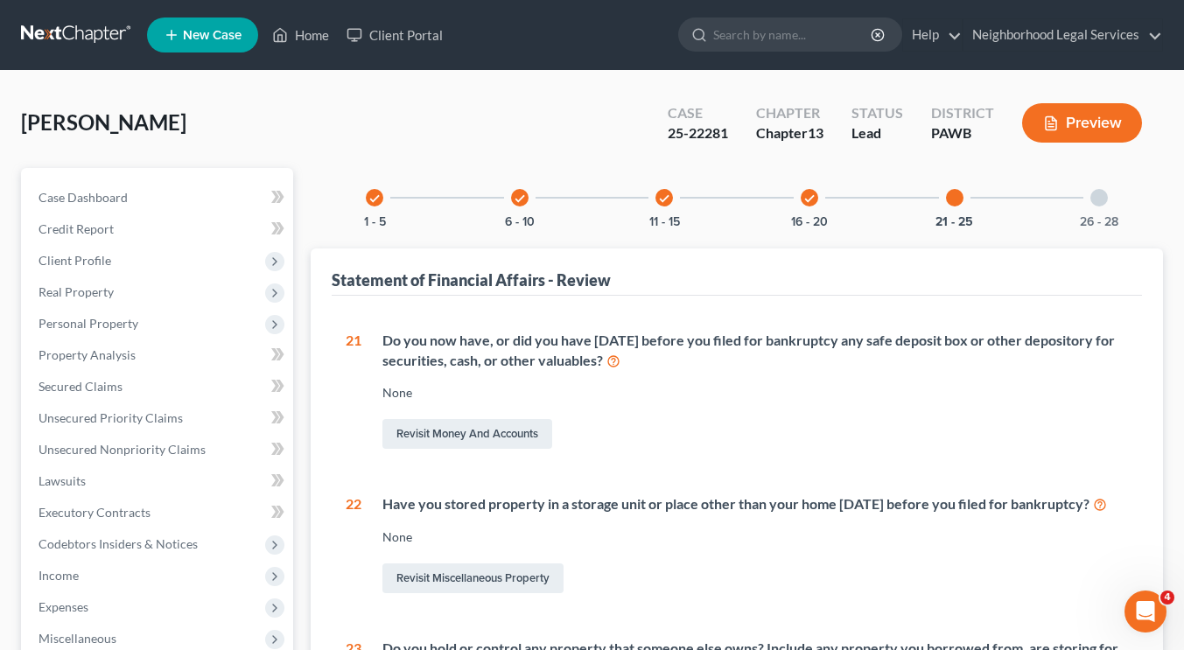
click at [1096, 199] on div at bounding box center [1099, 198] width 18 height 18
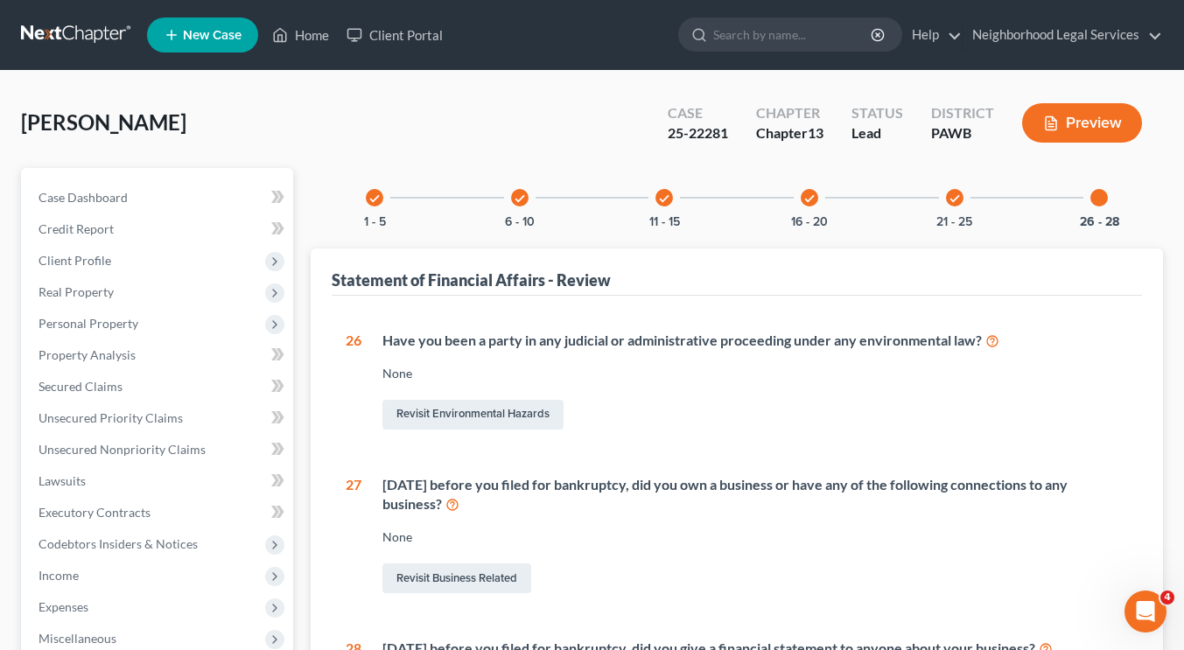
click at [952, 198] on icon "check" at bounding box center [955, 199] width 12 height 12
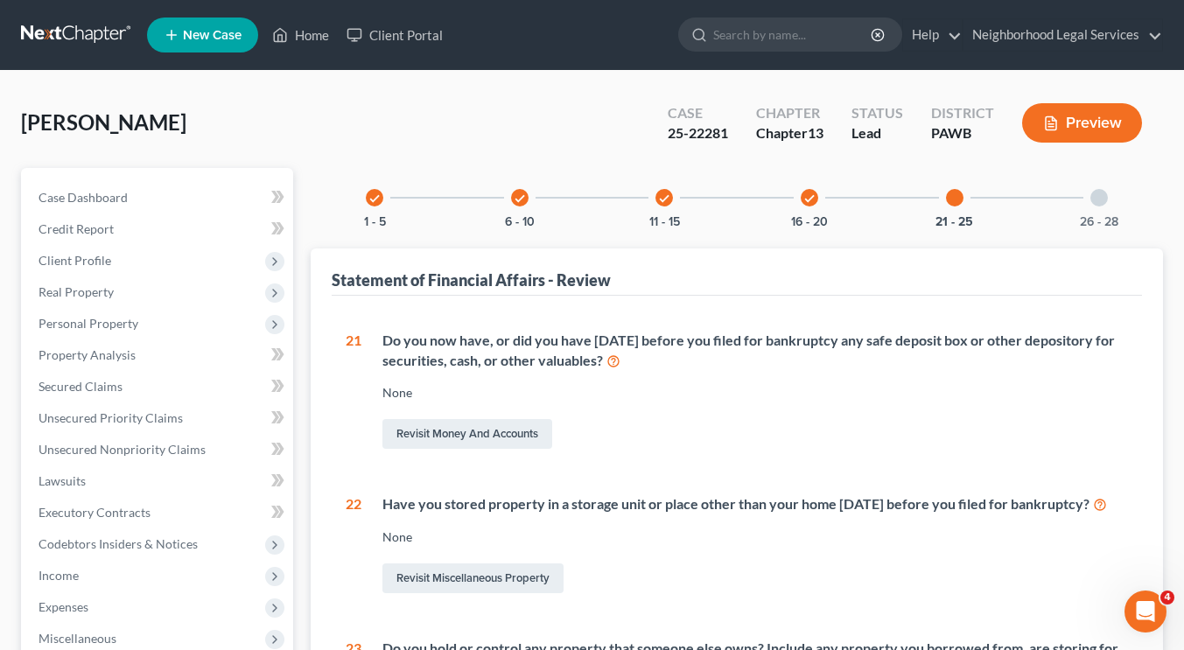
click at [1097, 206] on div "26 - 28" at bounding box center [1099, 198] width 60 height 60
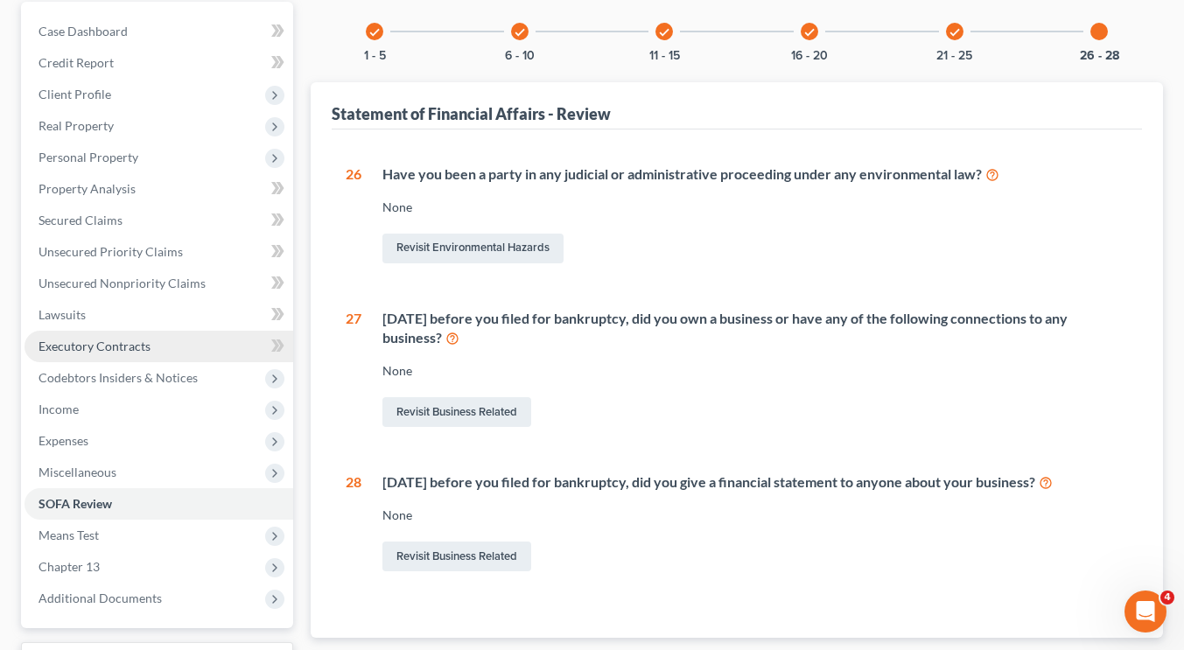
scroll to position [167, 0]
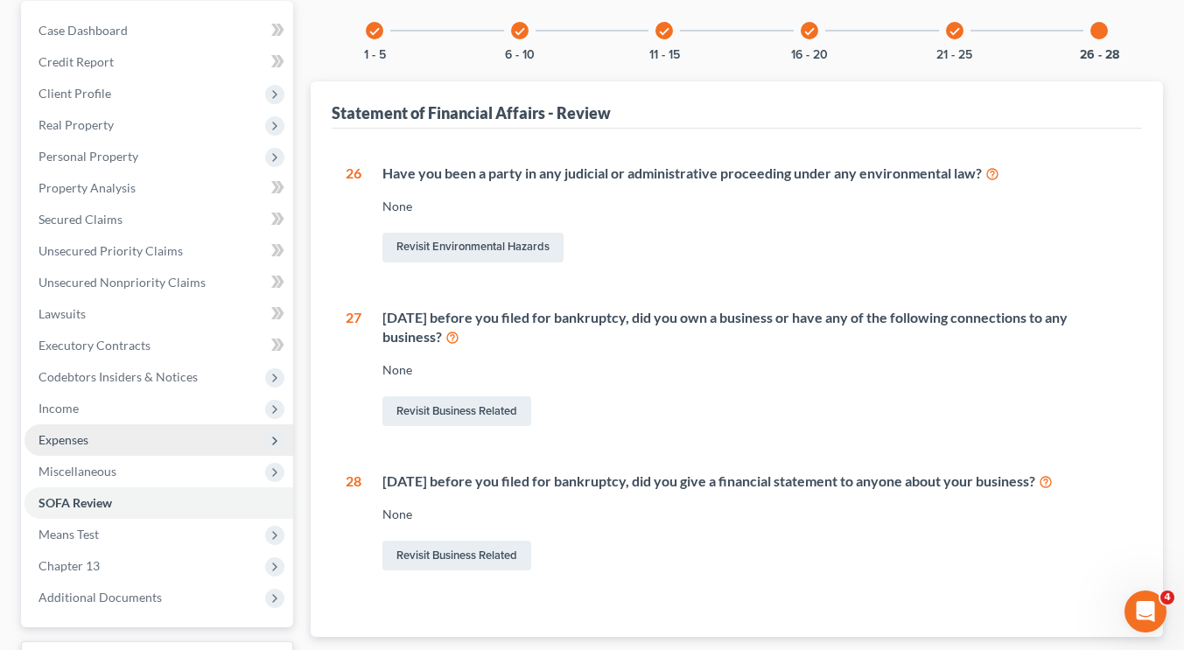
click at [109, 445] on span "Expenses" at bounding box center [159, 440] width 269 height 32
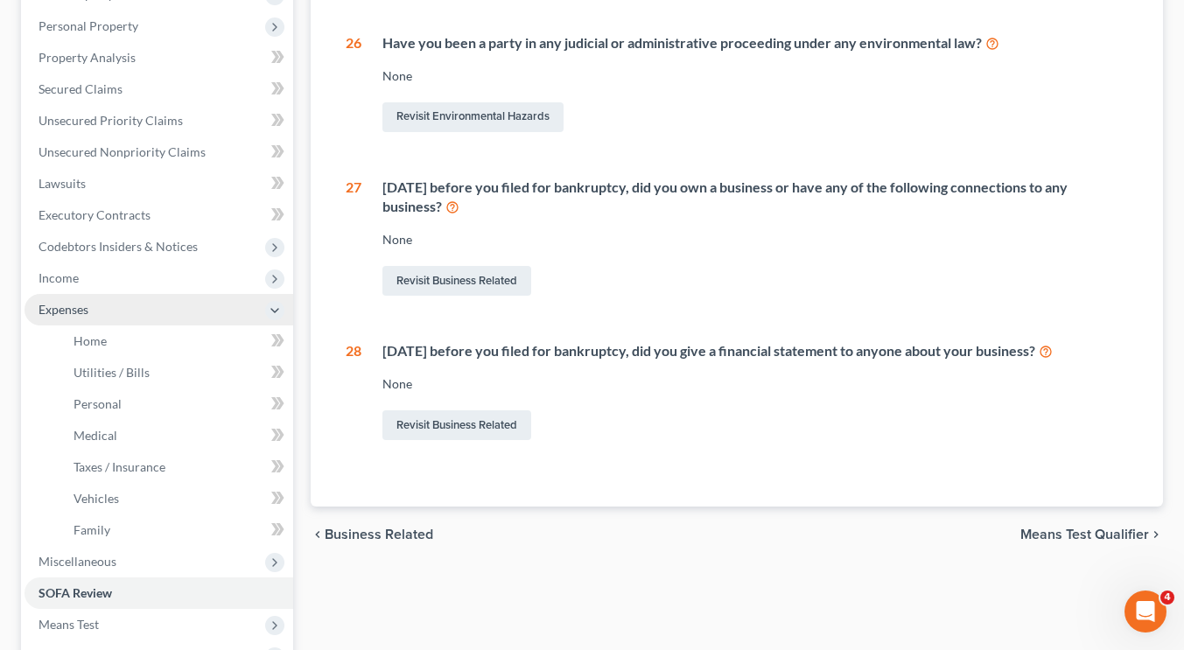
scroll to position [299, 0]
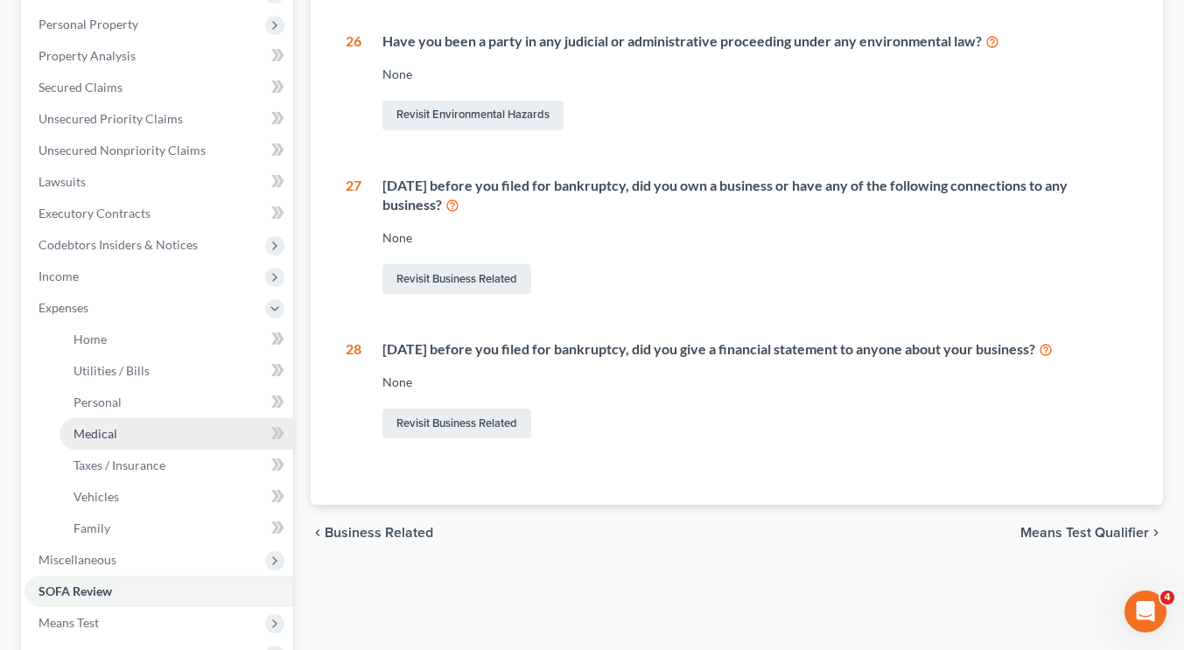
click at [137, 446] on link "Medical" at bounding box center [177, 434] width 234 height 32
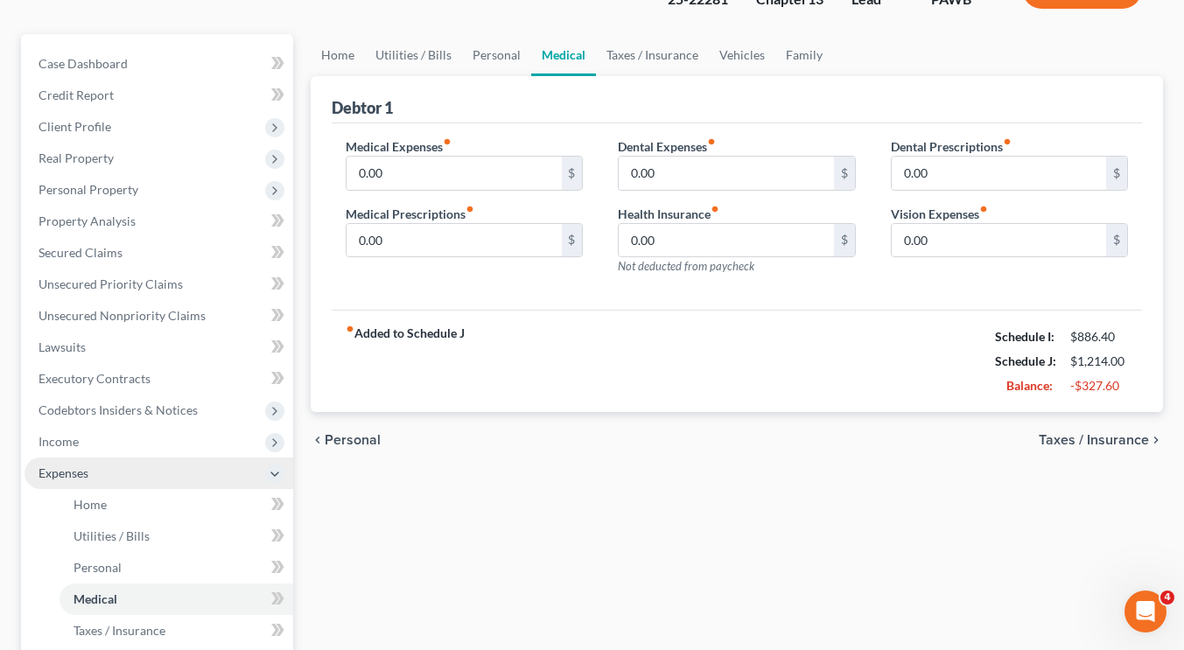
scroll to position [206, 0]
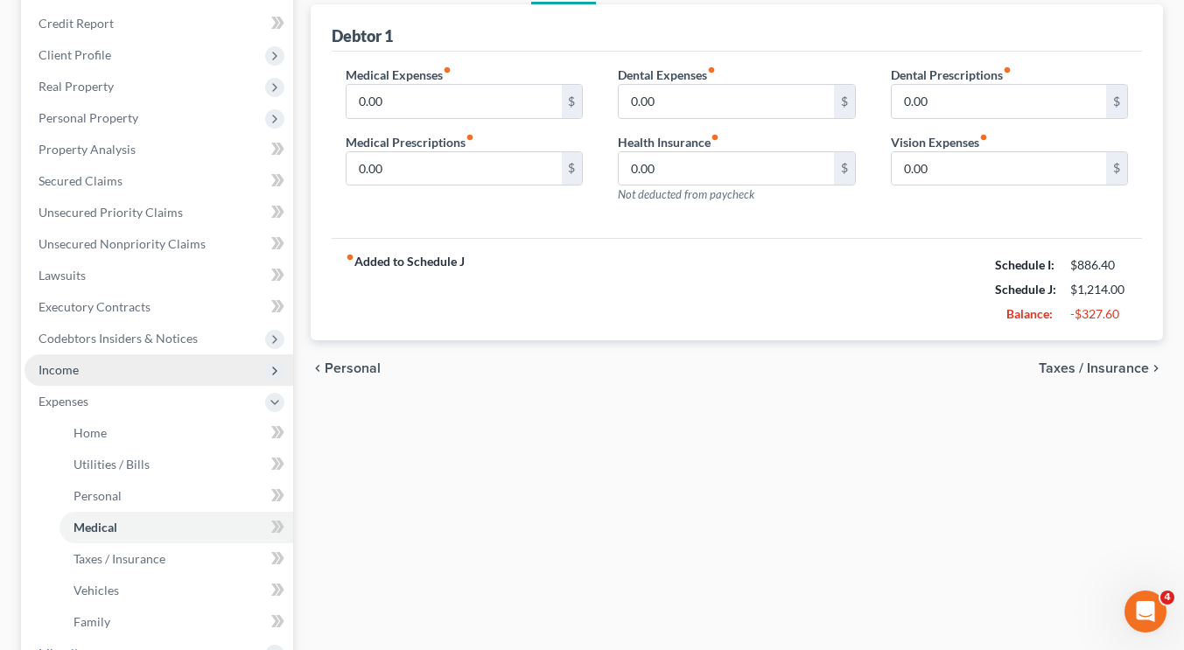
click at [140, 378] on span "Income" at bounding box center [159, 370] width 269 height 32
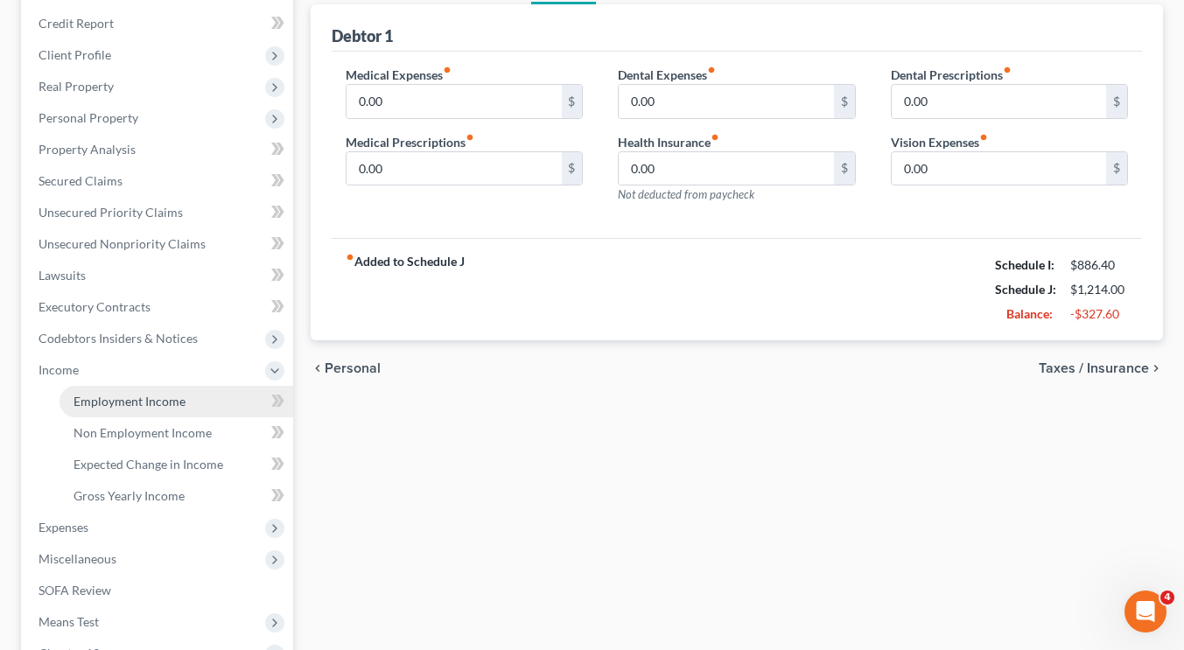
click at [120, 394] on span "Employment Income" at bounding box center [130, 401] width 112 height 15
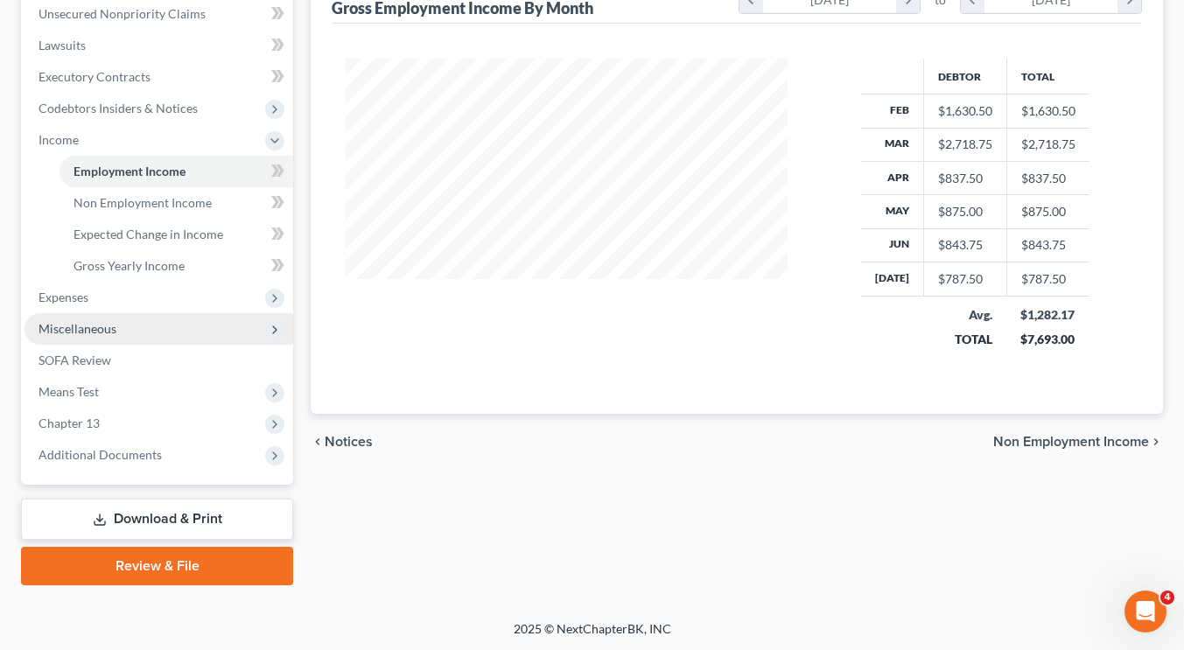
scroll to position [349, 0]
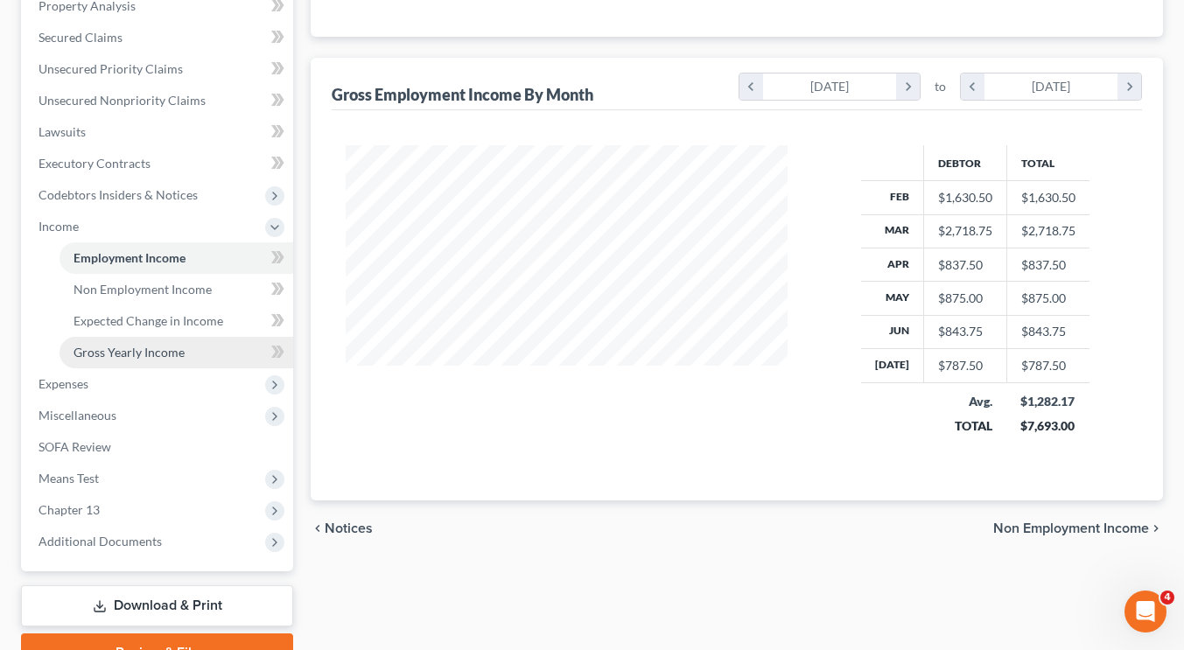
click at [123, 354] on span "Gross Yearly Income" at bounding box center [129, 352] width 111 height 15
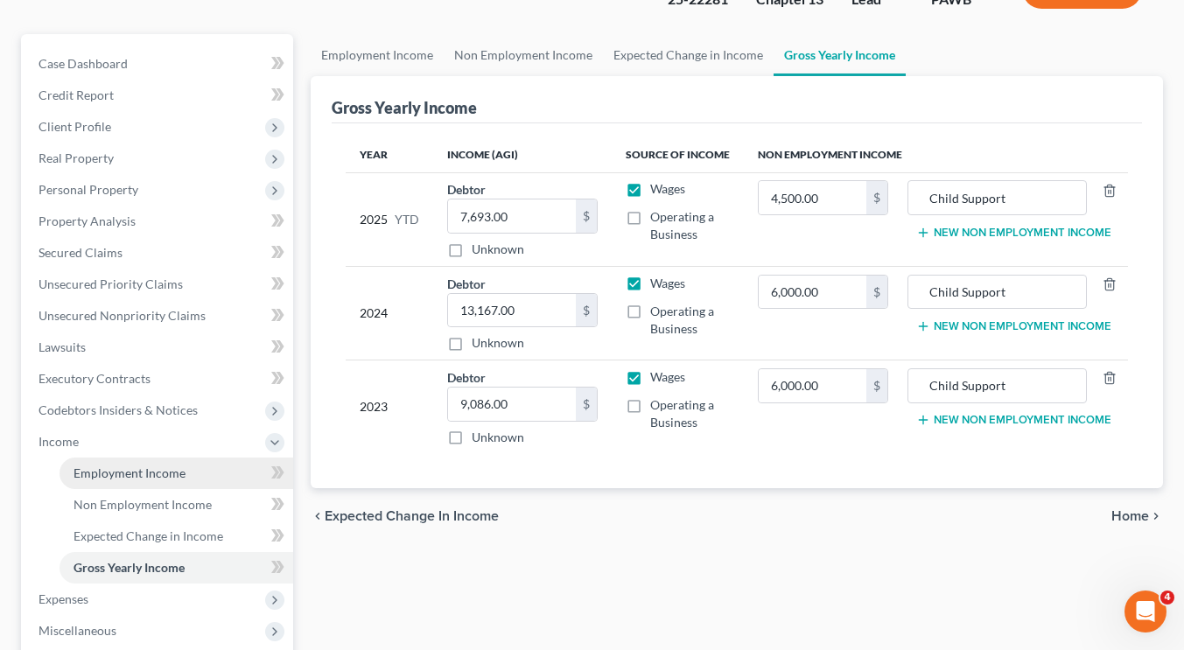
scroll to position [133, 0]
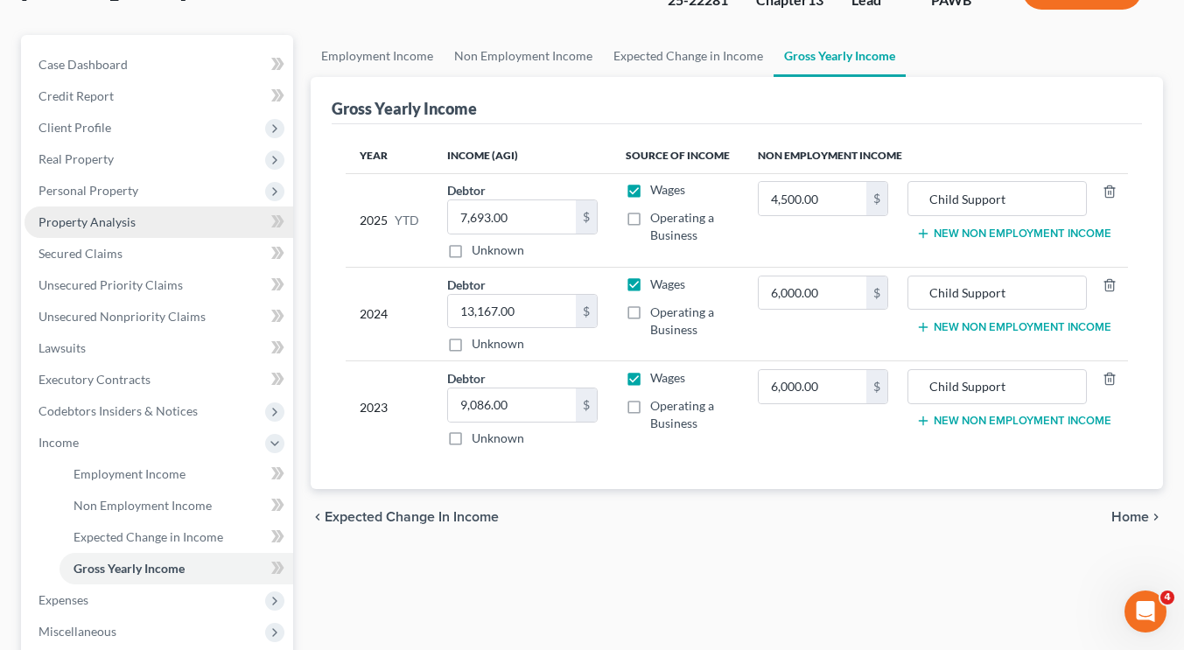
click at [99, 217] on span "Property Analysis" at bounding box center [87, 221] width 97 height 15
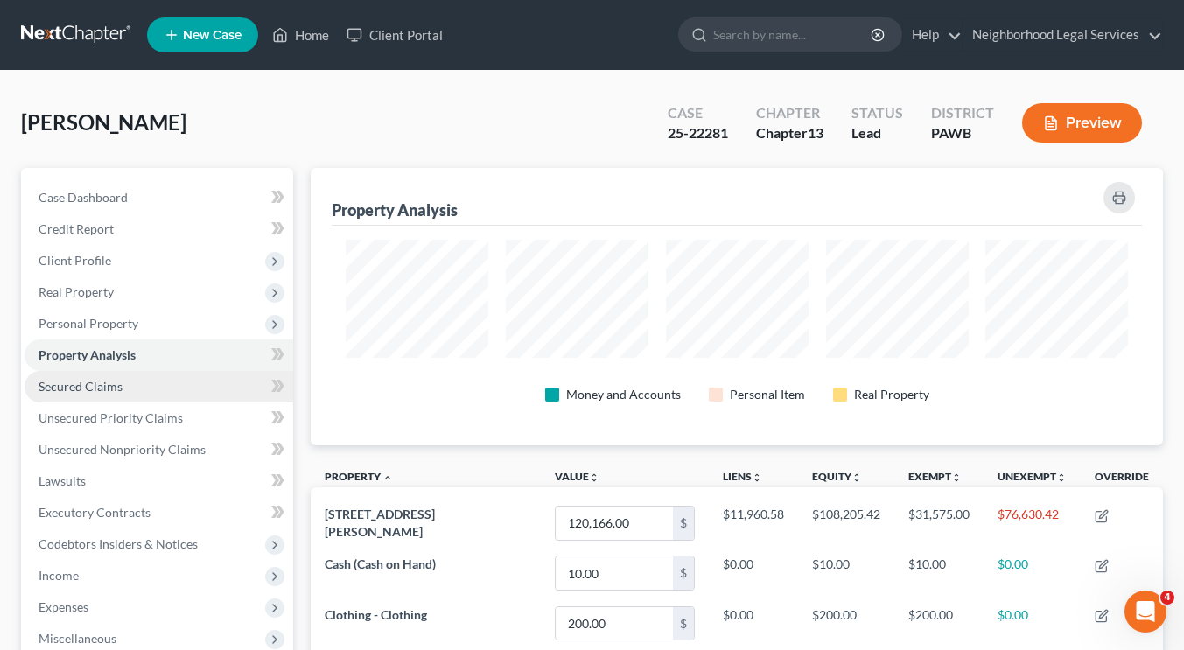
scroll to position [874914, 874339]
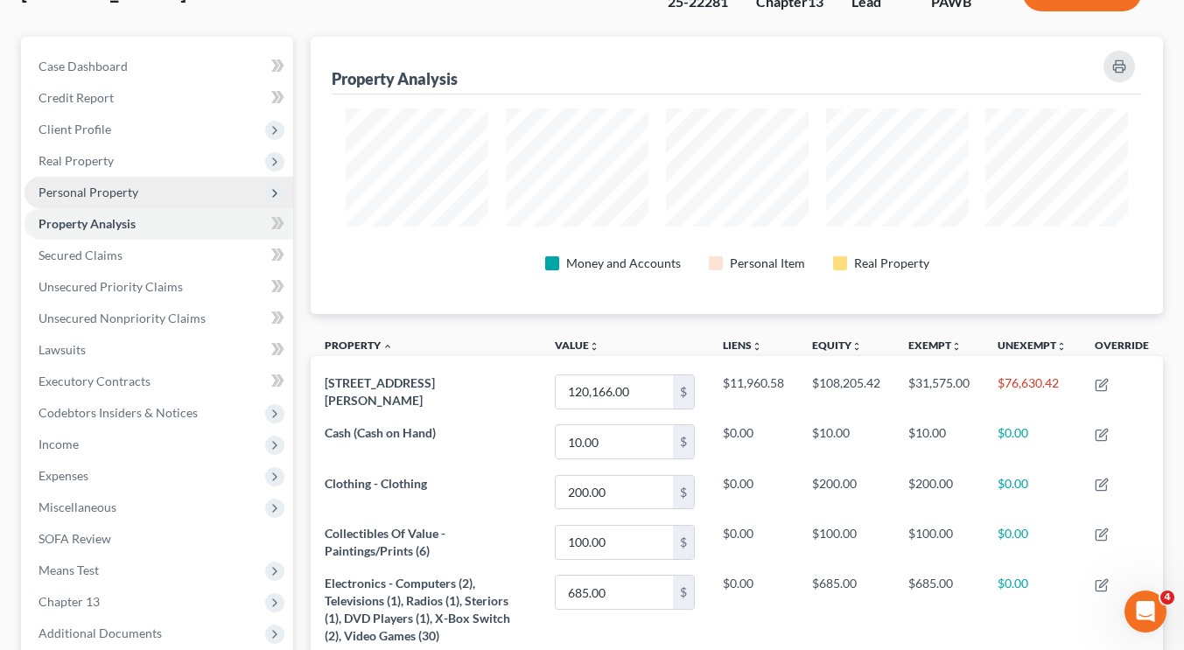
click at [160, 196] on span "Personal Property" at bounding box center [159, 193] width 269 height 32
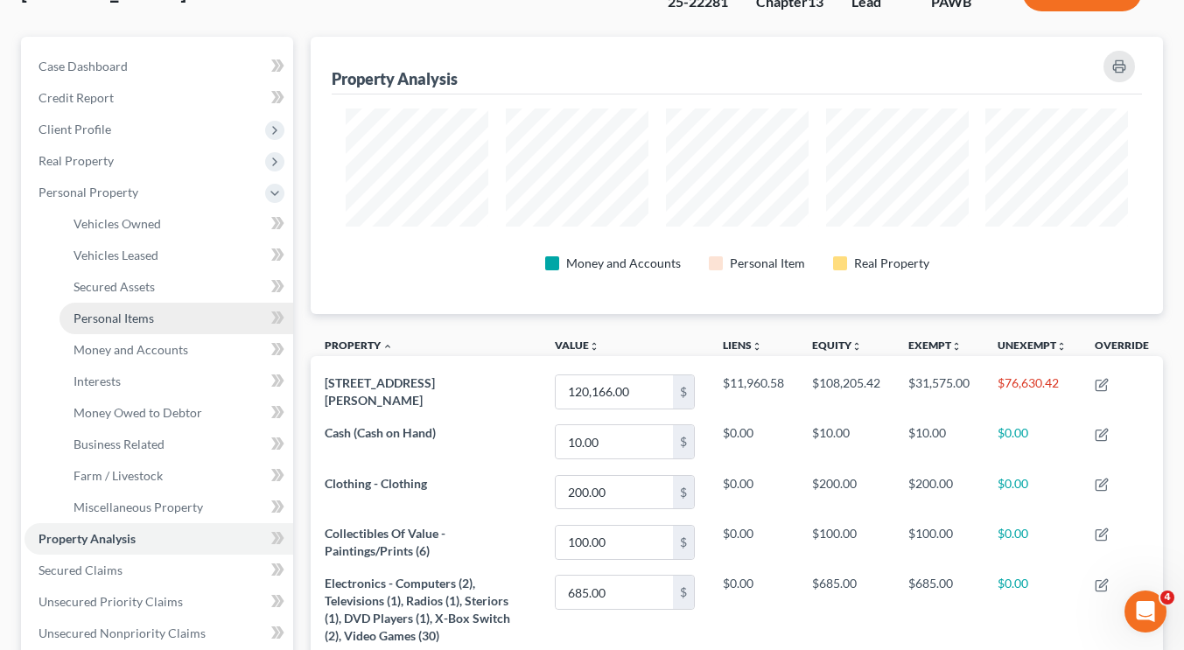
click at [120, 318] on span "Personal Items" at bounding box center [114, 318] width 81 height 15
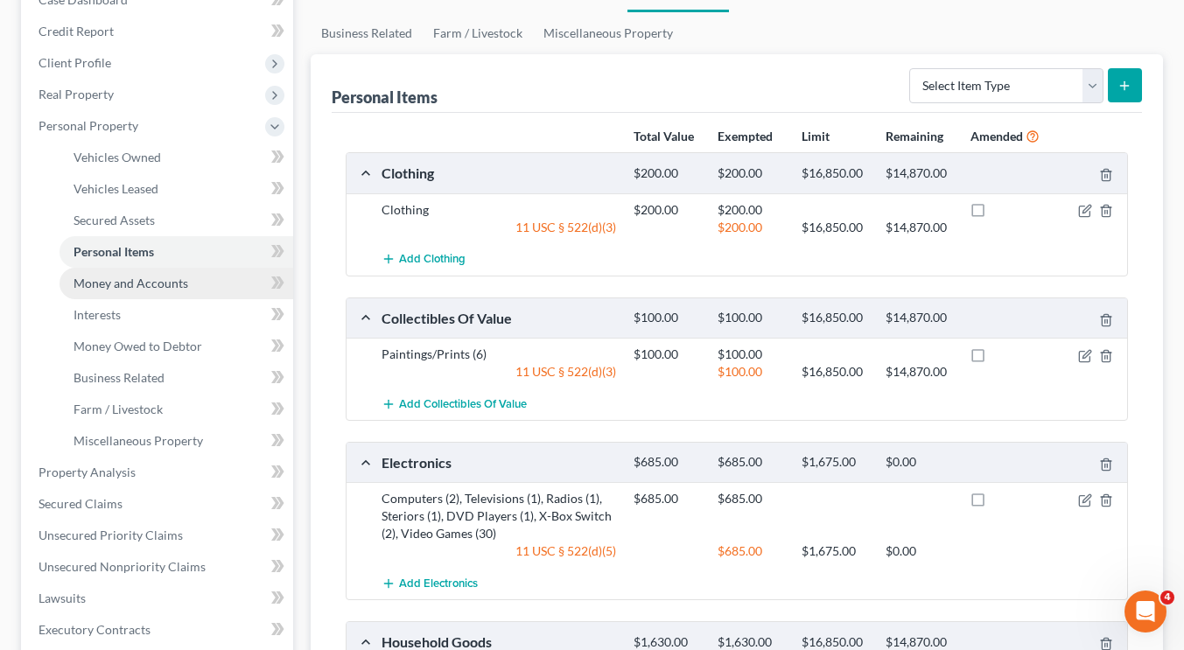
click at [174, 290] on link "Money and Accounts" at bounding box center [177, 284] width 234 height 32
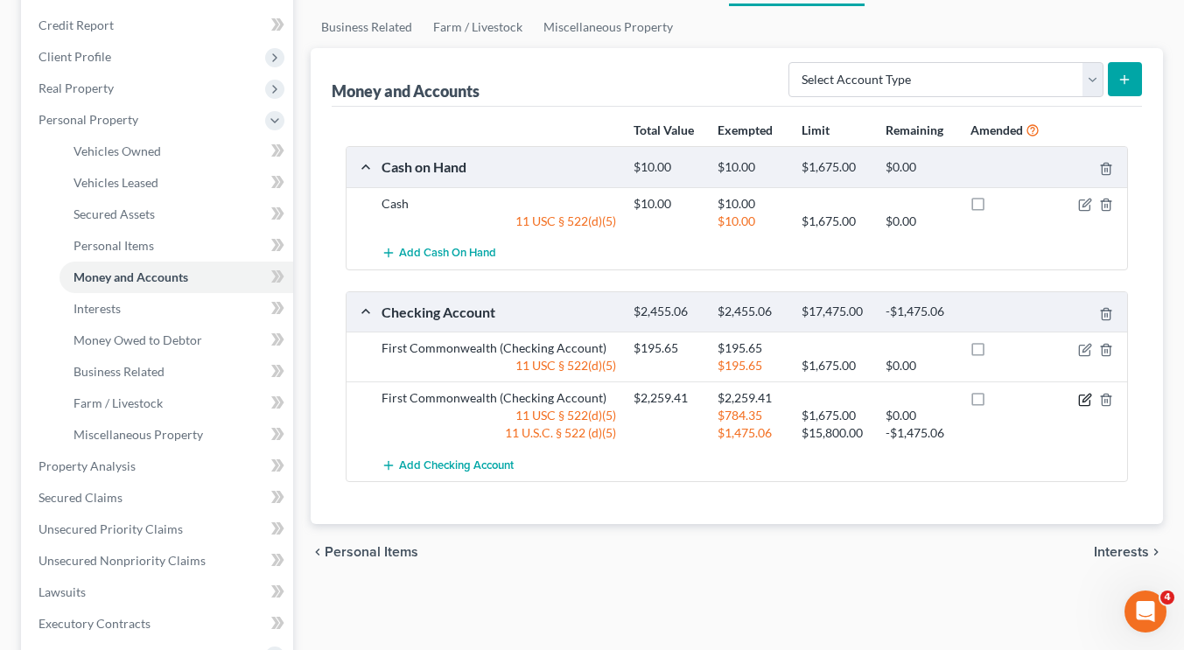
click at [1090, 400] on icon "button" at bounding box center [1084, 400] width 11 height 11
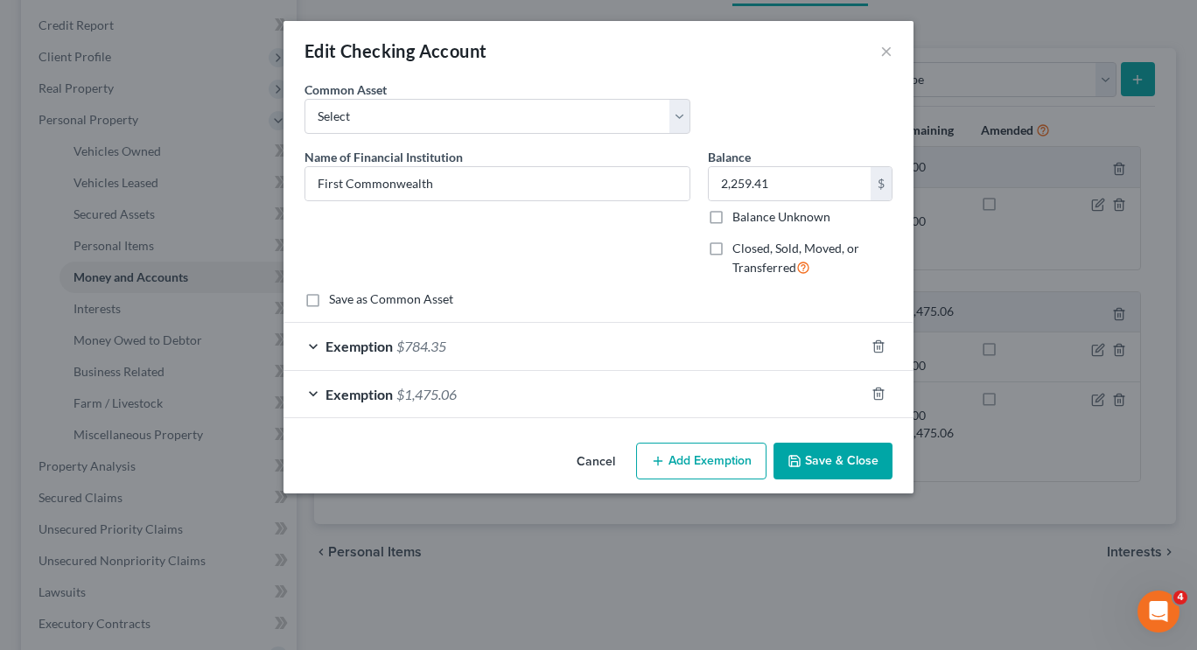
click at [535, 403] on div "Exemption $1,475.06" at bounding box center [574, 394] width 581 height 46
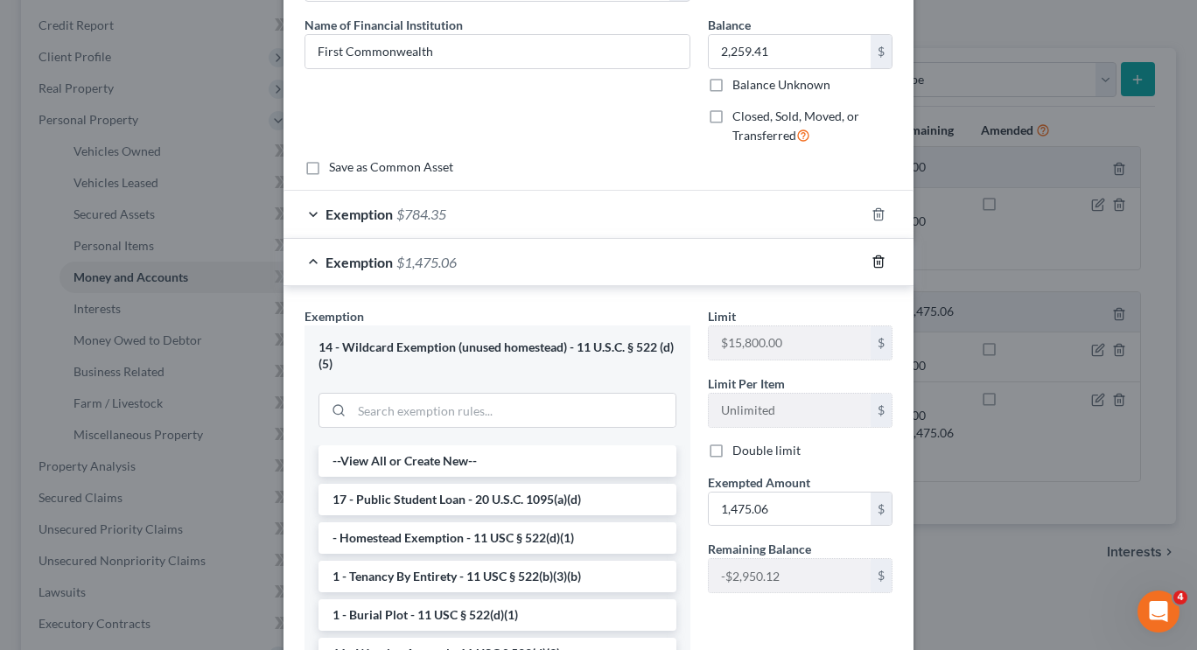
click at [873, 259] on icon "button" at bounding box center [879, 262] width 14 height 14
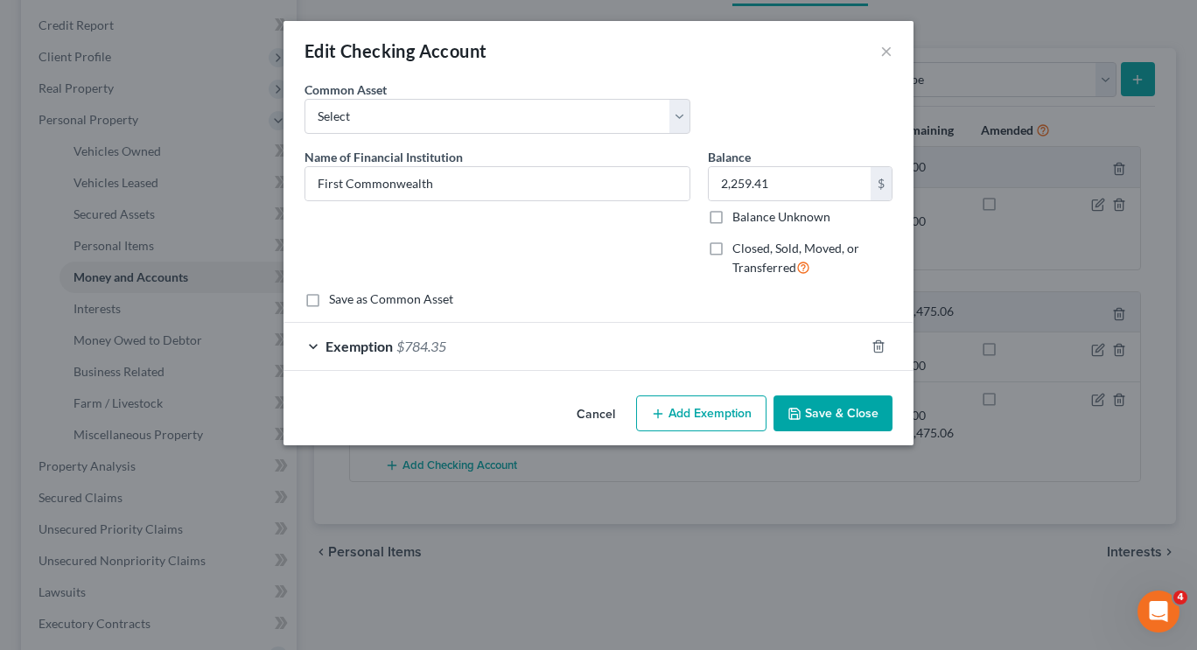
click at [821, 413] on button "Save & Close" at bounding box center [833, 414] width 119 height 37
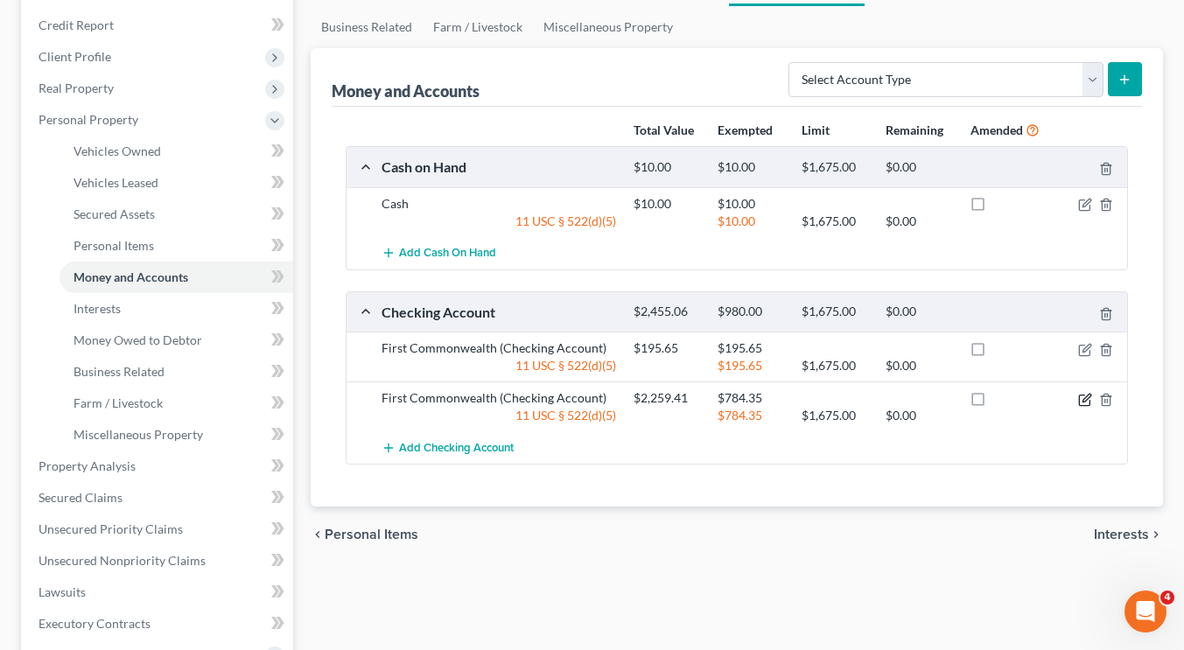
click at [1083, 401] on icon "button" at bounding box center [1087, 398] width 8 height 8
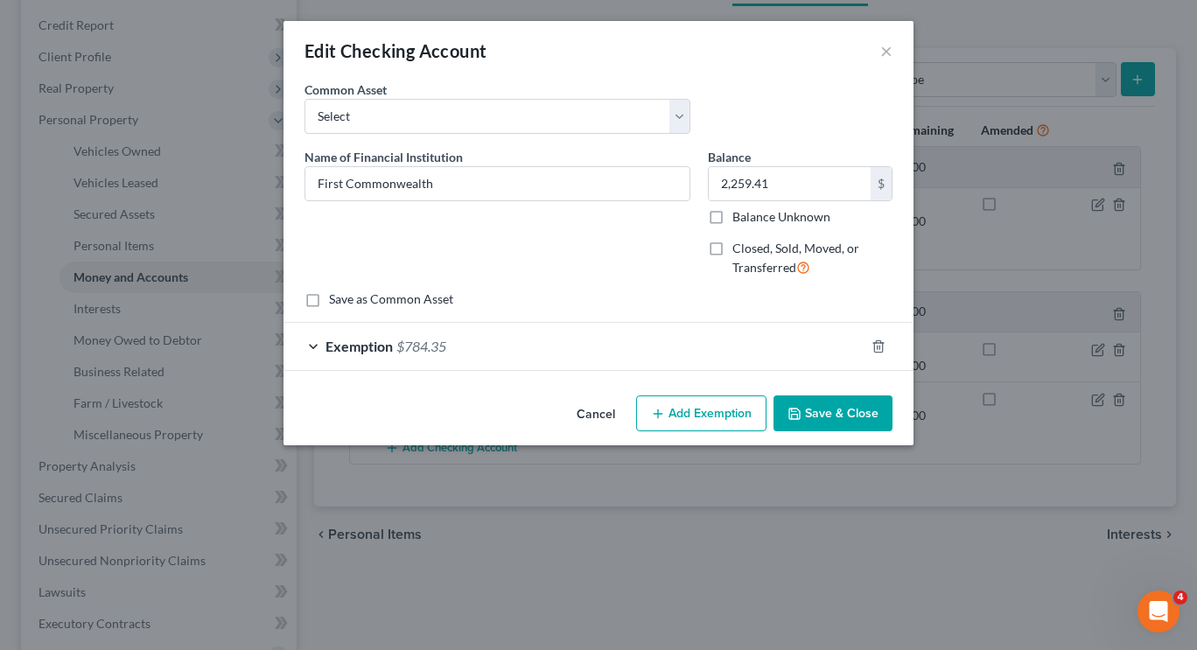
click at [578, 343] on div "Exemption $784.35" at bounding box center [574, 346] width 581 height 46
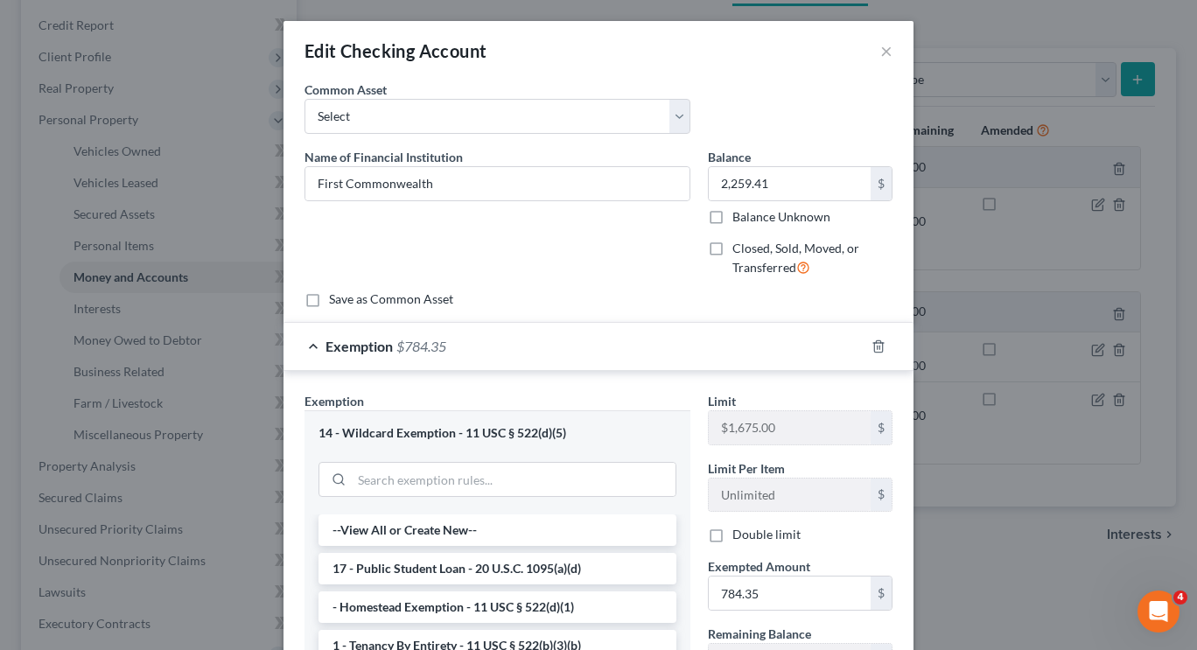
click at [578, 343] on div "Exemption $784.35" at bounding box center [574, 346] width 581 height 46
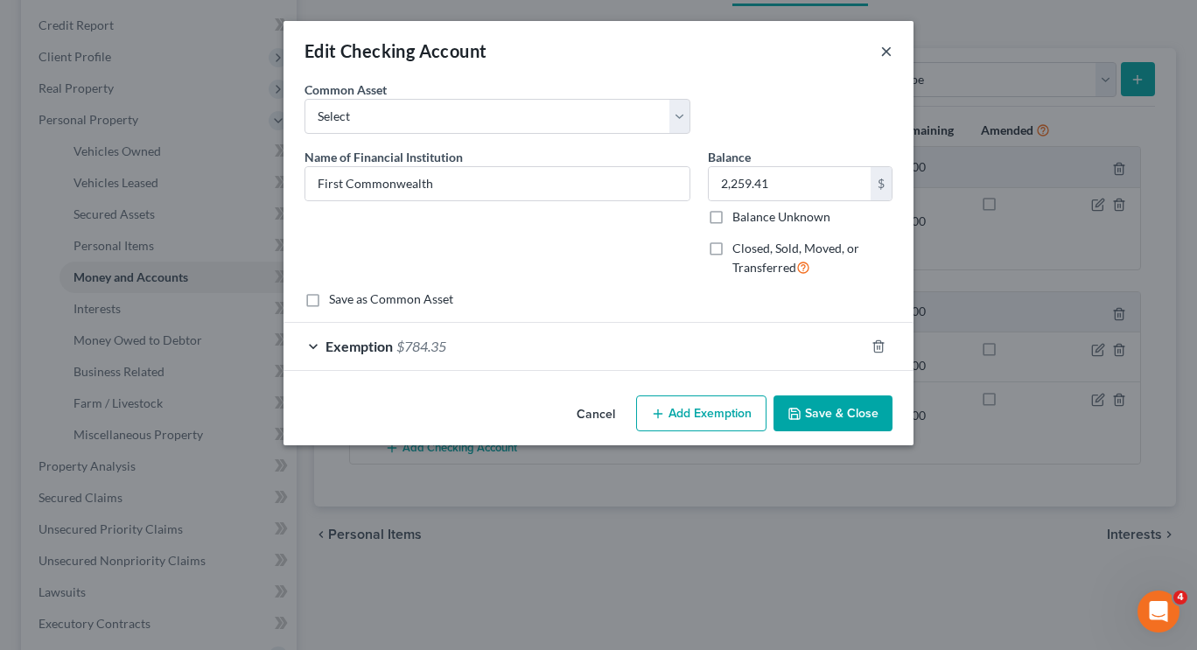
click at [891, 53] on button "×" at bounding box center [886, 50] width 12 height 21
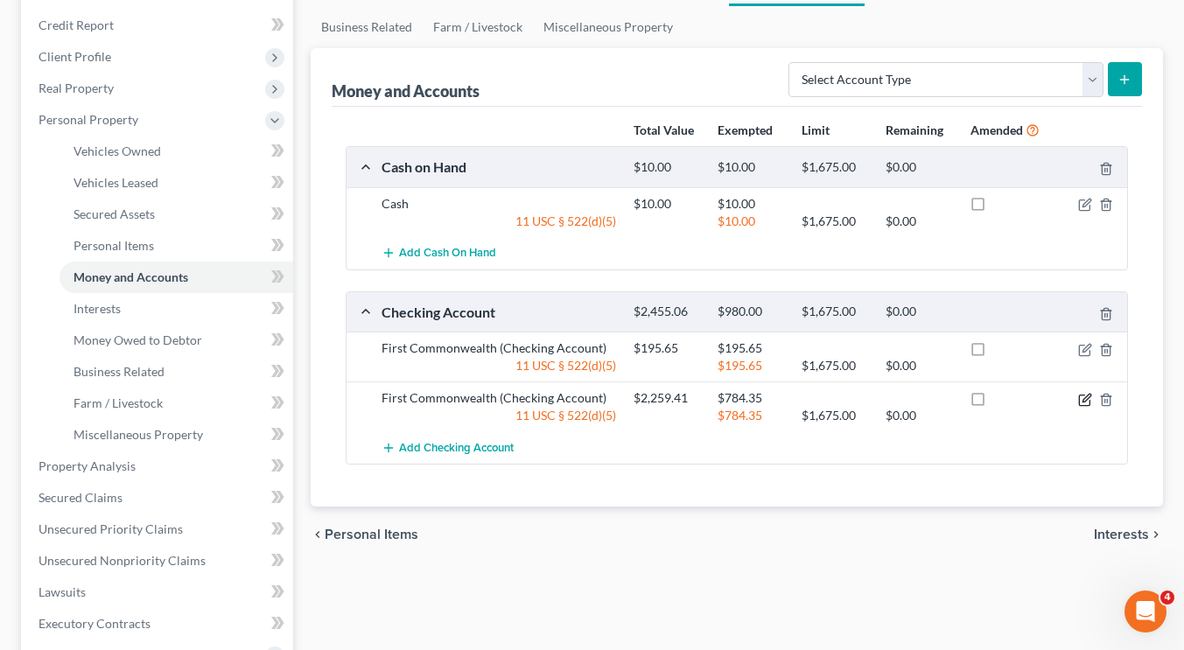
click at [1079, 400] on icon "button" at bounding box center [1084, 400] width 11 height 11
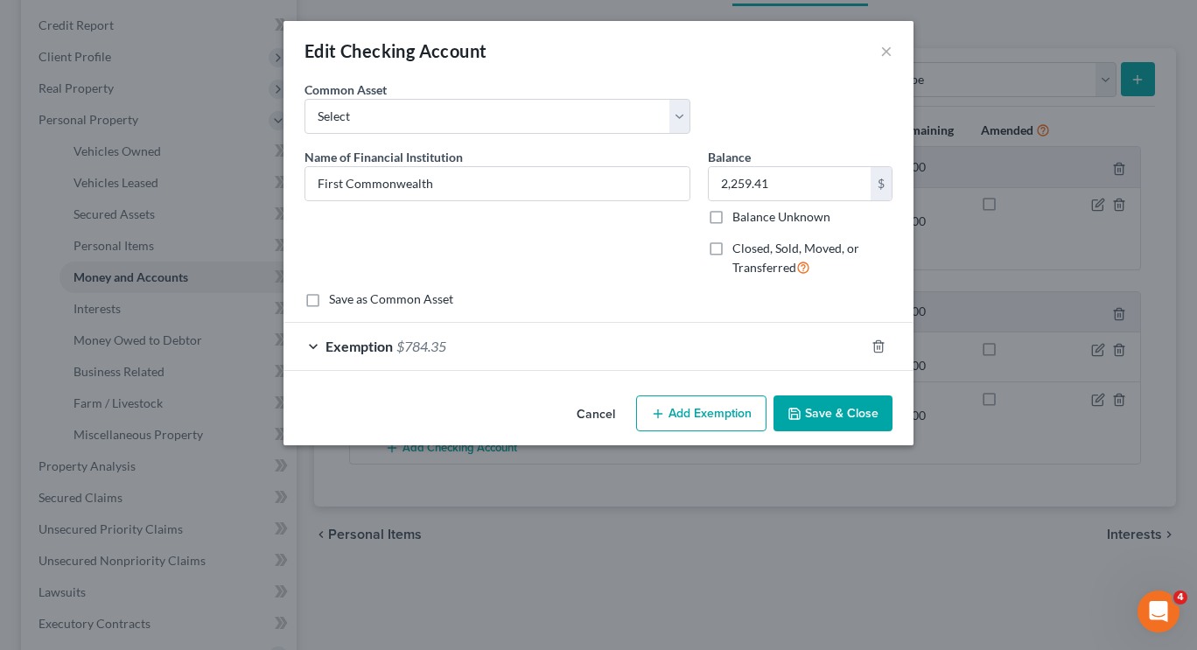
click at [546, 341] on div "Exemption $784.35" at bounding box center [574, 346] width 581 height 46
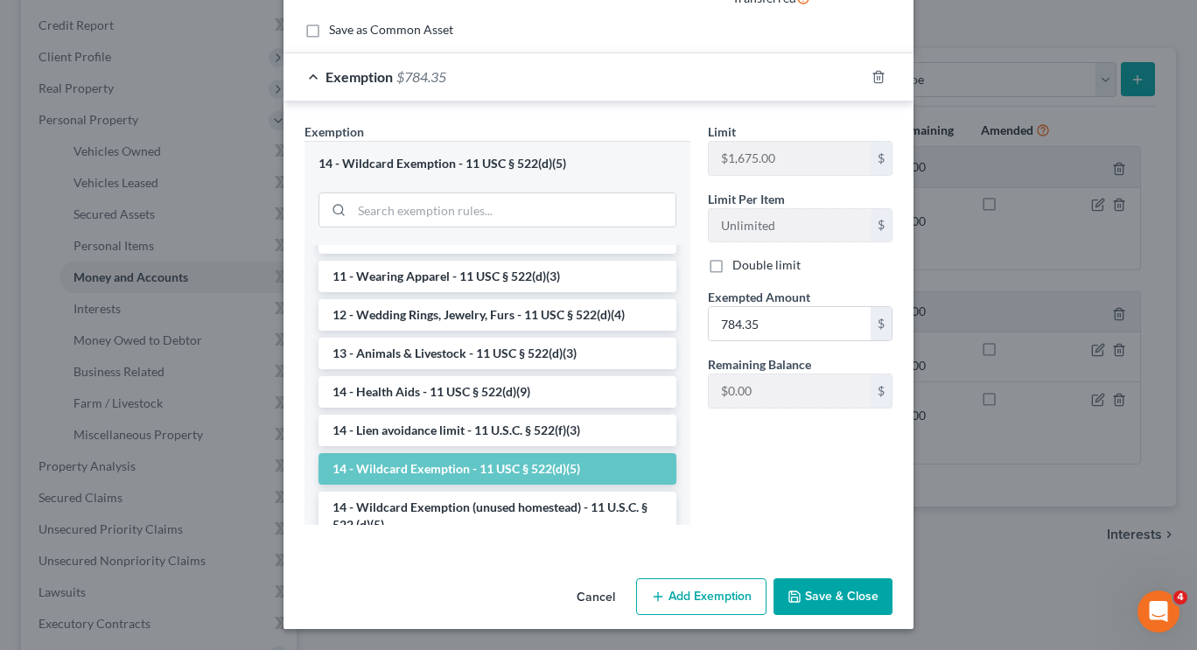
scroll to position [272, 0]
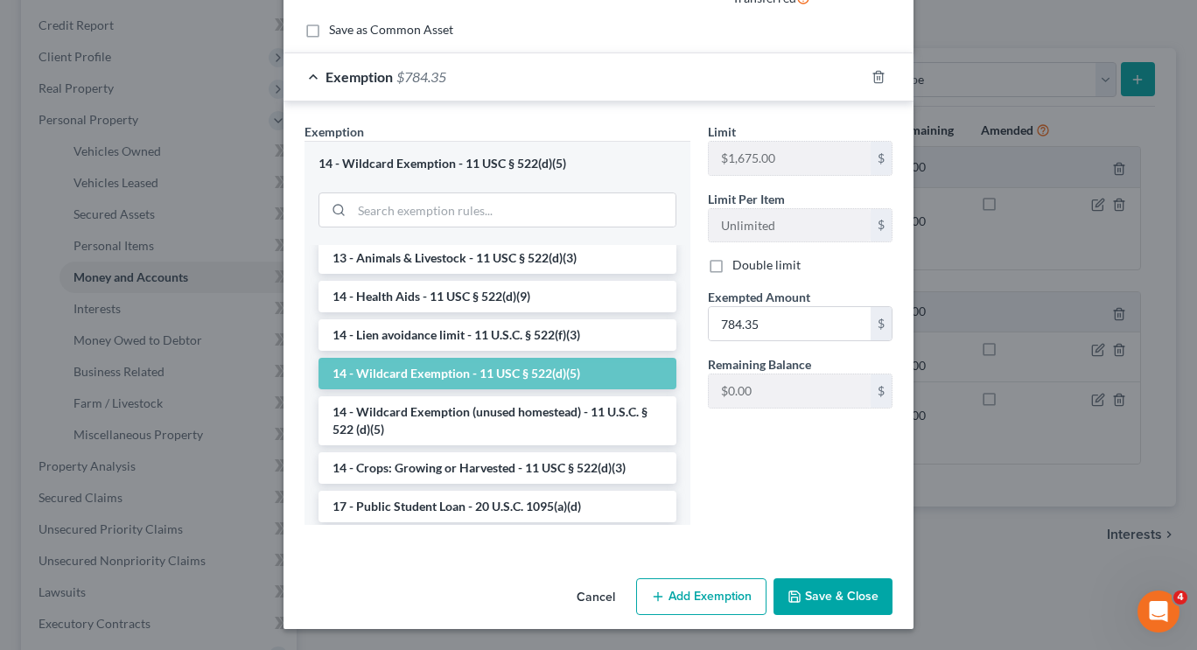
click at [830, 615] on div "Cancel Add Exemption Save & Close" at bounding box center [599, 600] width 630 height 58
click at [833, 596] on button "Save & Close" at bounding box center [833, 597] width 119 height 37
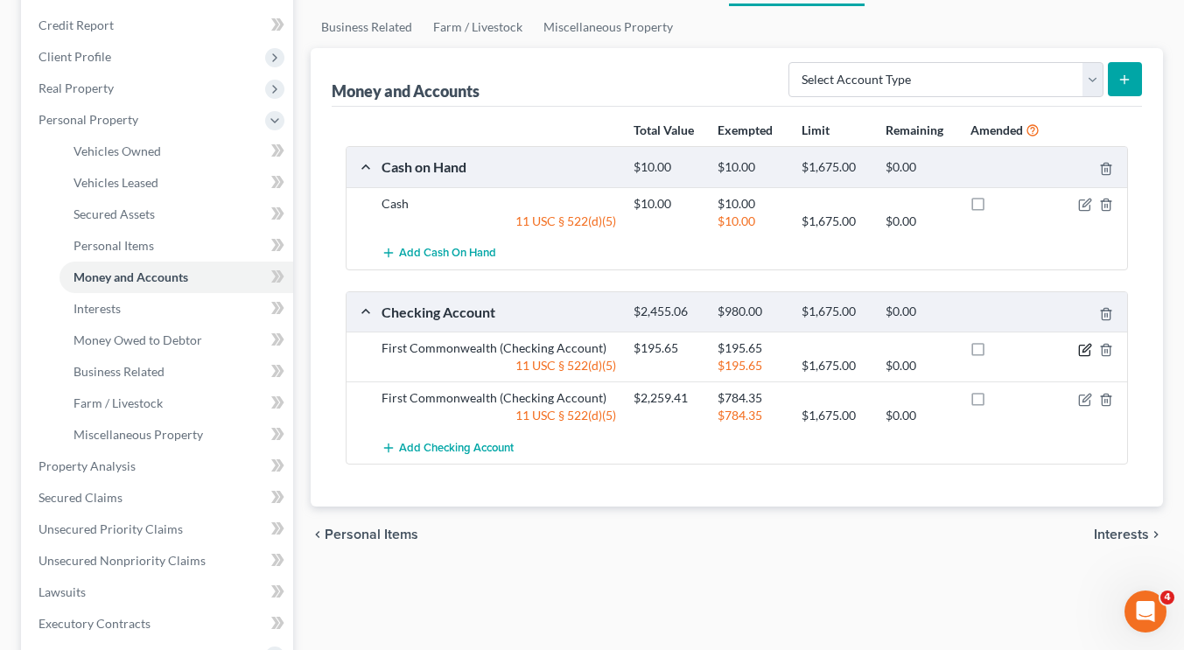
click at [1083, 353] on icon "button" at bounding box center [1085, 350] width 14 height 14
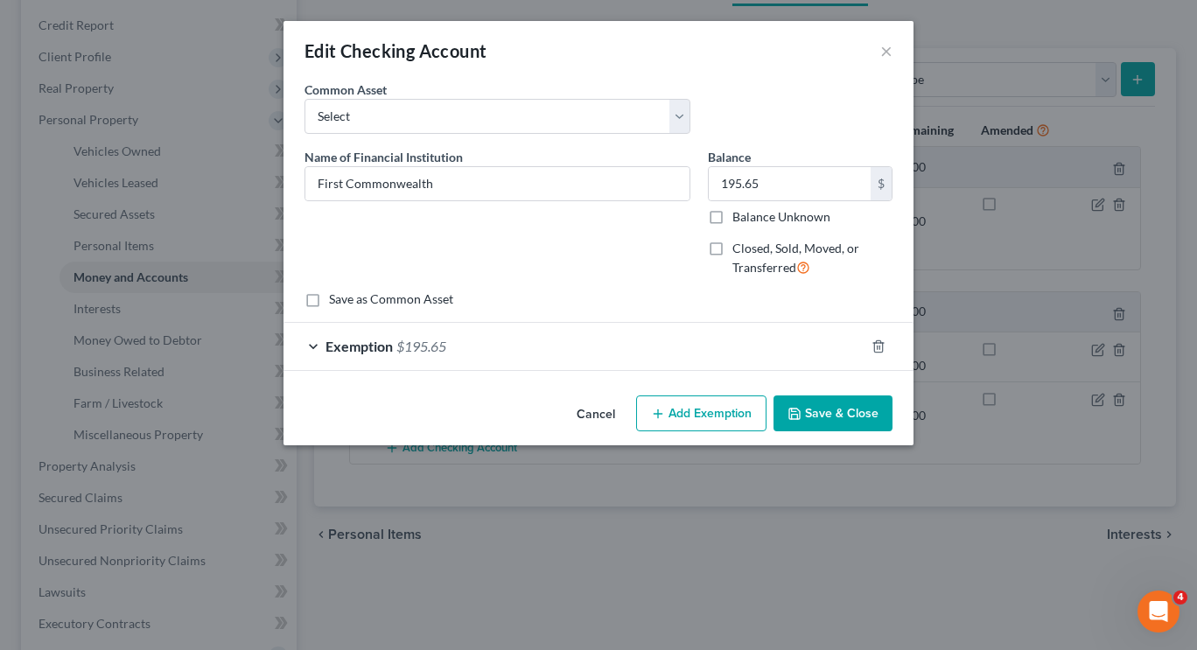
click at [662, 361] on div "Exemption $195.65" at bounding box center [574, 346] width 581 height 46
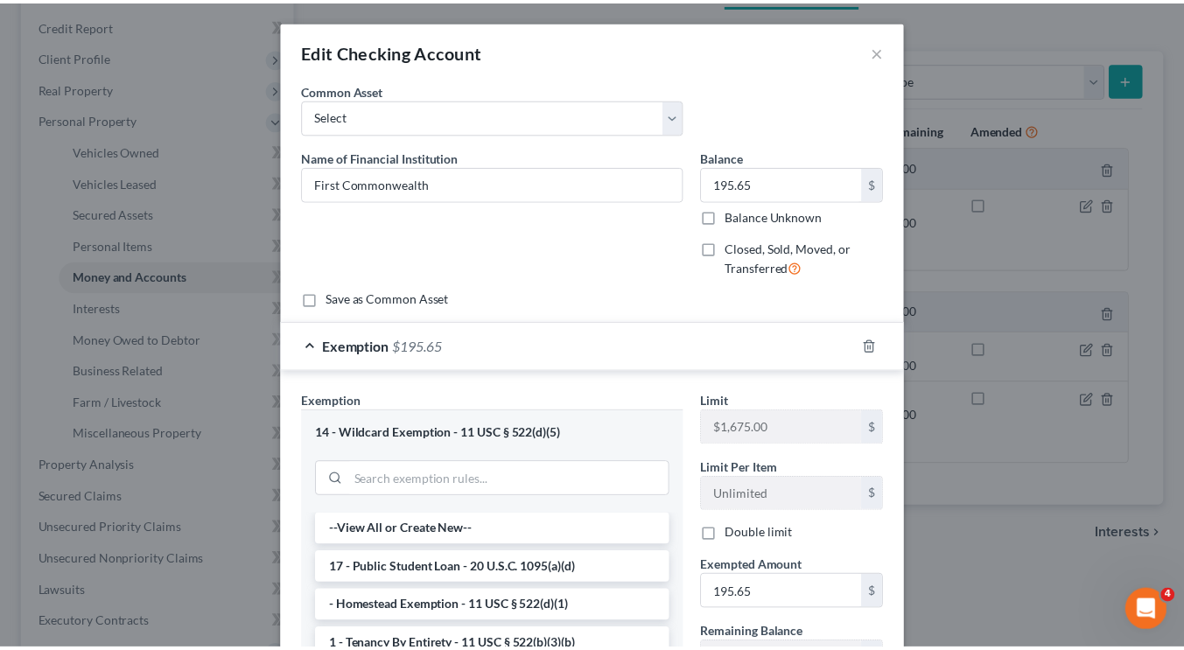
scroll to position [270, 0]
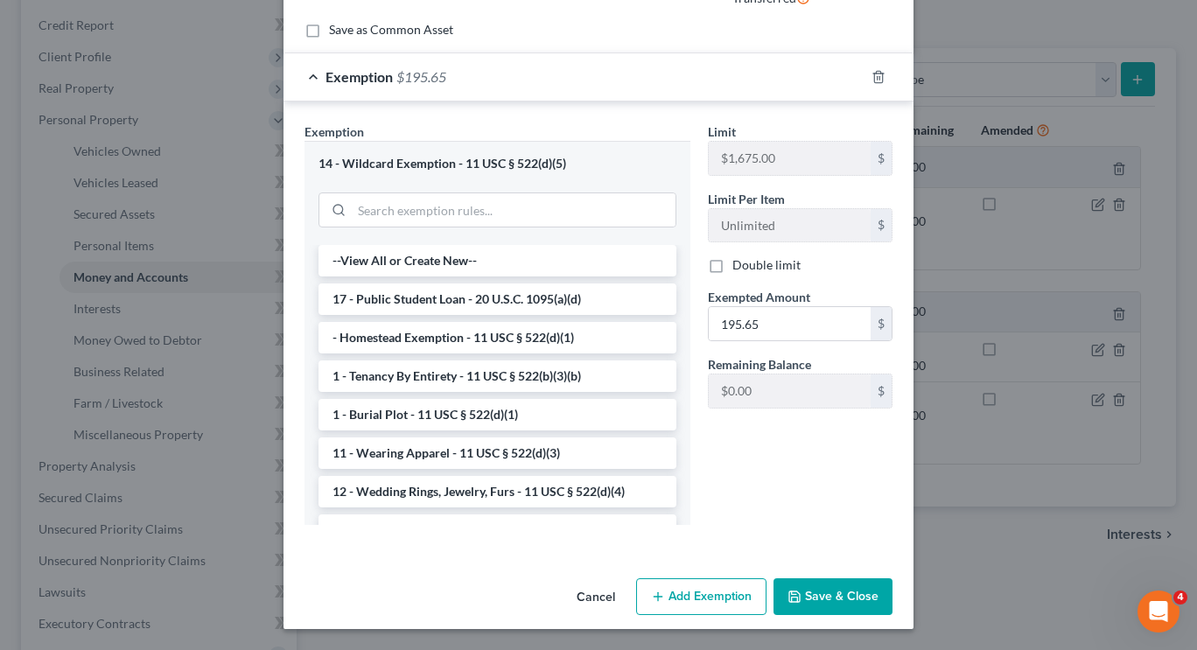
click at [839, 586] on button "Save & Close" at bounding box center [833, 597] width 119 height 37
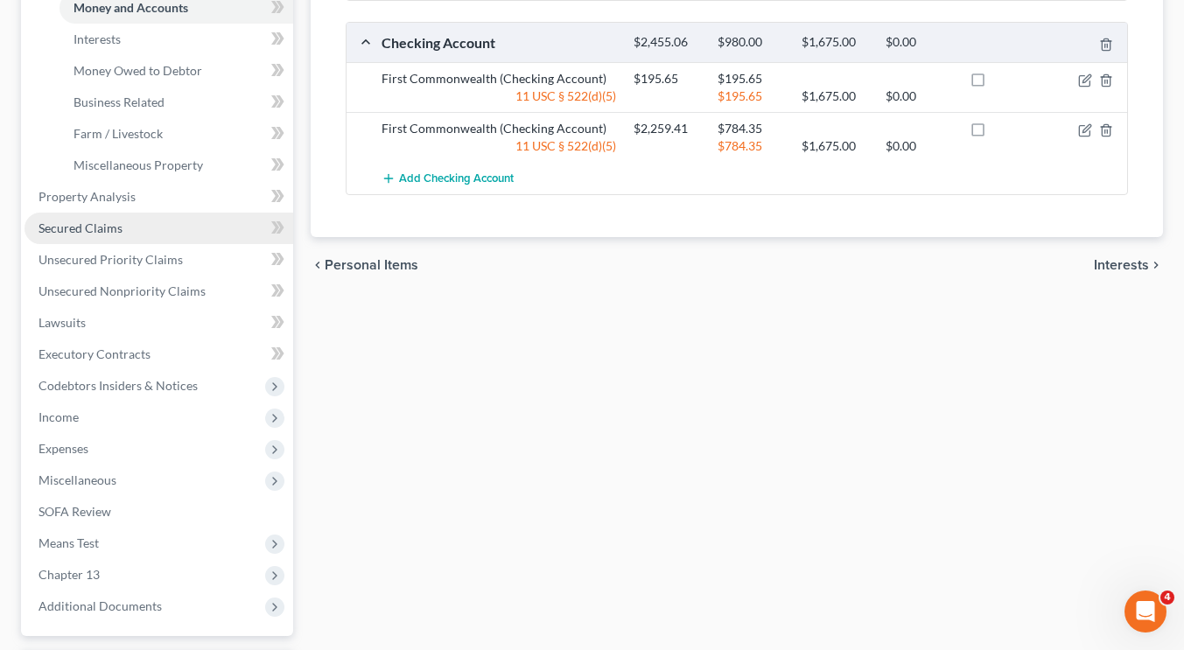
scroll to position [474, 0]
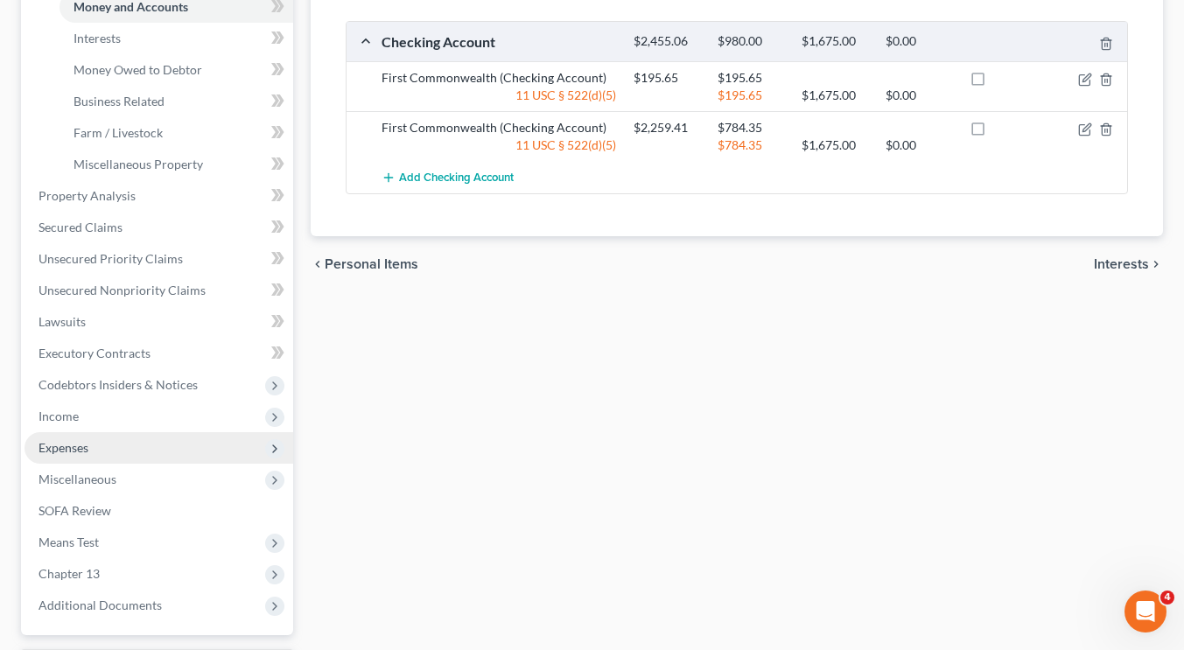
click at [175, 454] on span "Expenses" at bounding box center [159, 448] width 269 height 32
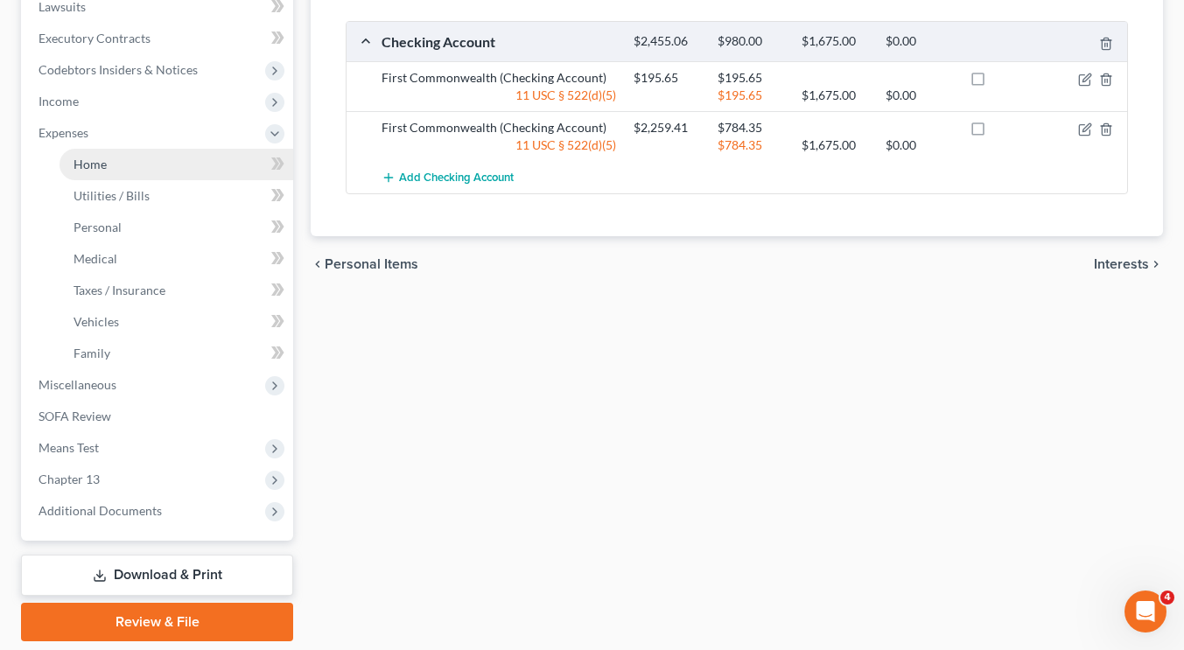
click at [210, 169] on link "Home" at bounding box center [177, 165] width 234 height 32
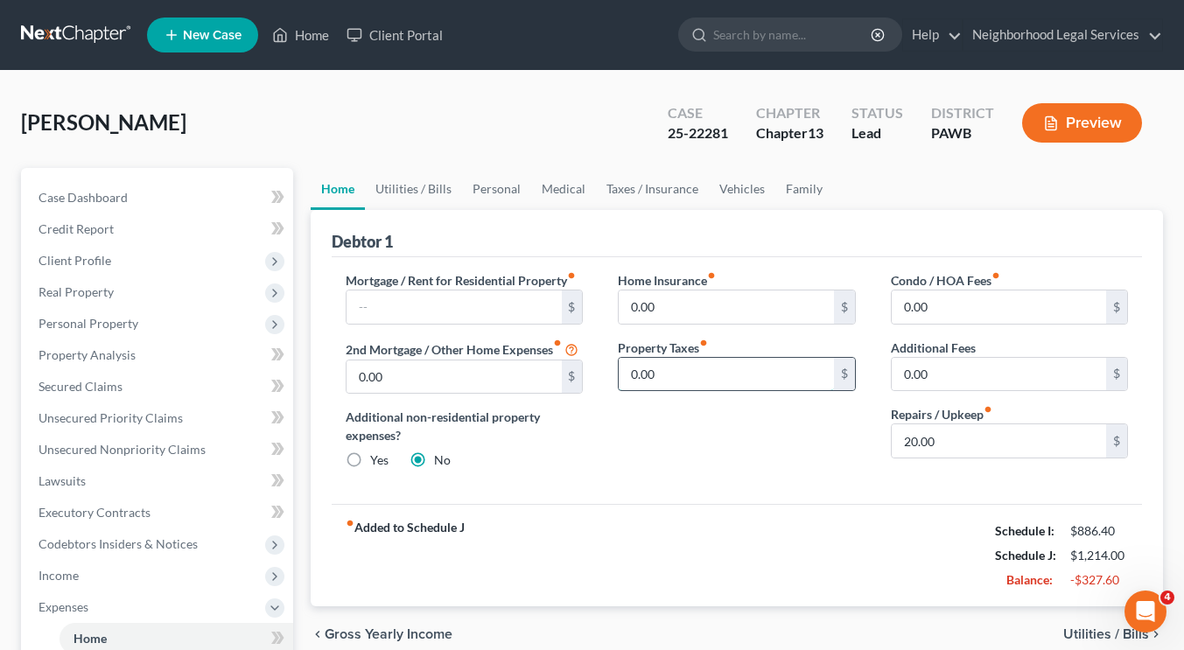
click at [760, 366] on input "0.00" at bounding box center [726, 374] width 214 height 33
type input "128.65"
click at [777, 458] on div "Home Insurance fiber_manual_record 0.00 $ Property Taxes fiber_manual_record 12…" at bounding box center [736, 377] width 272 height 213
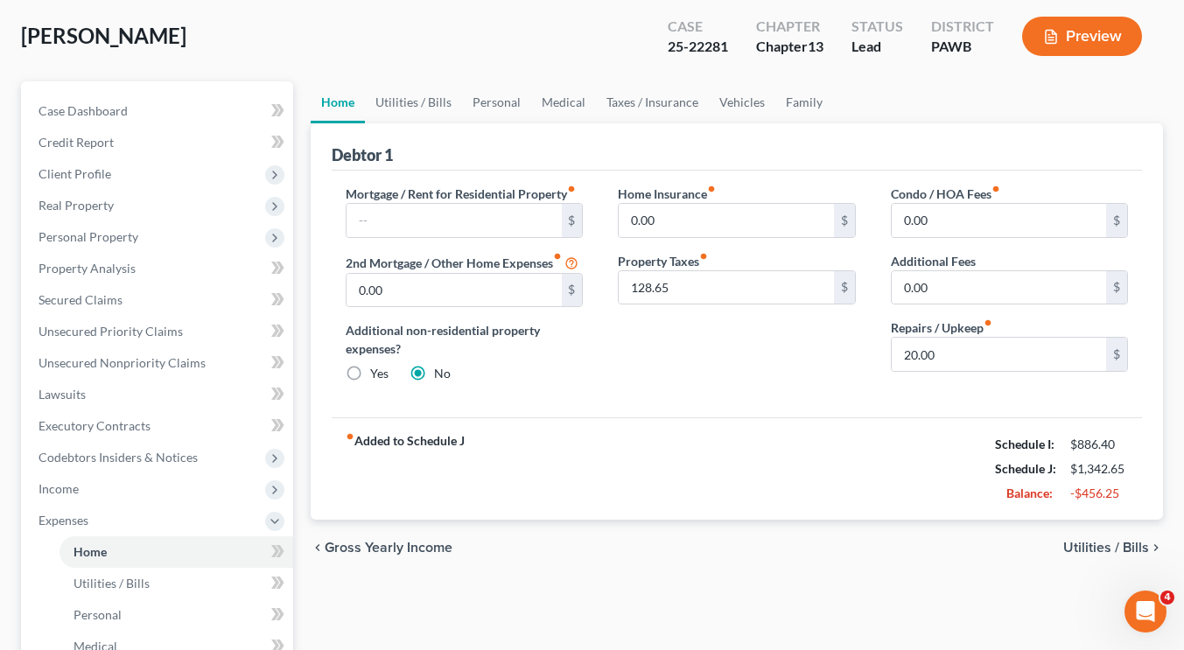
scroll to position [88, 0]
click at [130, 486] on span "Income" at bounding box center [159, 489] width 269 height 32
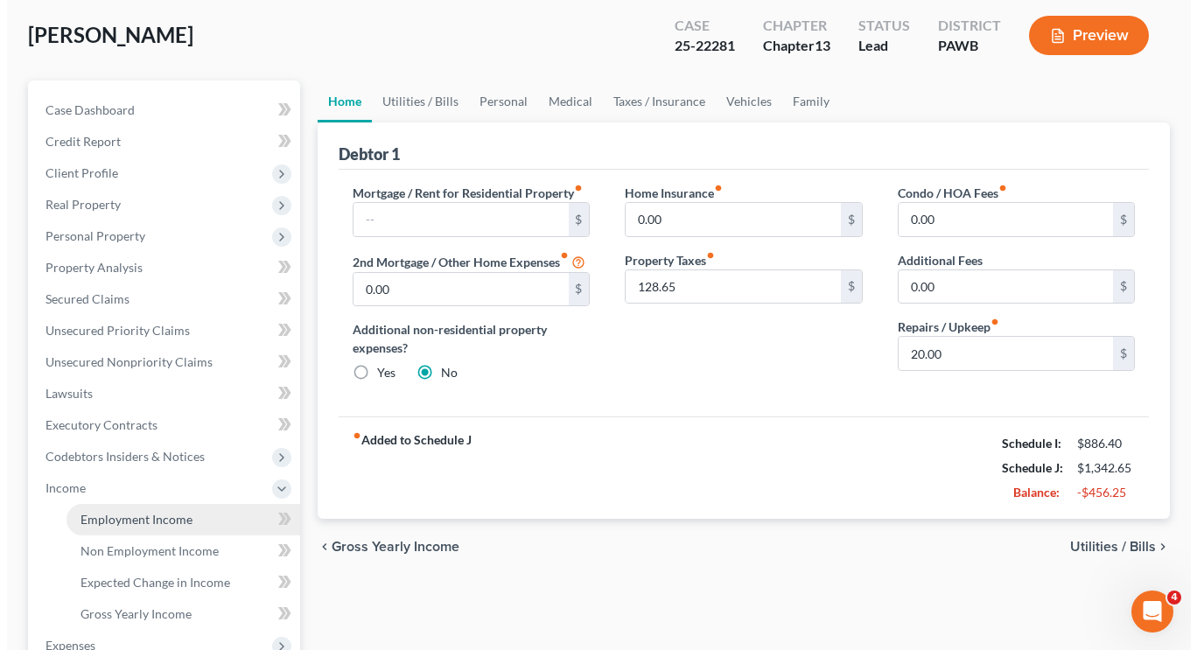
scroll to position [214, 0]
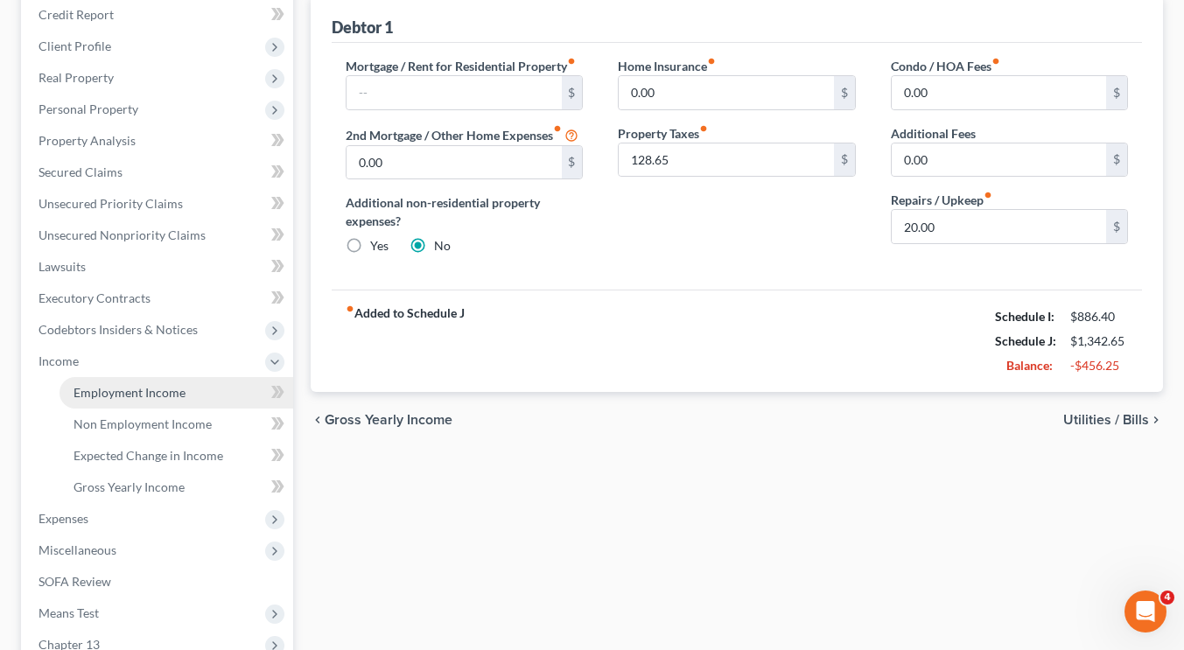
click at [165, 383] on link "Employment Income" at bounding box center [177, 393] width 234 height 32
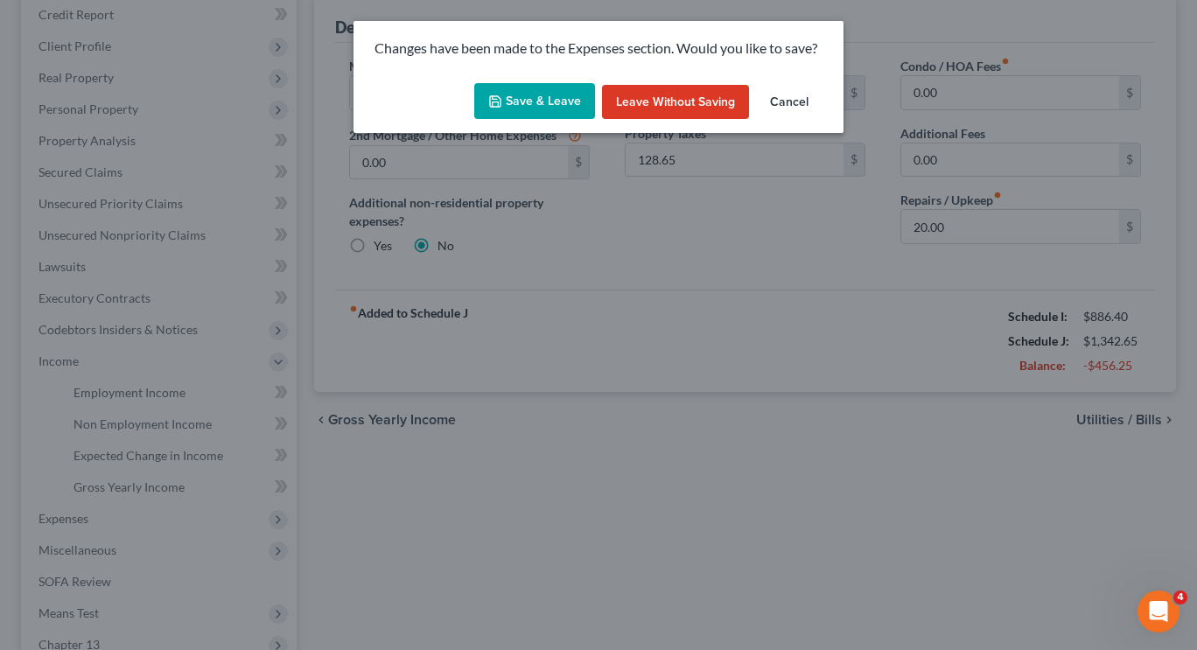
click at [538, 95] on button "Save & Leave" at bounding box center [534, 101] width 121 height 37
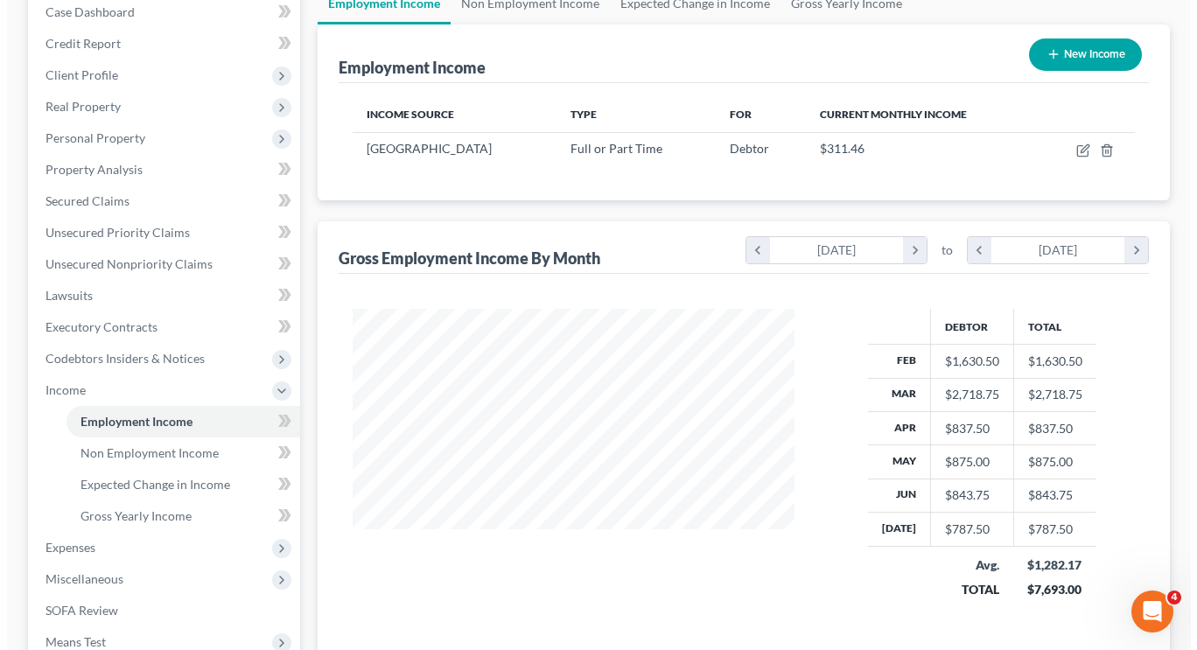
scroll to position [185, 0]
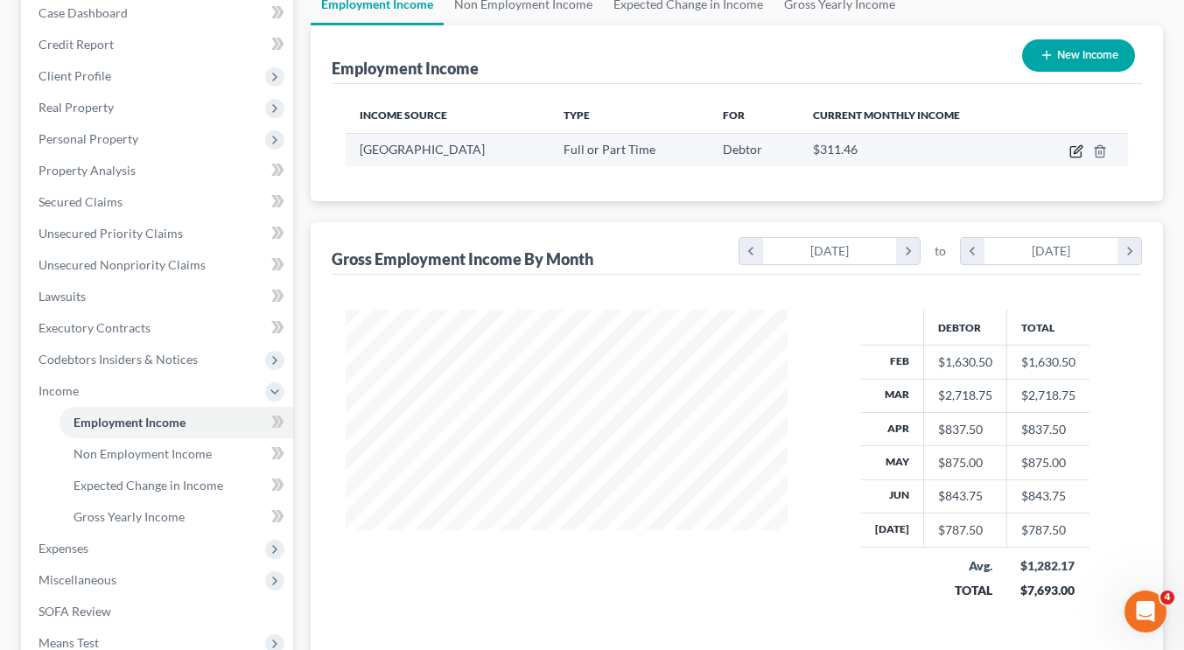
click at [1071, 144] on icon "button" at bounding box center [1076, 151] width 14 height 14
select select "0"
select select "39"
select select "2"
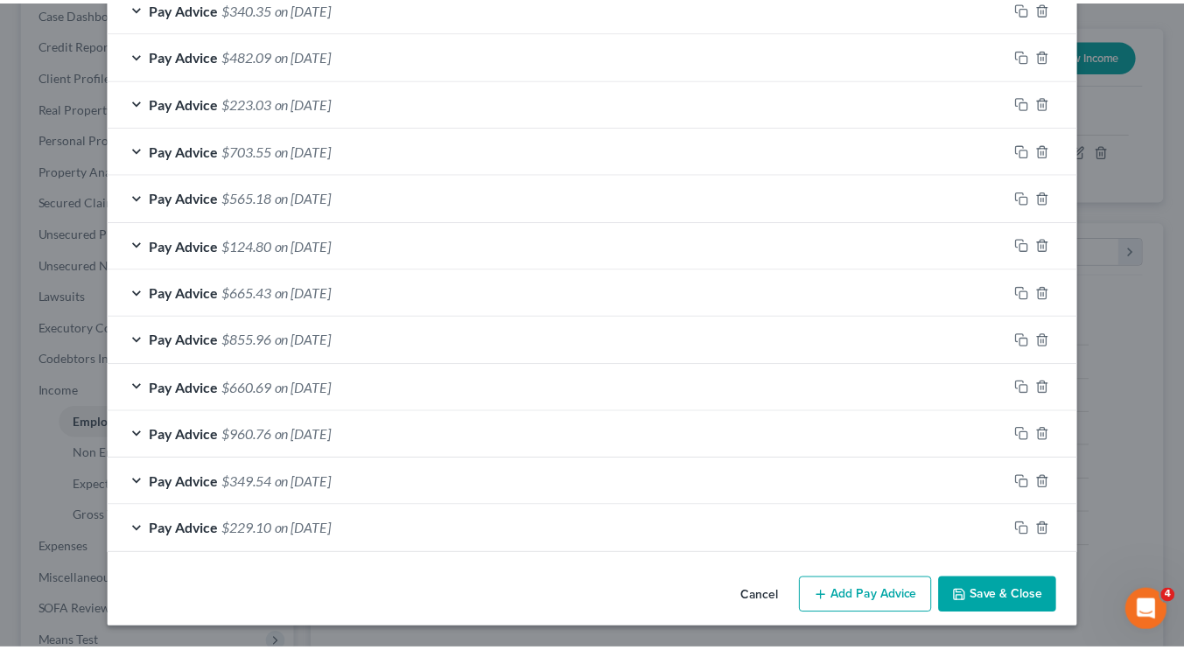
scroll to position [0, 0]
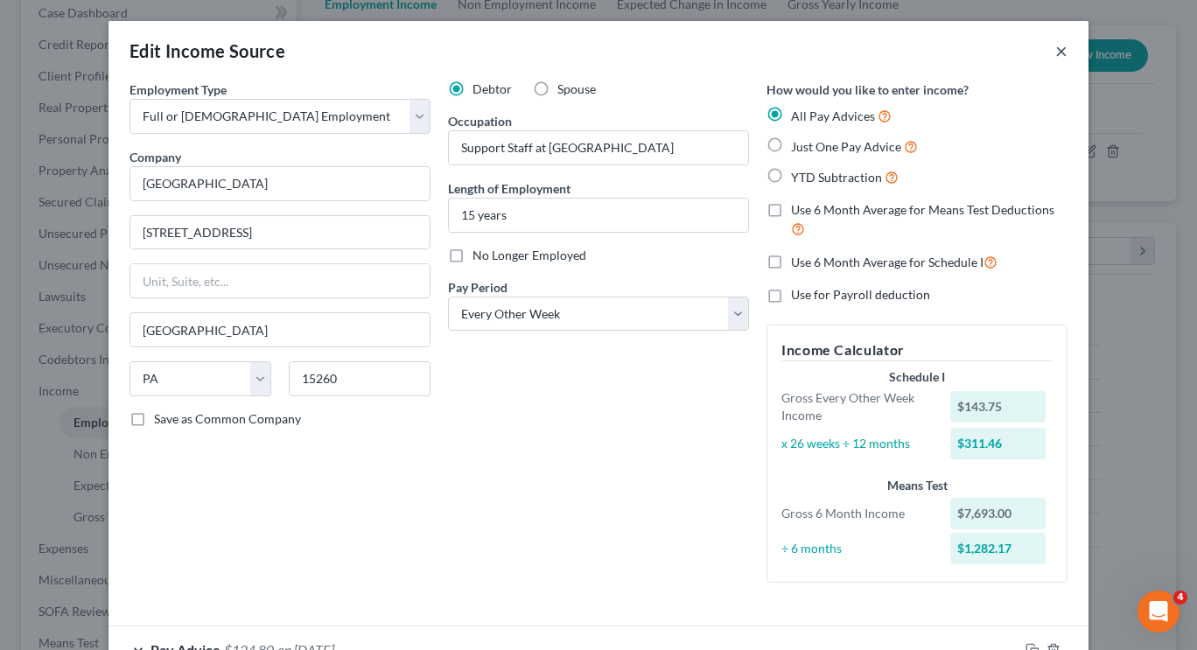
click at [1055, 49] on button "×" at bounding box center [1061, 50] width 12 height 21
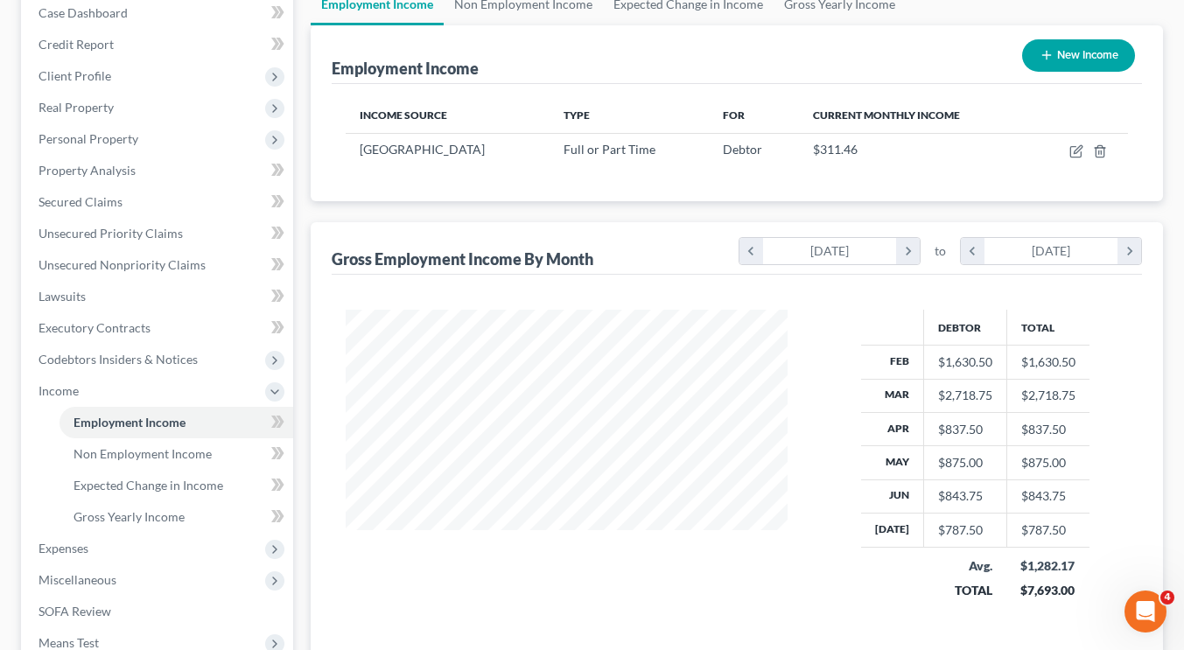
scroll to position [874877, 874714]
click at [622, 273] on div "Gross Employment Income By Month chevron_left February 2025 chevron_right to ch…" at bounding box center [737, 248] width 810 height 53
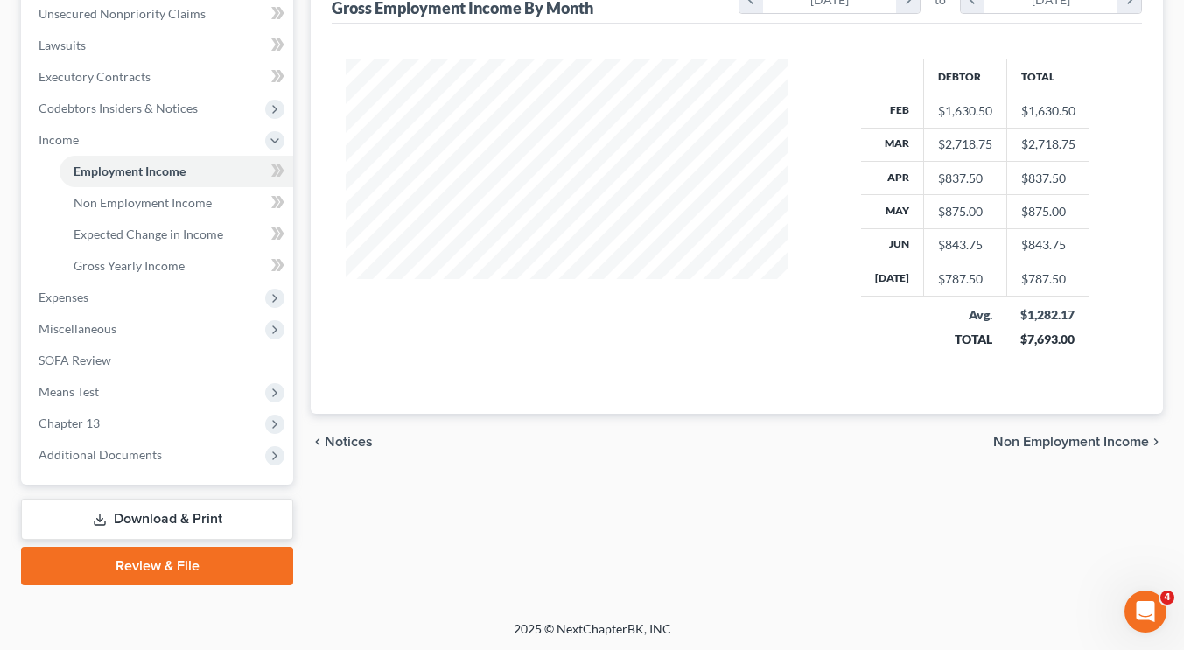
click at [114, 528] on link "Download & Print" at bounding box center [157, 519] width 272 height 41
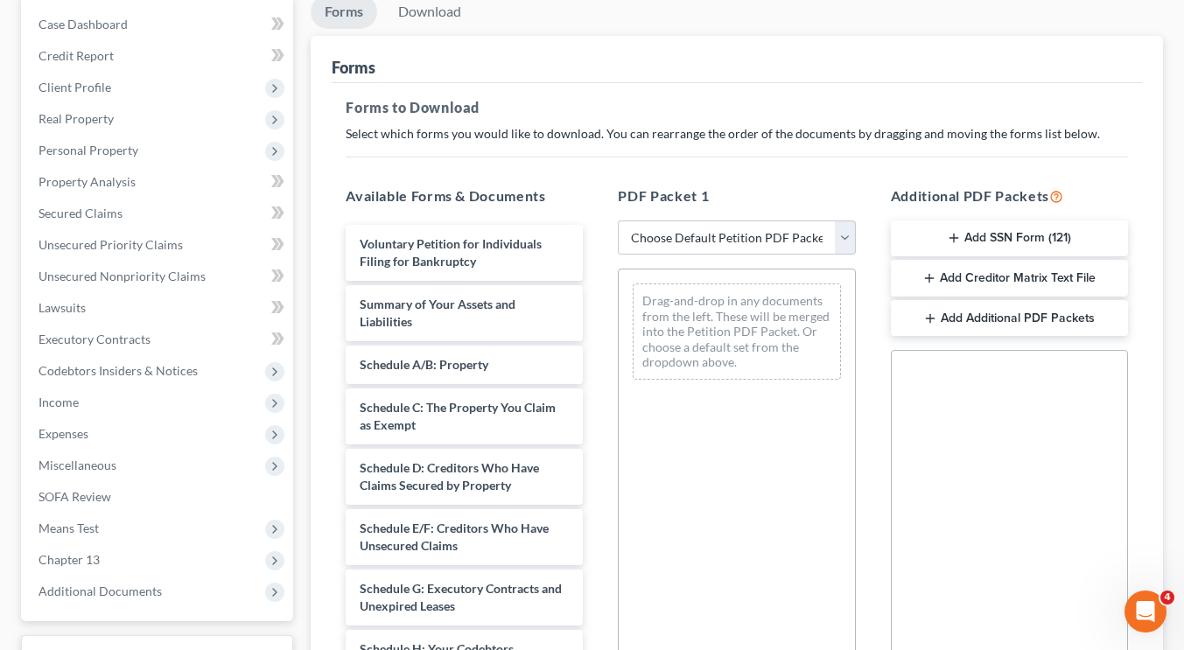
scroll to position [174, 0]
click at [715, 230] on select "Choose Default Petition PDF Packet Complete Bankruptcy Petition (all forms and …" at bounding box center [736, 237] width 237 height 35
select select "0"
click at [618, 220] on select "Choose Default Petition PDF Packet Complete Bankruptcy Petition (all forms and …" at bounding box center [736, 237] width 237 height 35
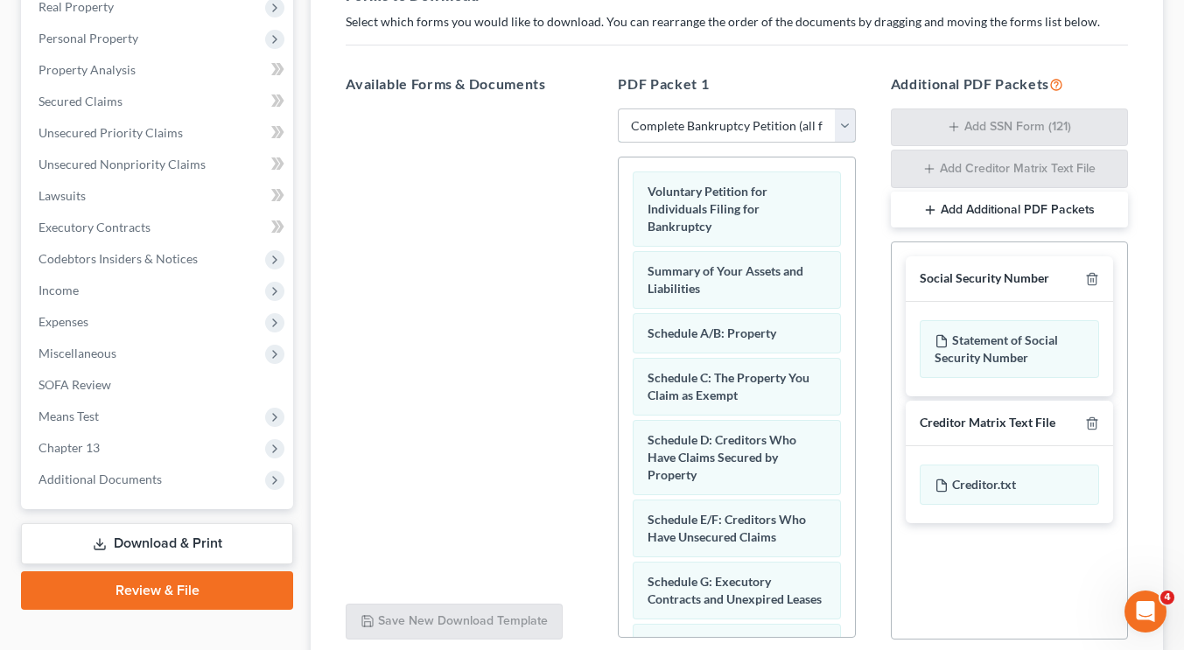
scroll to position [431, 0]
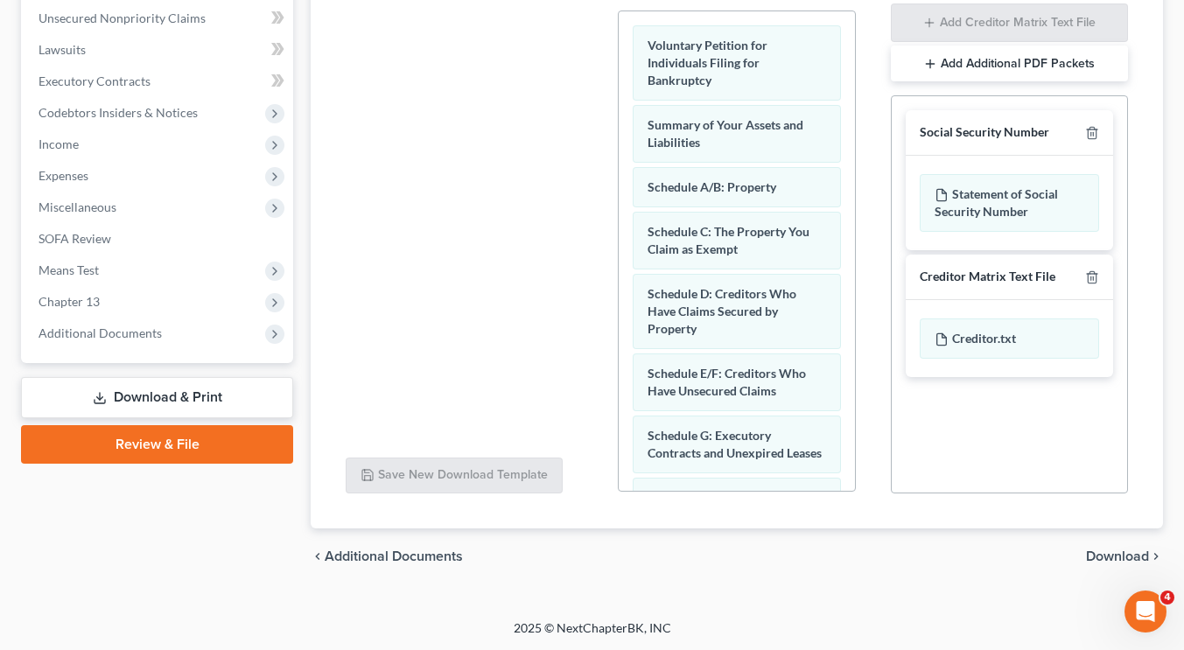
click at [1108, 558] on span "Download" at bounding box center [1117, 557] width 63 height 14
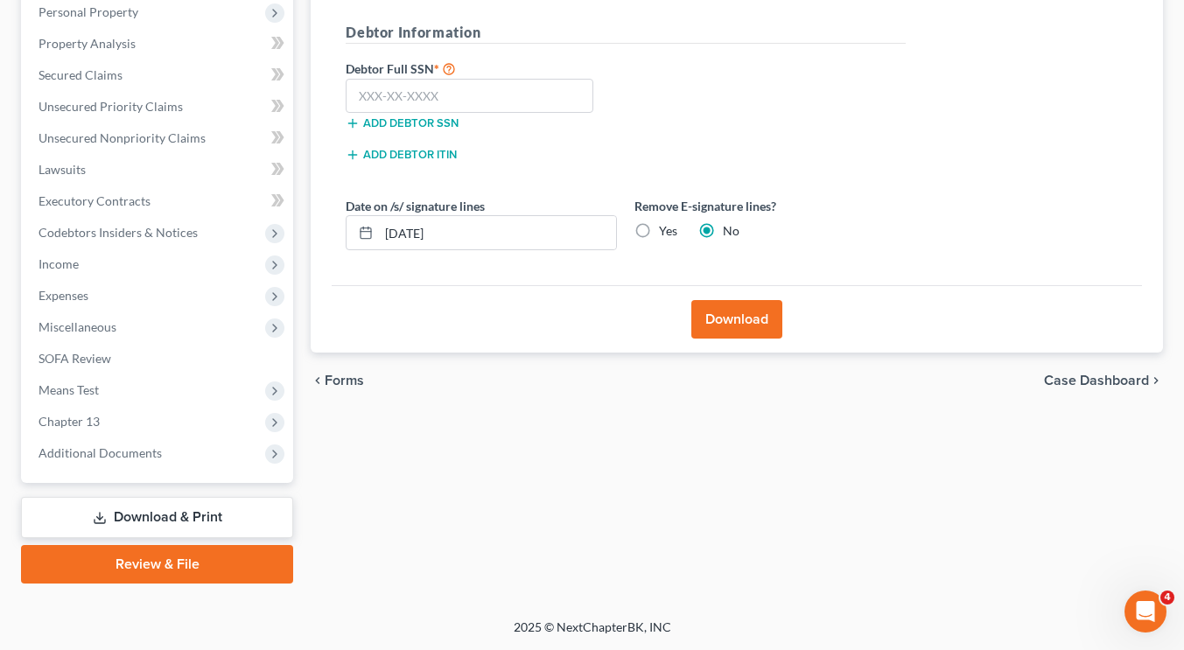
scroll to position [310, 0]
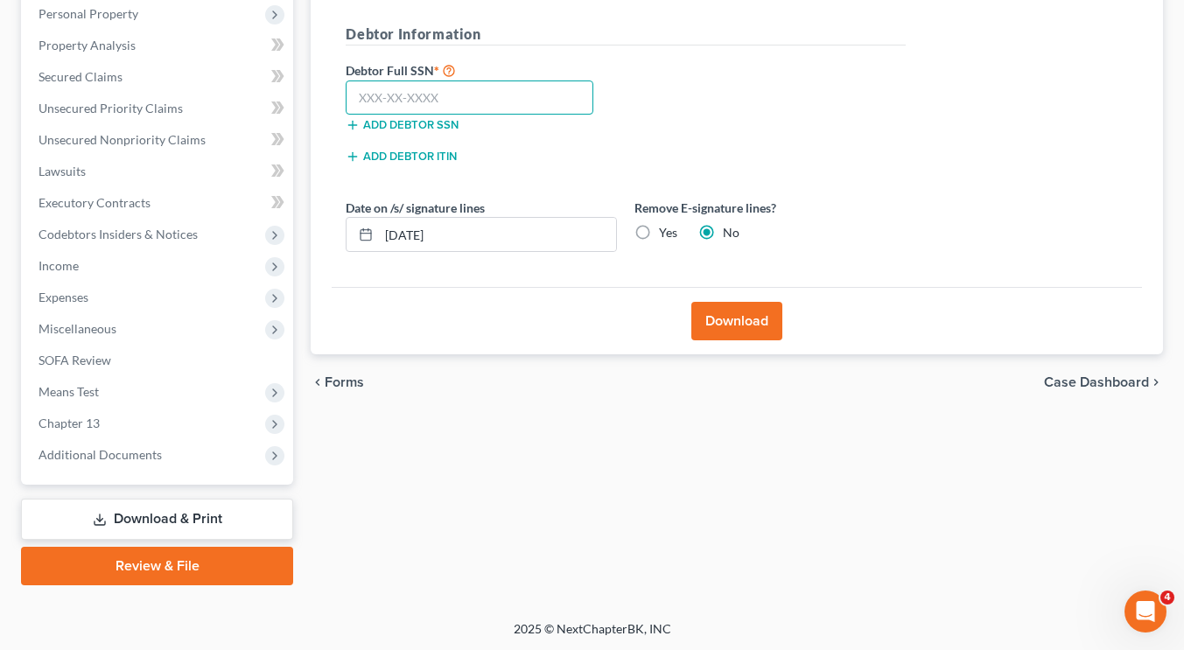
paste input "194-68-2944"
click at [436, 87] on input "text" at bounding box center [470, 98] width 248 height 35
type input "194-68-2944"
click at [810, 434] on div "Forms Download Forms Forms to Download Select which forms you would like to dow…" at bounding box center [737, 221] width 870 height 727
click at [714, 324] on button "Download" at bounding box center [736, 321] width 91 height 39
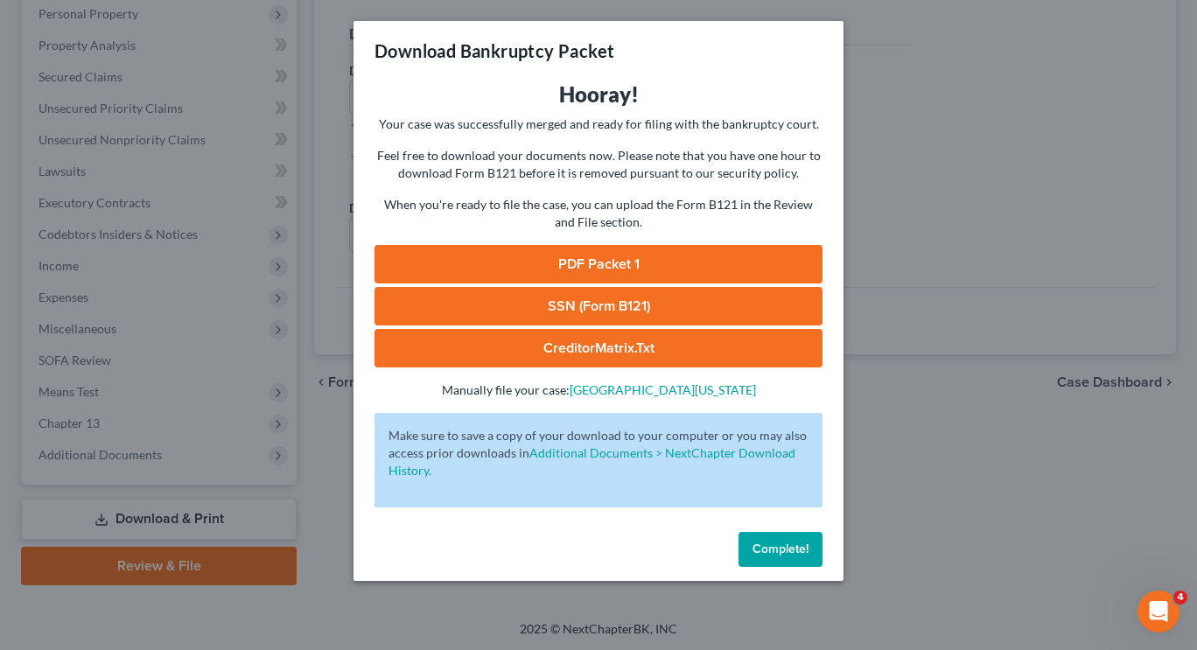
click at [614, 267] on link "PDF Packet 1" at bounding box center [599, 264] width 448 height 39
click at [785, 543] on span "Complete!" at bounding box center [781, 549] width 56 height 15
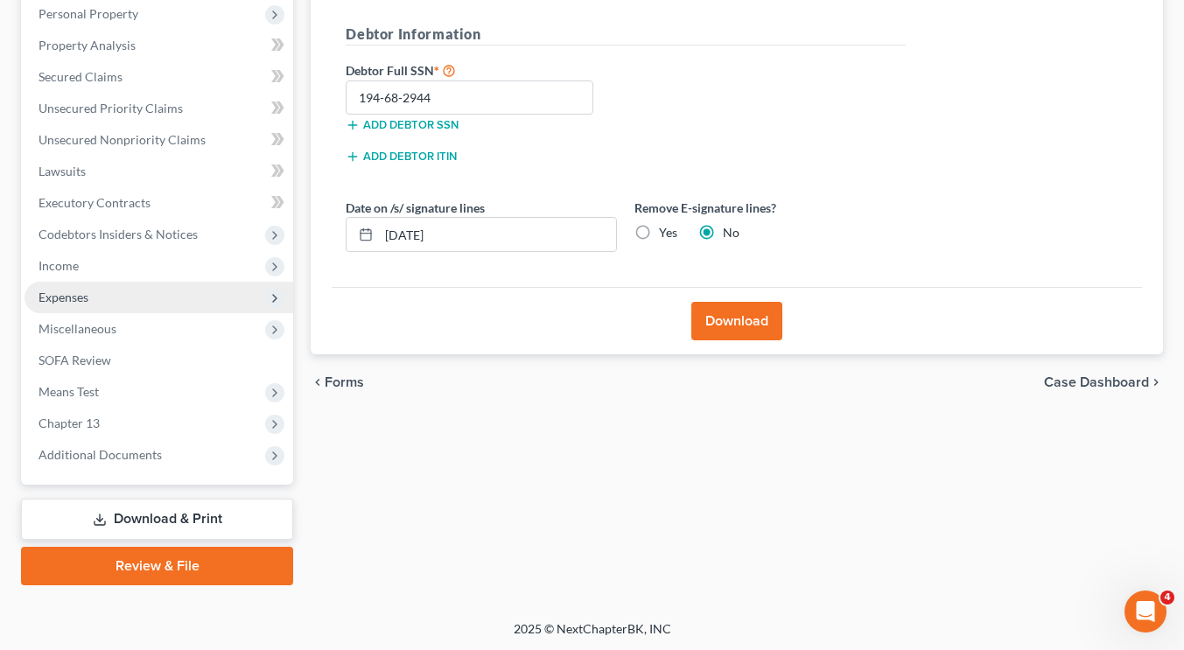
scroll to position [0, 0]
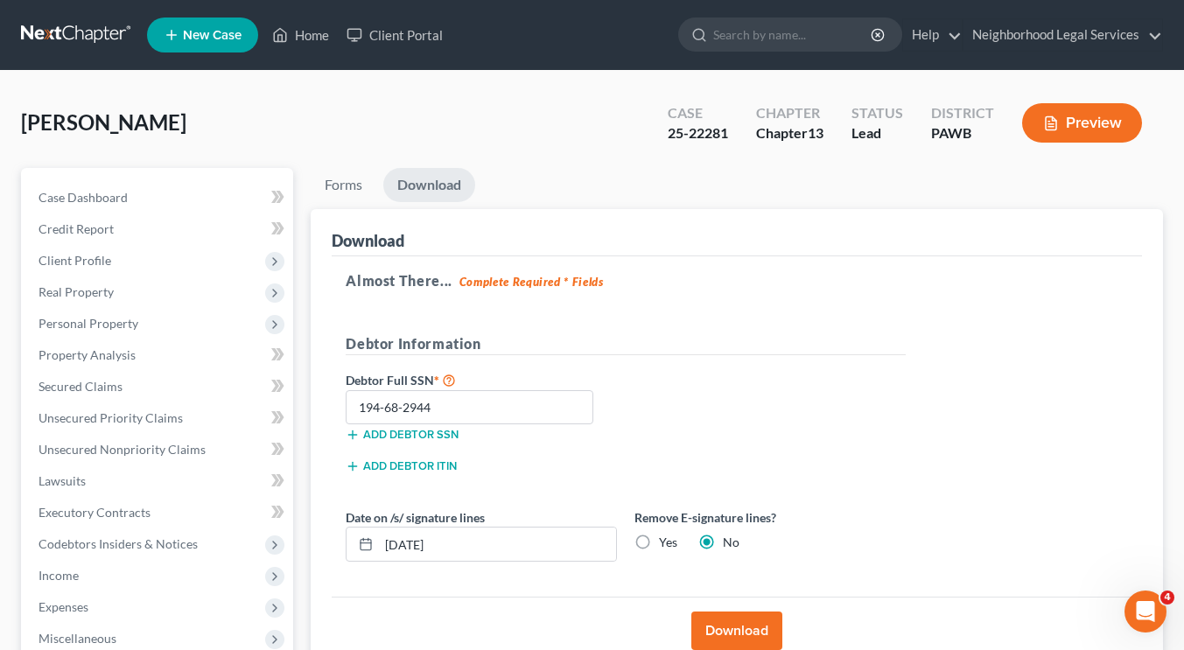
click at [72, 39] on link at bounding box center [77, 35] width 112 height 32
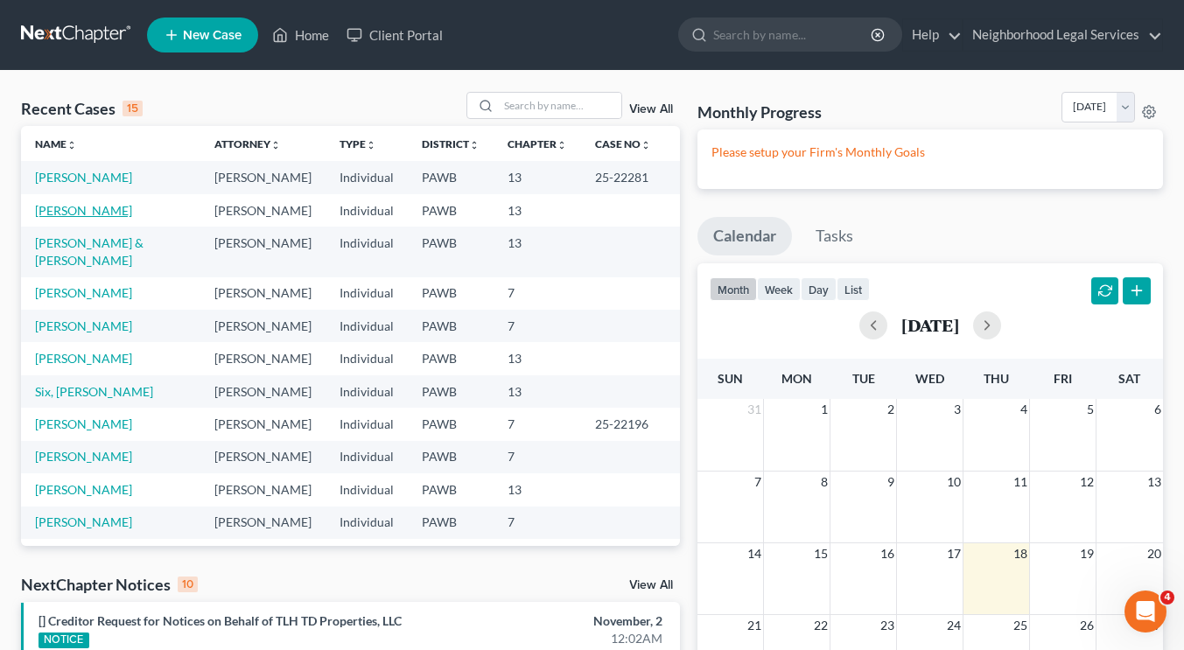
click at [84, 210] on link "[PERSON_NAME]" at bounding box center [83, 210] width 97 height 15
select select "10"
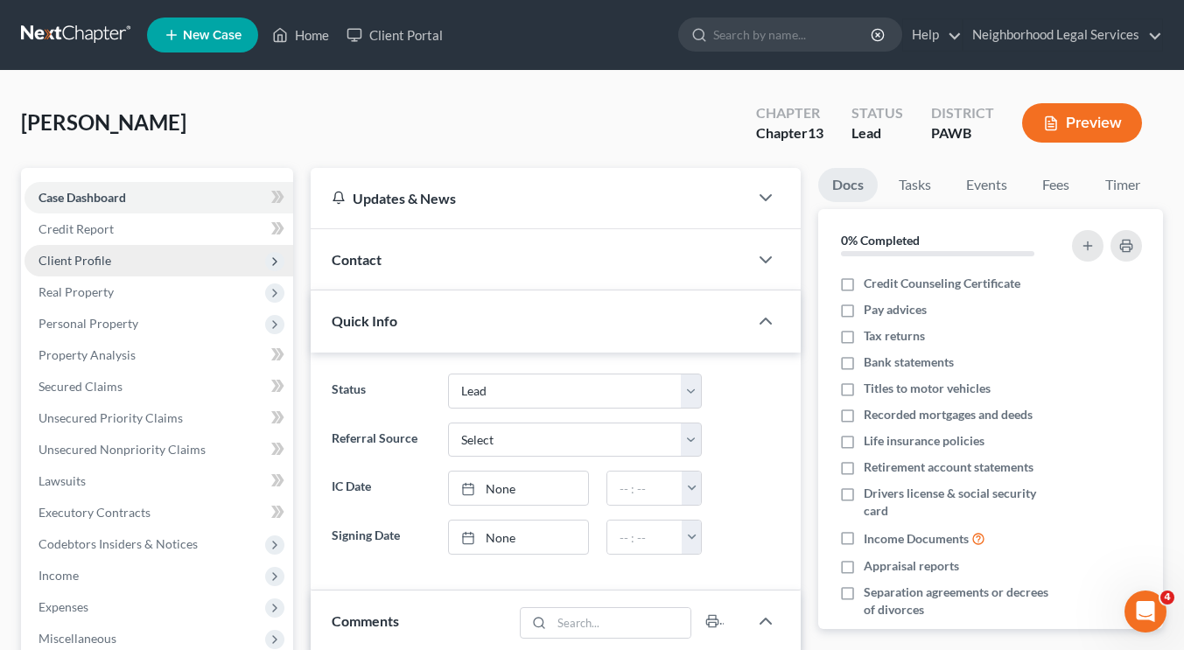
scroll to position [181, 0]
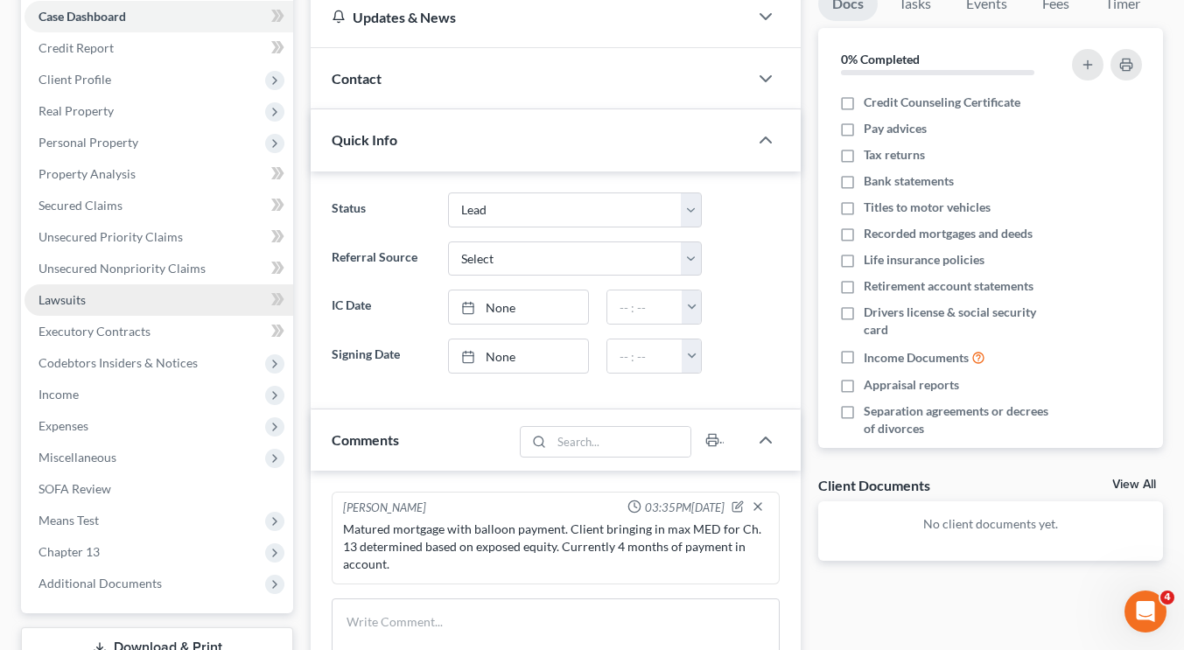
click at [132, 299] on link "Lawsuits" at bounding box center [159, 300] width 269 height 32
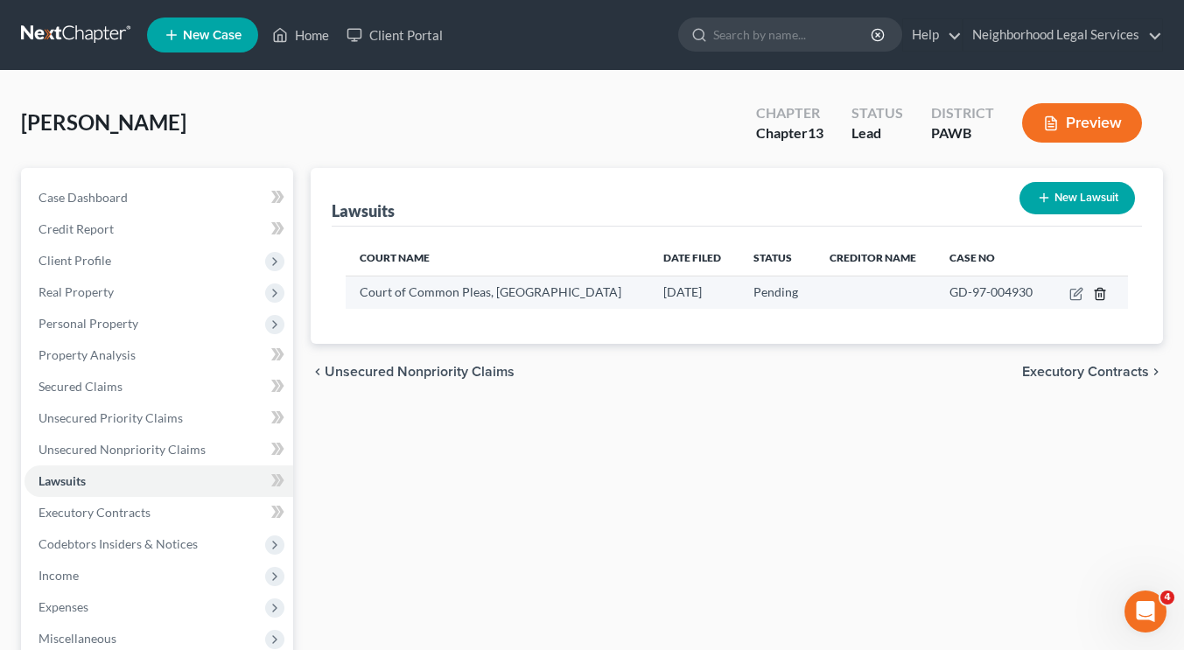
click at [1103, 288] on icon "button" at bounding box center [1100, 293] width 8 height 11
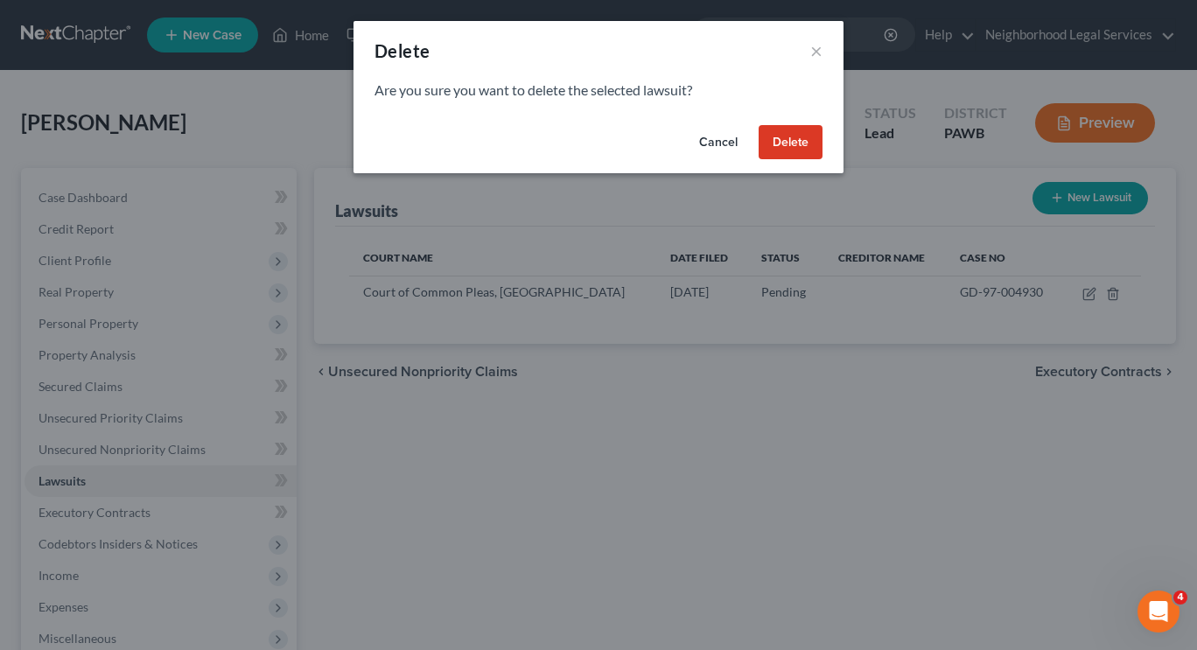
click at [803, 125] on button "Delete" at bounding box center [791, 142] width 64 height 35
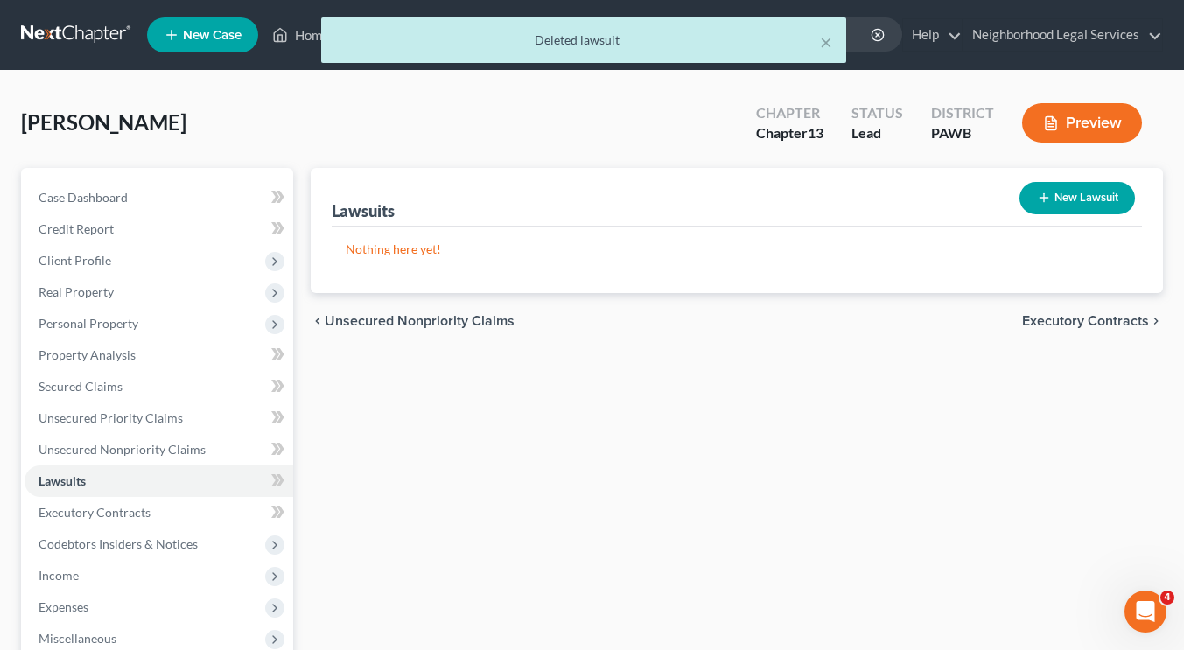
click at [97, 41] on div "× Deleted lawsuit" at bounding box center [583, 45] width 1184 height 54
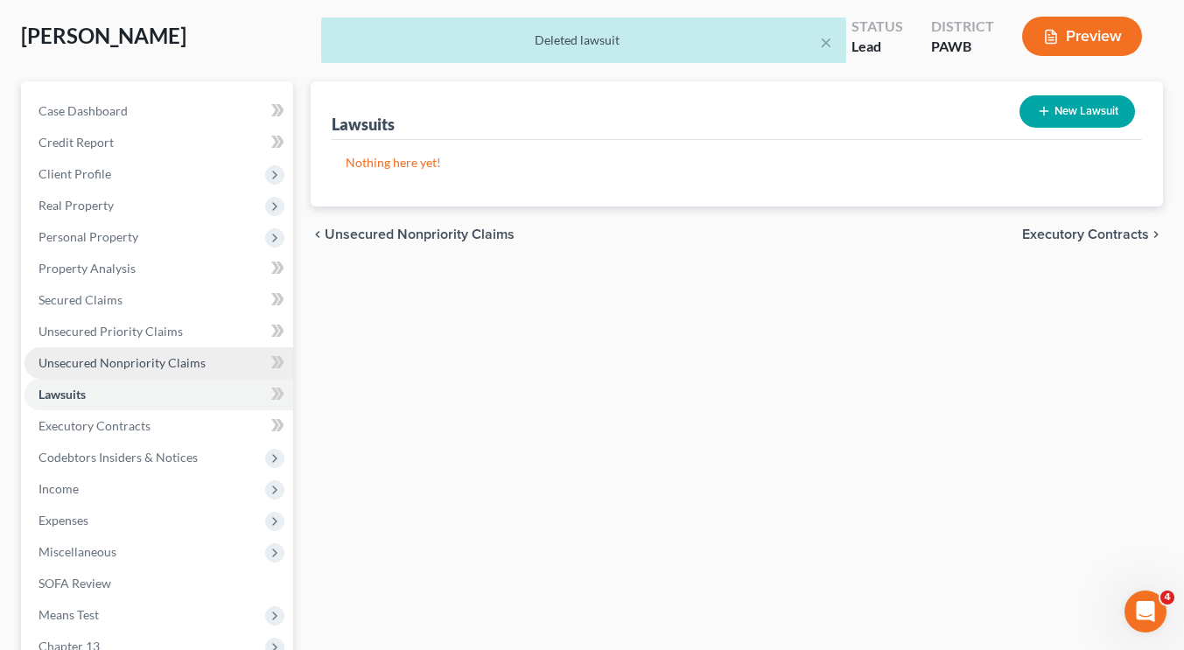
scroll to position [88, 0]
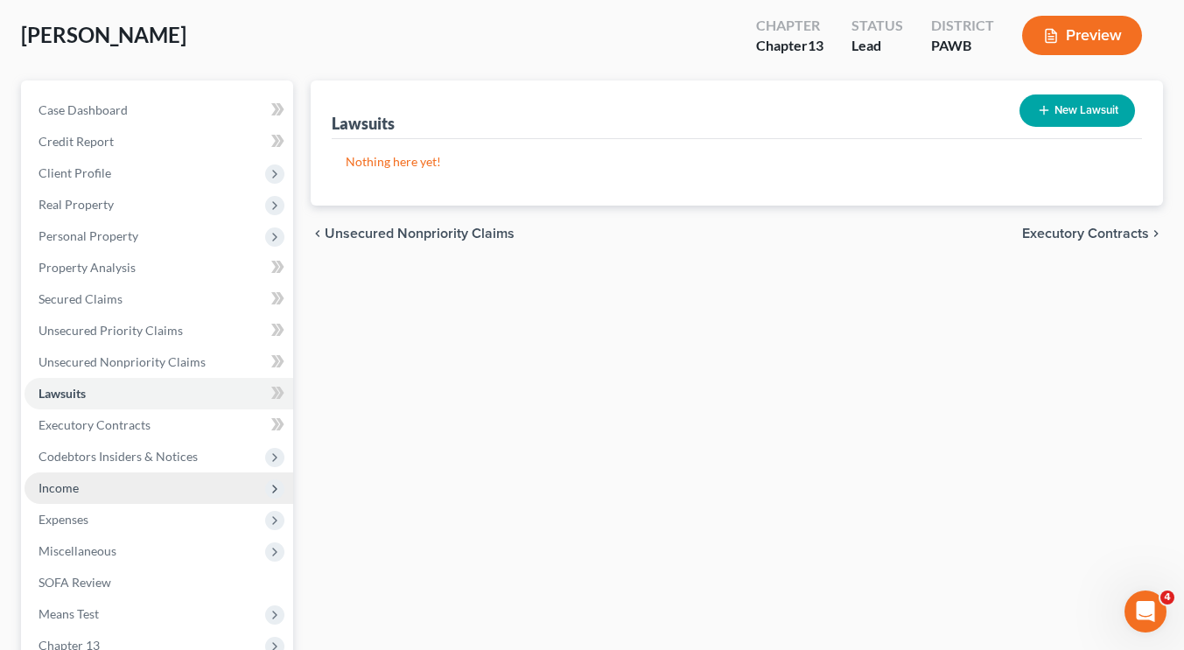
click at [111, 480] on span "Income" at bounding box center [159, 489] width 269 height 32
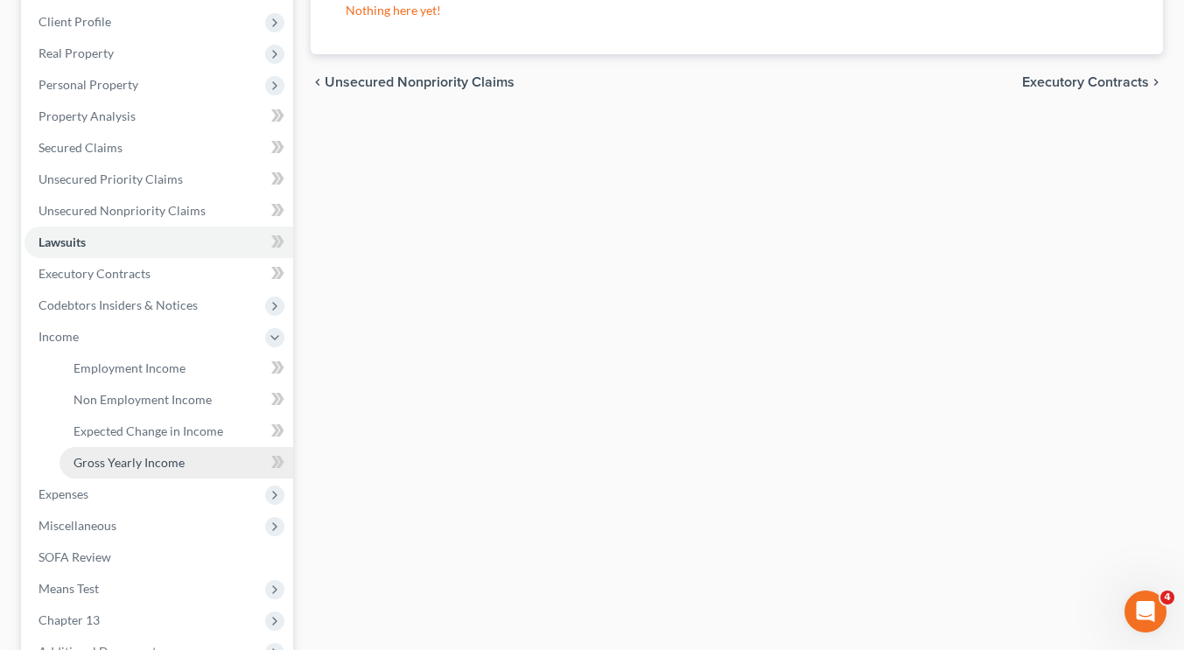
scroll to position [246, 0]
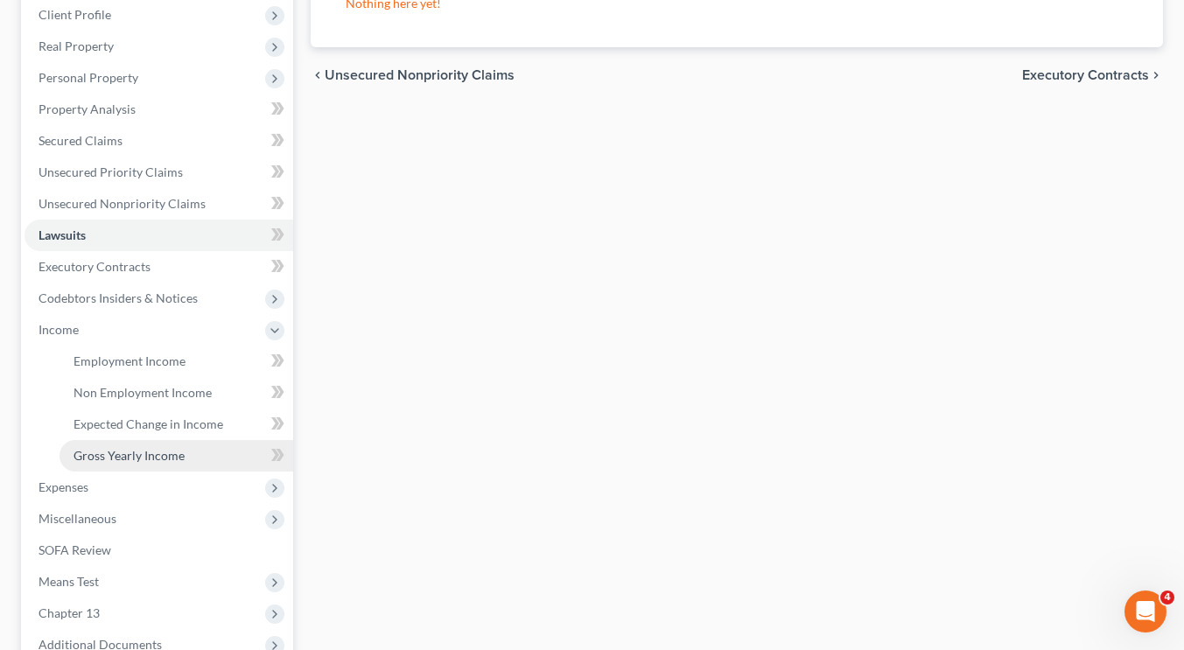
click at [162, 459] on span "Gross Yearly Income" at bounding box center [129, 455] width 111 height 15
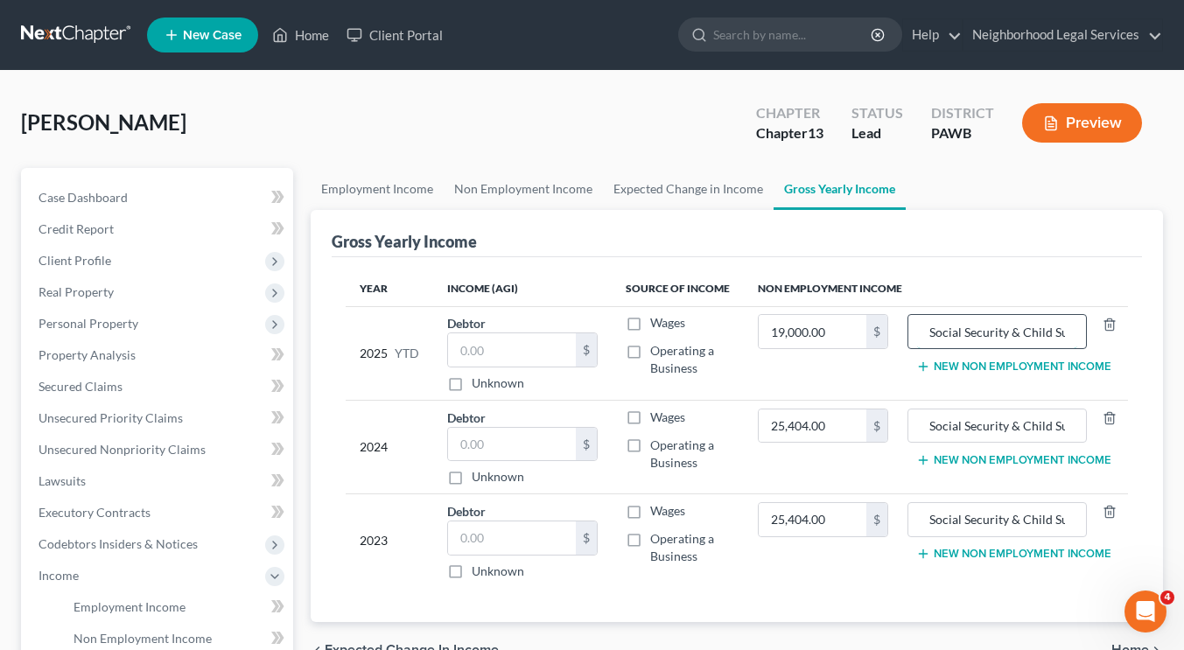
click at [1032, 335] on input "Social Security & Child Support" at bounding box center [997, 331] width 160 height 33
drag, startPoint x: 1021, startPoint y: 328, endPoint x: 1175, endPoint y: 315, distance: 153.7
click at [1175, 315] on div "Griffin, Elizabeth Upgraded Chapter Chapter 13 Status Lead District PAWB Previe…" at bounding box center [592, 563] width 1184 height 985
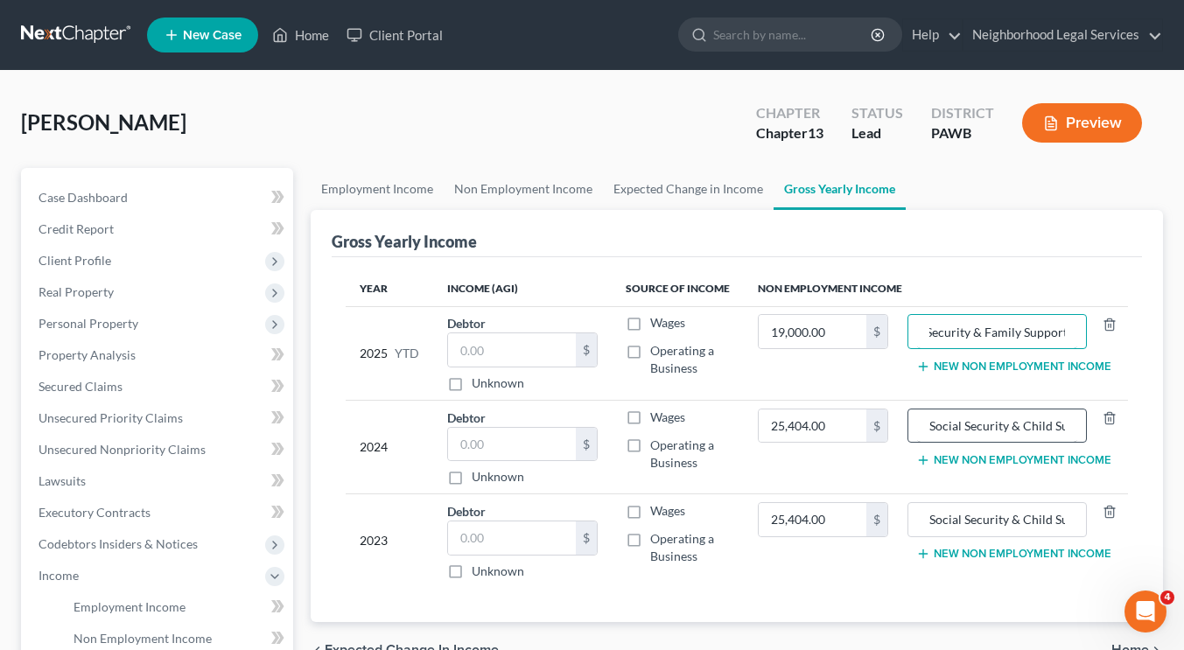
type input "Social Security & Family Support"
click at [1046, 430] on input "Social Security & Child Support" at bounding box center [997, 426] width 160 height 33
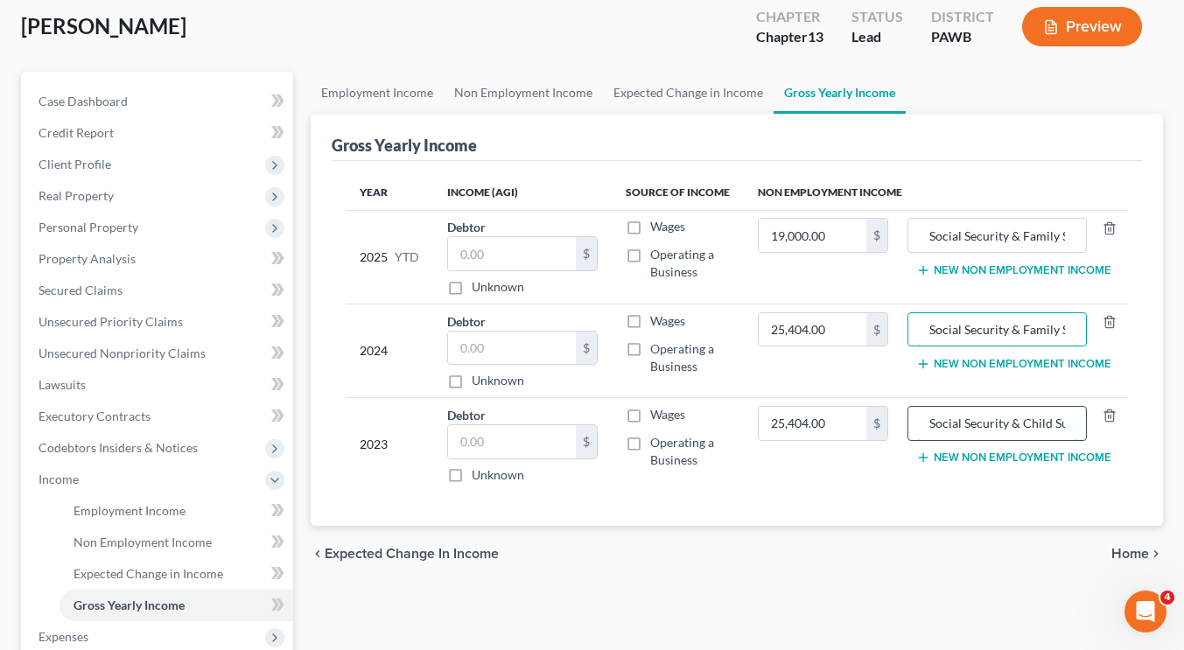
type input "Social Security & Family Support"
drag, startPoint x: 1023, startPoint y: 426, endPoint x: 1055, endPoint y: 424, distance: 31.6
click at [1055, 424] on input "Social Security & Child Support" at bounding box center [997, 423] width 160 height 33
type input "Social Security & Family Support"
click at [976, 543] on div "chevron_left Expected Change in Income Home chevron_right" at bounding box center [737, 554] width 852 height 56
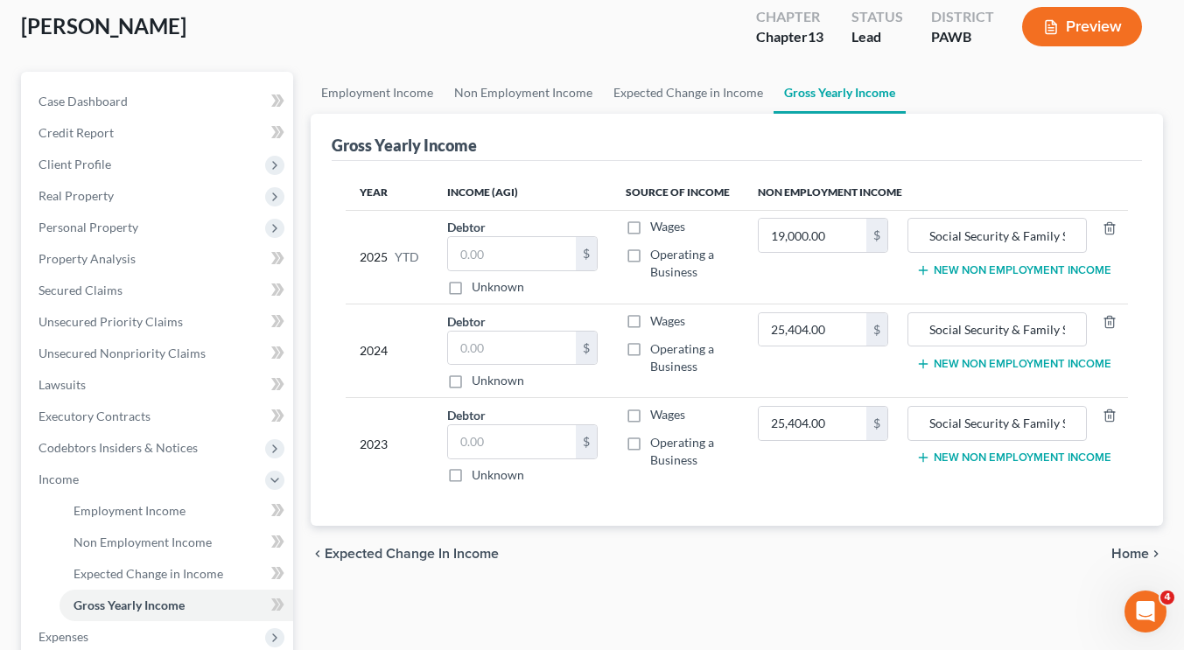
click at [1122, 548] on span "Home" at bounding box center [1130, 554] width 38 height 14
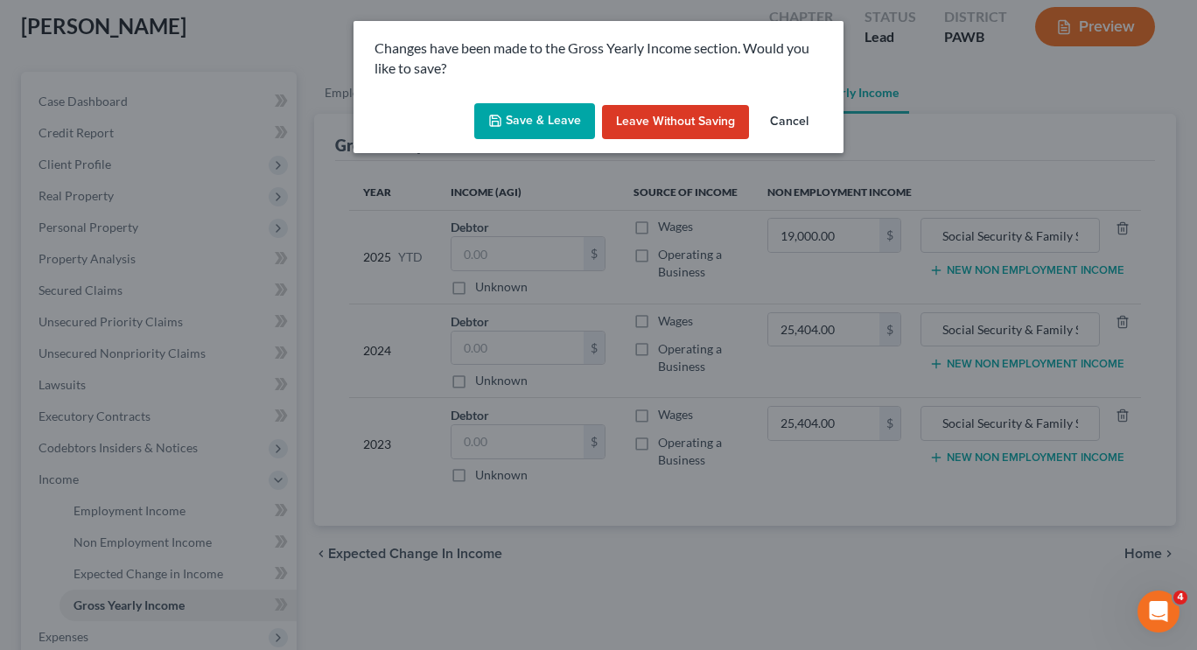
click at [572, 128] on button "Save & Leave" at bounding box center [534, 121] width 121 height 37
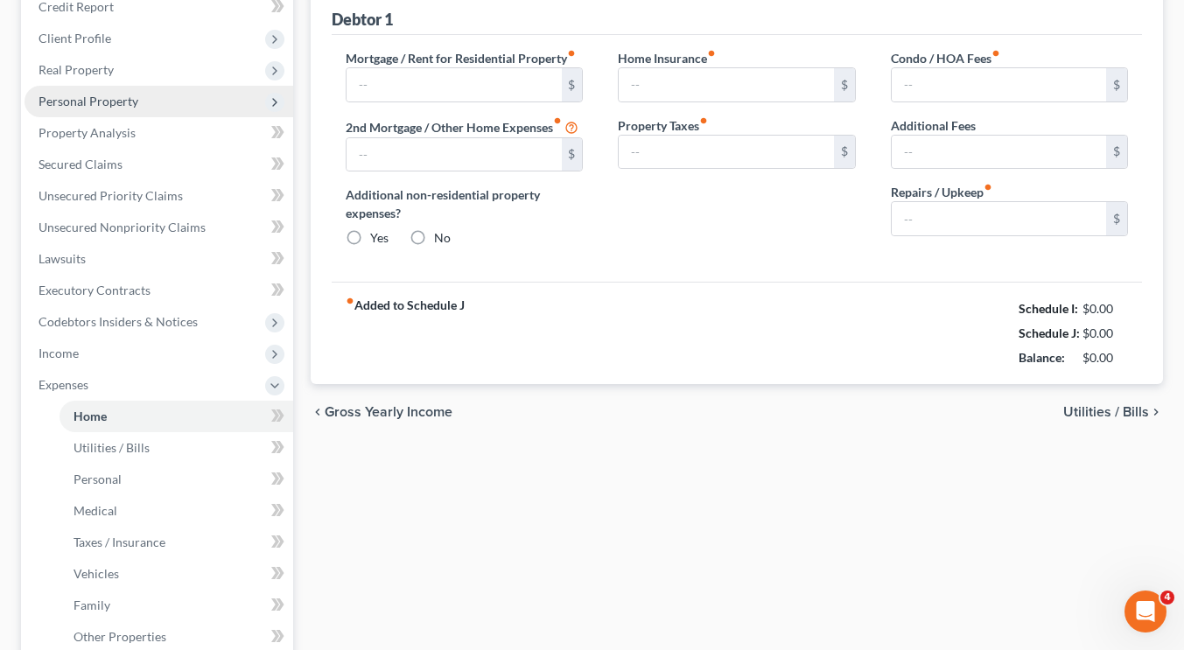
type input "0.00"
radio input "true"
type input "0.00"
type input "147.00"
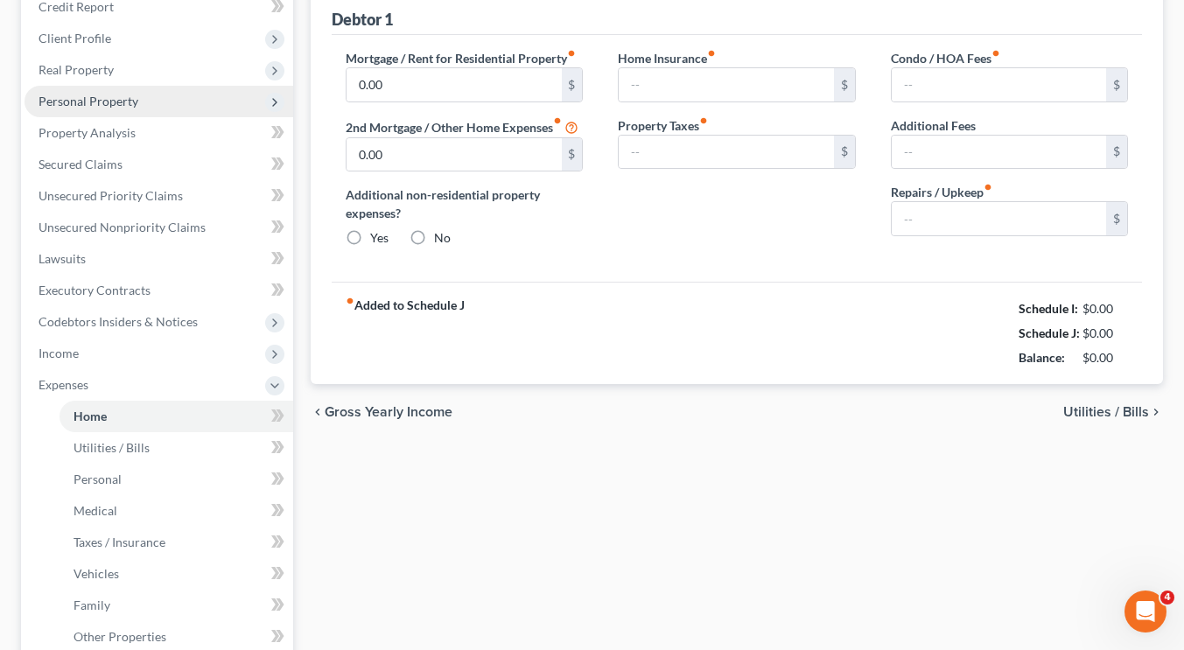
type input "0.00"
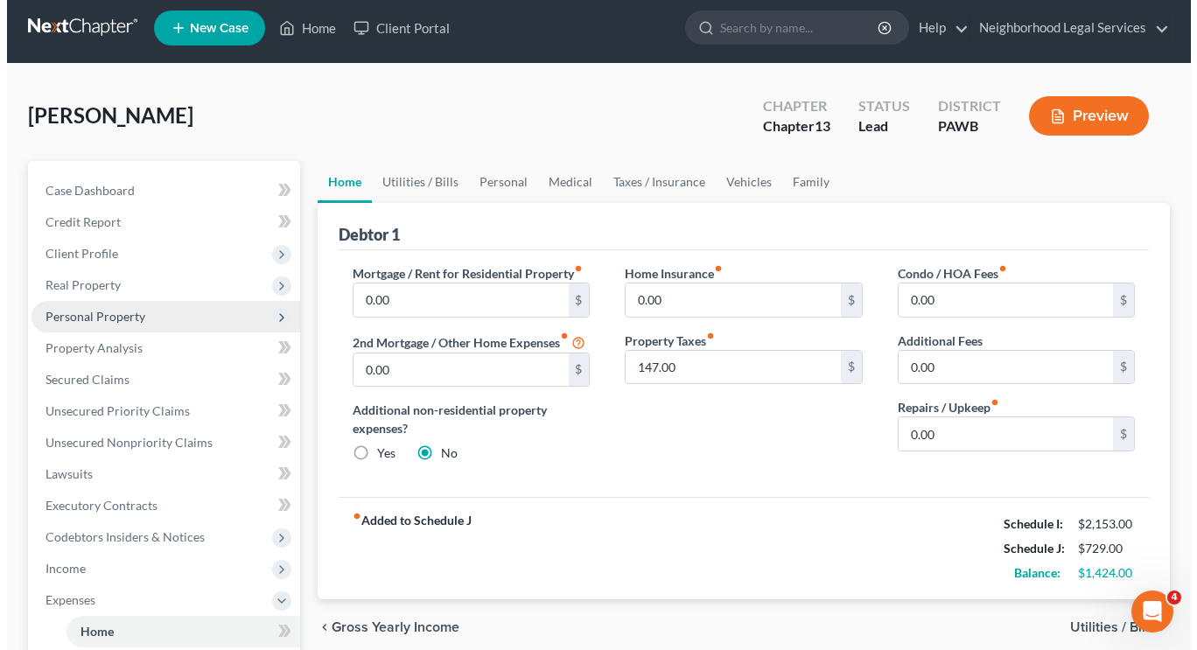
scroll to position [8, 0]
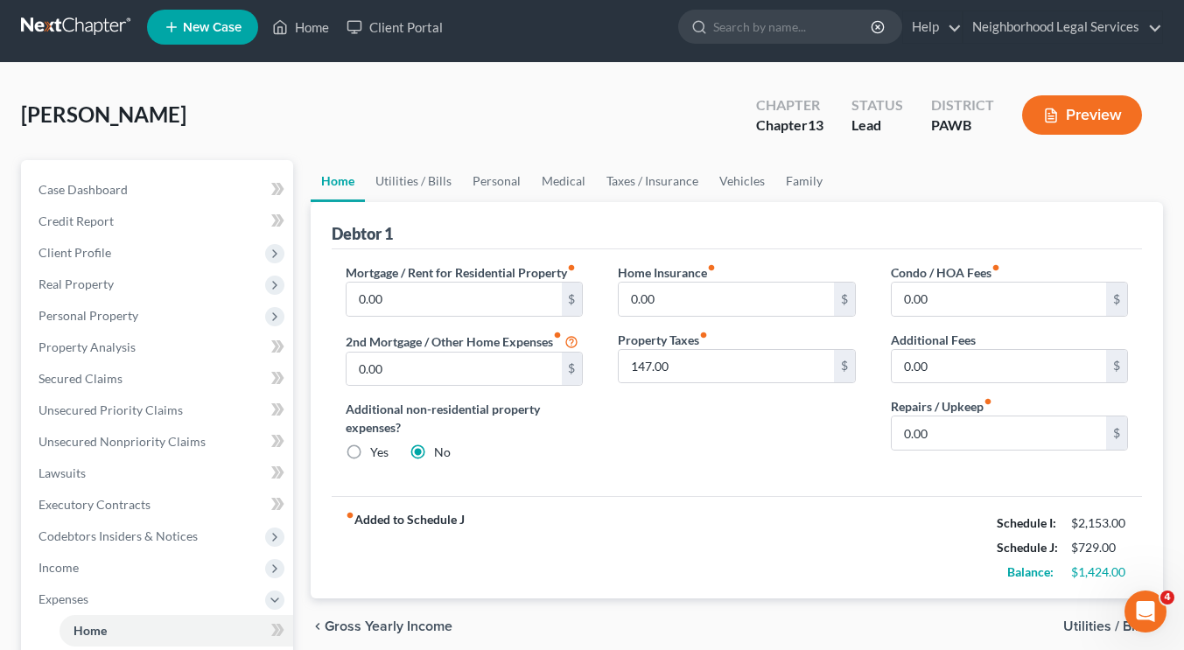
click at [78, 14] on link at bounding box center [77, 27] width 112 height 32
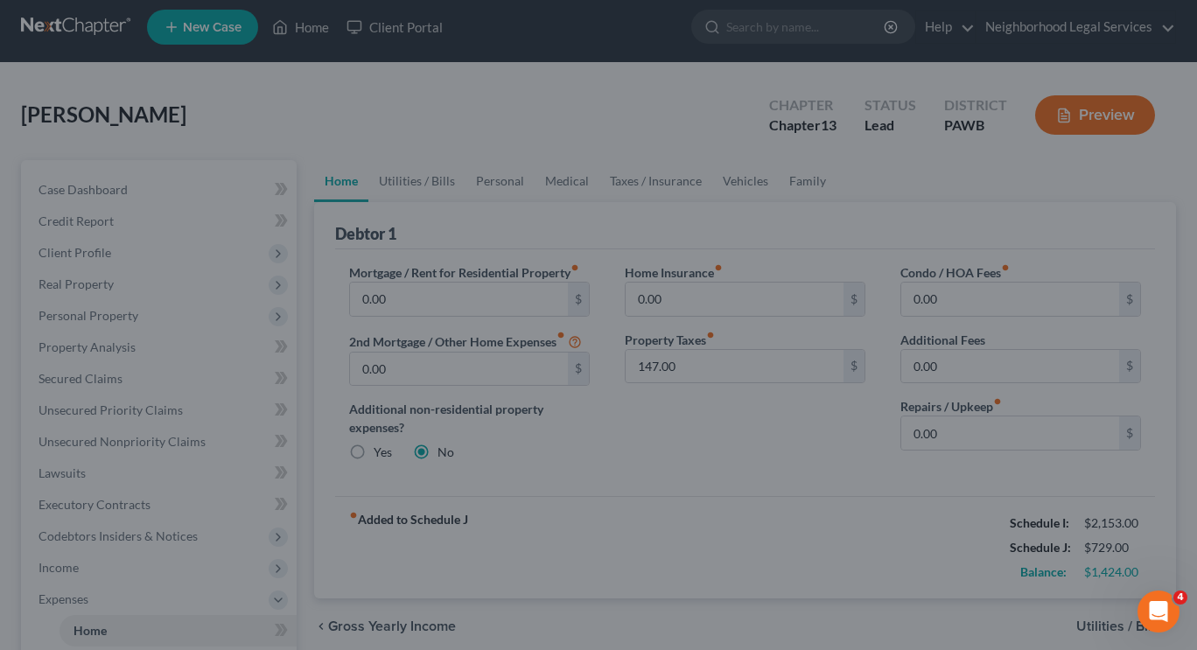
click at [106, 245] on div at bounding box center [598, 325] width 1197 height 650
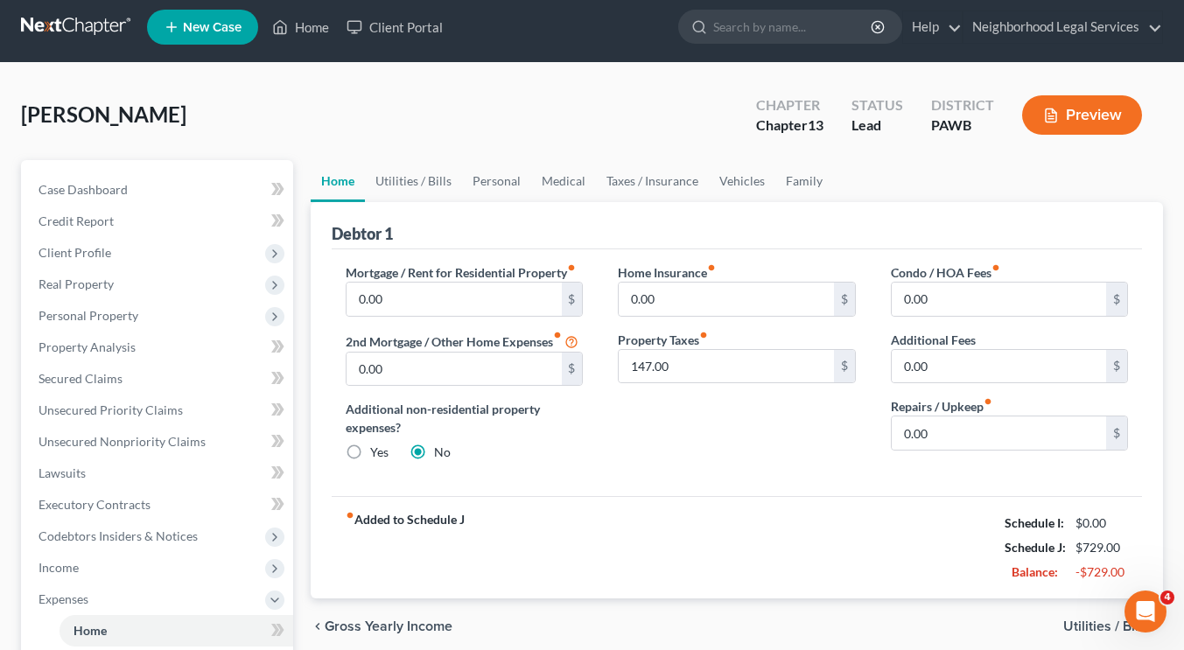
click at [94, 17] on link at bounding box center [77, 27] width 112 height 32
